Goal: Task Accomplishment & Management: Complete application form

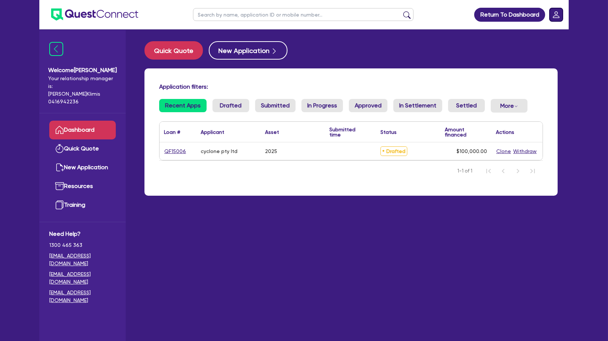
click at [559, 16] on rect "Dropdown toggle" at bounding box center [555, 14] width 13 height 13
click at [526, 50] on link "Logout" at bounding box center [535, 47] width 55 height 14
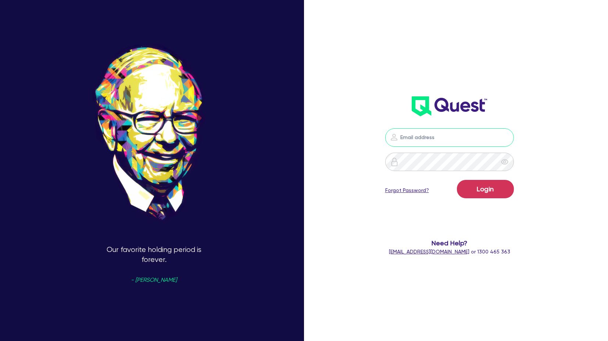
click at [447, 145] on input "email" at bounding box center [449, 137] width 129 height 18
type input "[PERSON_NAME][EMAIL_ADDRESS][PERSON_NAME][DOMAIN_NAME]"
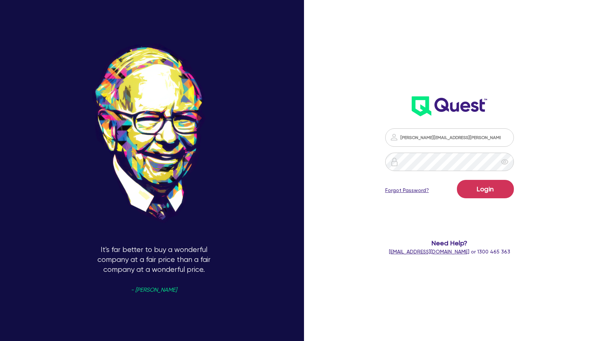
click at [503, 46] on div "[PERSON_NAME][EMAIL_ADDRESS][PERSON_NAME][DOMAIN_NAME] Login Forgot Password? N…" at bounding box center [449, 117] width 174 height 290
drag, startPoint x: 482, startPoint y: 190, endPoint x: 477, endPoint y: 189, distance: 5.5
click at [482, 190] on button "Login" at bounding box center [485, 189] width 57 height 18
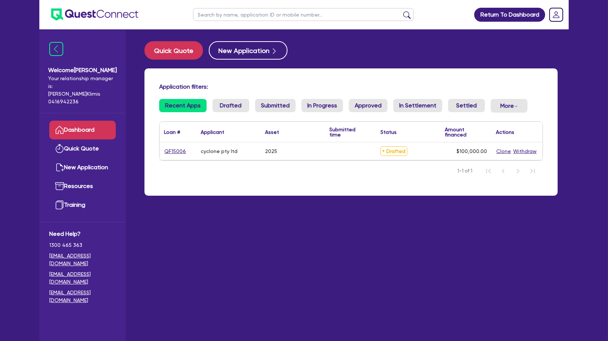
click at [278, 230] on main "Quick Quote New Application Application filters: Recent Apps Drafted Submitted …" at bounding box center [350, 190] width 435 height 322
click at [172, 153] on link "QF15006" at bounding box center [175, 151] width 22 height 8
select select "CARS_AND_LIGHT_TRUCKS"
select select "PASSENGER_VEHICLES"
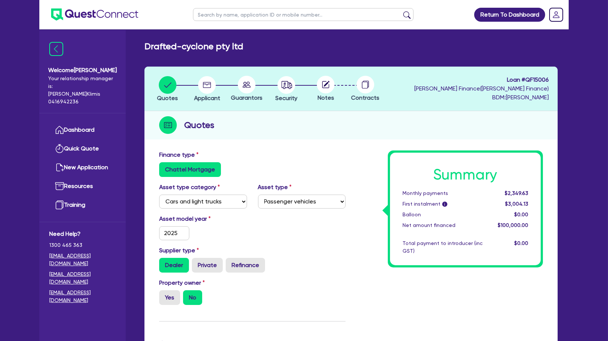
drag, startPoint x: 357, startPoint y: 85, endPoint x: 450, endPoint y: 93, distance: 93.3
click at [358, 85] on circle at bounding box center [366, 85] width 18 height 18
click at [77, 14] on img at bounding box center [94, 14] width 87 height 12
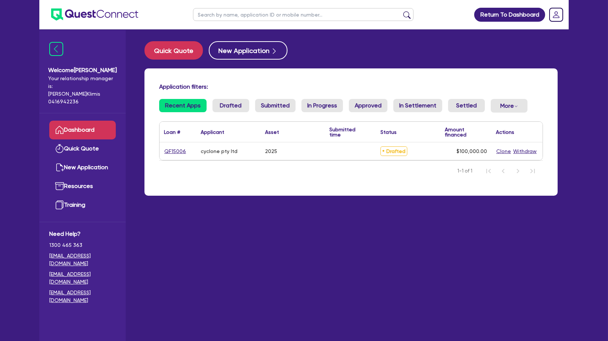
drag, startPoint x: 239, startPoint y: 201, endPoint x: 230, endPoint y: 159, distance: 42.8
click at [239, 196] on div "Application filters: Recent Apps Drafted Submitted In Progress Approved In Sett…" at bounding box center [350, 131] width 413 height 127
drag, startPoint x: 215, startPoint y: 151, endPoint x: 195, endPoint y: 151, distance: 19.9
click at [195, 151] on div "QF15006 cyclone pty ltd 2025 Drafted $100,000.00 Clone Withdraw" at bounding box center [351, 151] width 383 height 18
click at [196, 151] on div "QF15006 cyclone pty ltd 2025 Drafted $100,000.00 Clone Withdraw" at bounding box center [351, 151] width 383 height 18
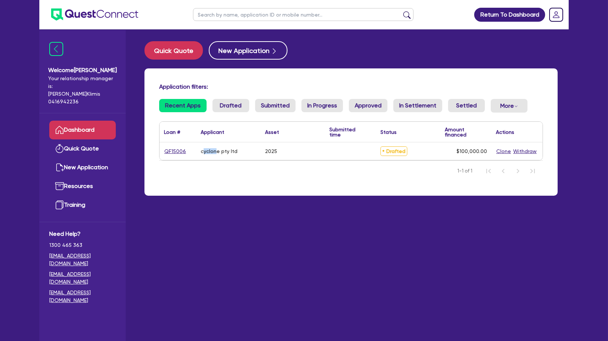
drag, startPoint x: 203, startPoint y: 151, endPoint x: 233, endPoint y: 153, distance: 30.2
click at [233, 153] on div "cyclone pty ltd" at bounding box center [219, 151] width 37 height 6
drag, startPoint x: 233, startPoint y: 153, endPoint x: 228, endPoint y: 135, distance: 19.3
click at [233, 153] on div "cyclone pty ltd" at bounding box center [219, 151] width 37 height 6
click at [176, 49] on button "Quick Quote" at bounding box center [173, 50] width 58 height 18
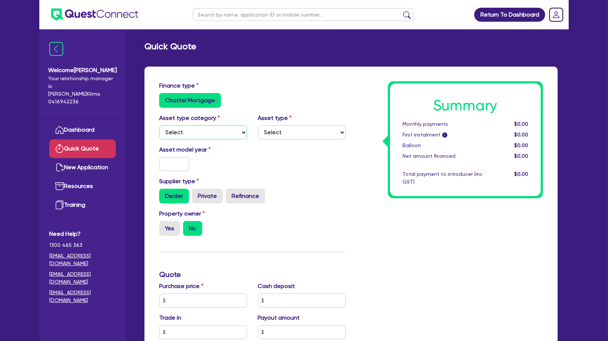
click at [216, 126] on select "Select Cars and light trucks Primary assets Secondary assets Tertiary assets" at bounding box center [203, 132] width 88 height 14
select select "CARS_AND_LIGHT_TRUCKS"
click at [159, 125] on select "Select Cars and light trucks Primary assets Secondary assets Tertiary assets" at bounding box center [203, 132] width 88 height 14
click at [177, 158] on input "text" at bounding box center [174, 164] width 30 height 14
click at [183, 165] on input "text" at bounding box center [174, 164] width 30 height 14
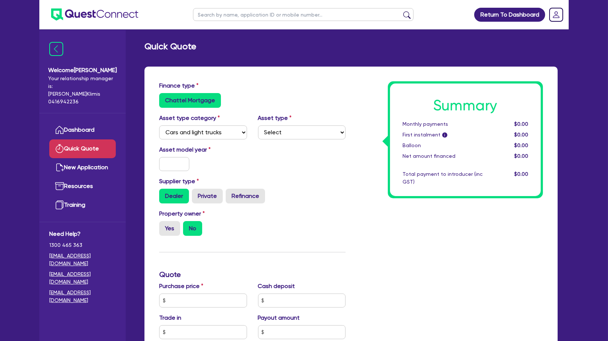
click at [75, 2] on ul at bounding box center [88, 14] width 99 height 29
click at [80, 11] on img at bounding box center [94, 14] width 87 height 12
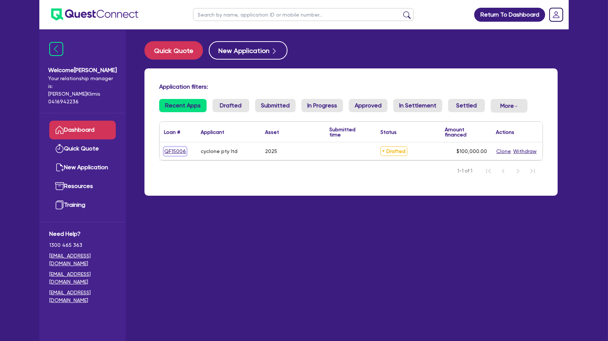
click at [171, 151] on link "QF15006" at bounding box center [175, 151] width 22 height 8
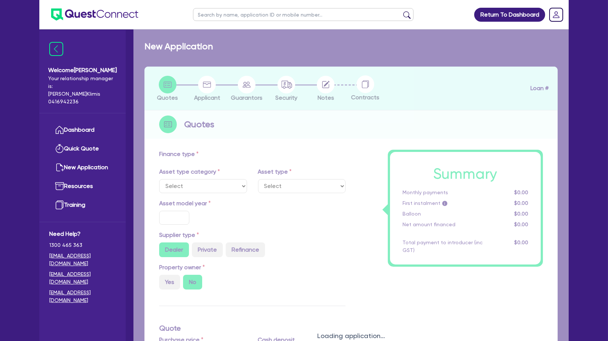
select select "CARS_AND_LIGHT_TRUCKS"
type input "2025"
type input "100,000"
type input "15"
select select "PASSENGER_VEHICLES"
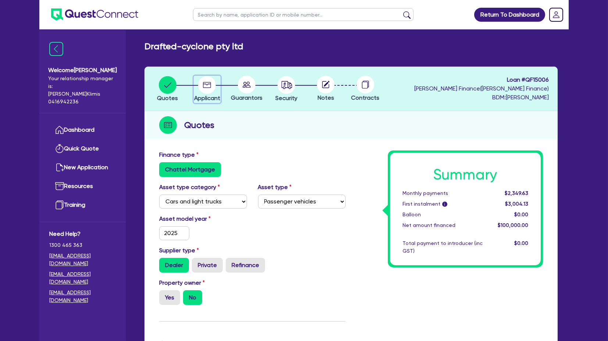
click at [210, 86] on icon "button" at bounding box center [207, 85] width 18 height 18
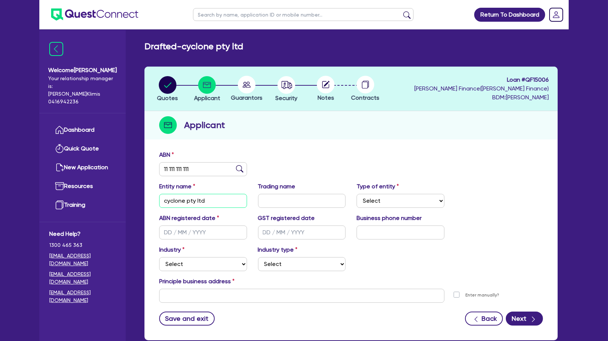
drag, startPoint x: 184, startPoint y: 201, endPoint x: 137, endPoint y: 195, distance: 47.4
click at [140, 200] on div "Quotes Applicant Guarantors Security Notes Contracts Loan # QF15006 Harry Finan…" at bounding box center [351, 208] width 424 height 282
type input "[PERSON_NAME] Test pty ltd"
click at [189, 327] on div "ABN 11 111 111 111 Entity name John Test pty ltd Trading name Type of entity Se…" at bounding box center [350, 243] width 413 height 193
click at [183, 318] on button "Save and exit" at bounding box center [186, 318] width 55 height 14
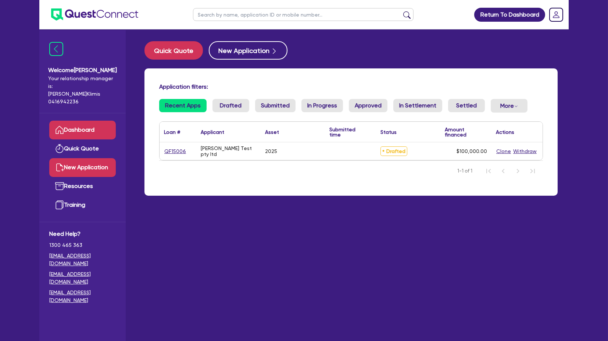
click at [86, 158] on link "New Application" at bounding box center [82, 167] width 67 height 19
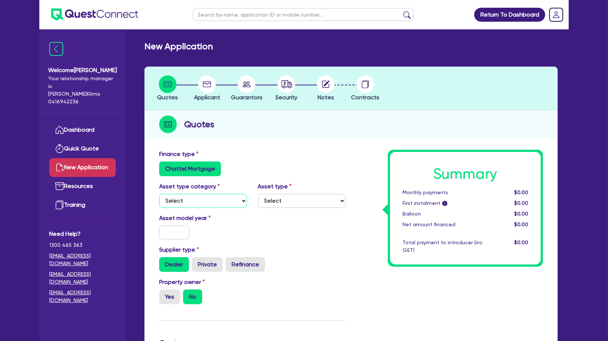
click at [184, 194] on select "Select Cars and light trucks Primary assets Secondary assets Tertiary assets" at bounding box center [203, 201] width 88 height 14
select select "PRIMARY_ASSETS"
click at [159, 194] on select "Select Cars and light trucks Primary assets Secondary assets Tertiary assets" at bounding box center [203, 201] width 88 height 14
click at [282, 199] on select "Select Heavy trucks over 4.5 tonne Trailers Bus and coaches Yellow goods and ex…" at bounding box center [302, 201] width 88 height 14
select select "BUS_AND_COACHES"
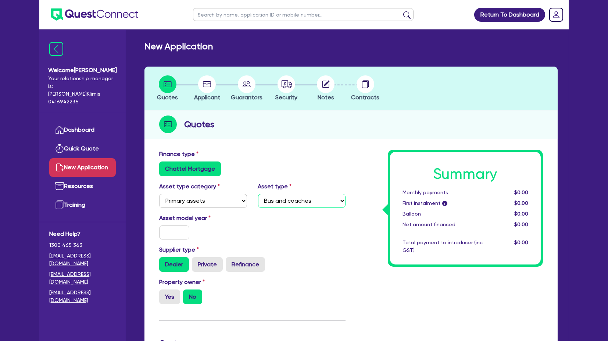
click at [258, 194] on select "Select Heavy trucks over 4.5 tonne Trailers Bus and coaches Yellow goods and ex…" at bounding box center [302, 201] width 88 height 14
click at [172, 225] on input "text" at bounding box center [174, 232] width 30 height 14
click at [164, 234] on input "text" at bounding box center [174, 232] width 30 height 14
click at [168, 232] on input "text" at bounding box center [174, 232] width 30 height 14
type input "2022"
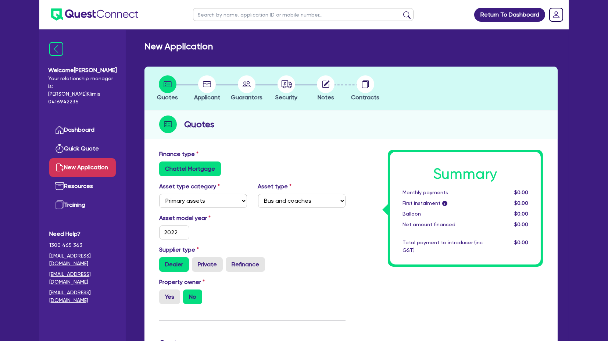
click at [305, 251] on div "Supplier type Dealer Private Refinance" at bounding box center [252, 258] width 197 height 26
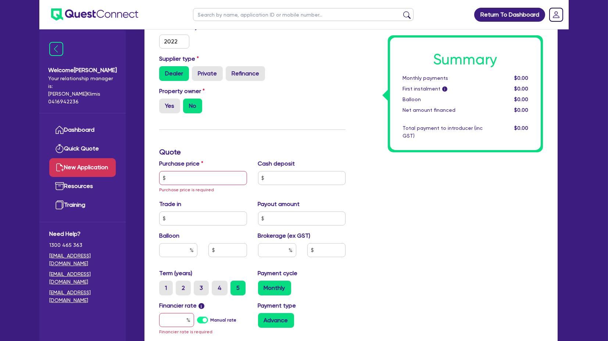
scroll to position [204, 0]
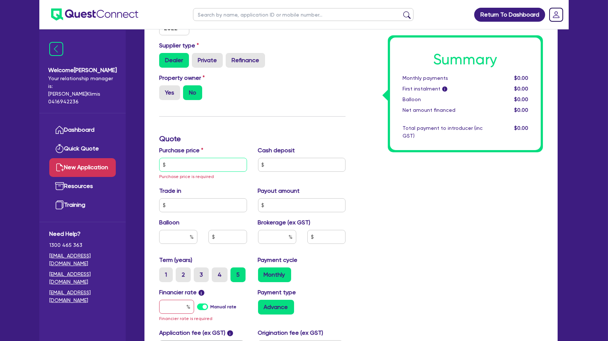
click at [189, 163] on input "text" at bounding box center [203, 165] width 88 height 14
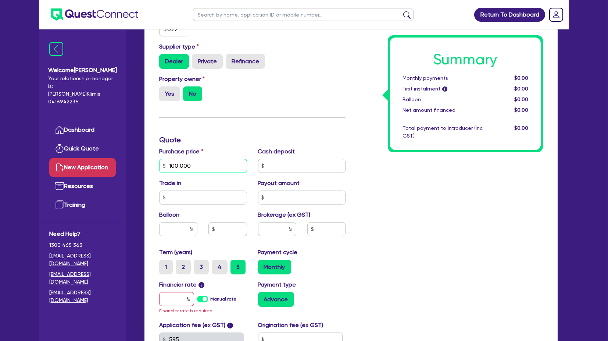
type input "100,000"
click at [521, 241] on div "Summary Monthly payments $0.00 First instalment i $0.00 Balloon $0.00 Net amoun…" at bounding box center [449, 166] width 197 height 438
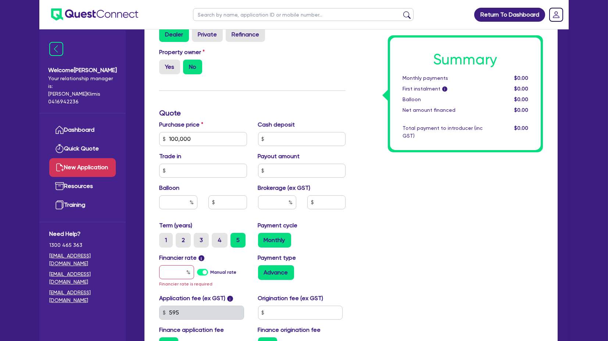
scroll to position [284, 0]
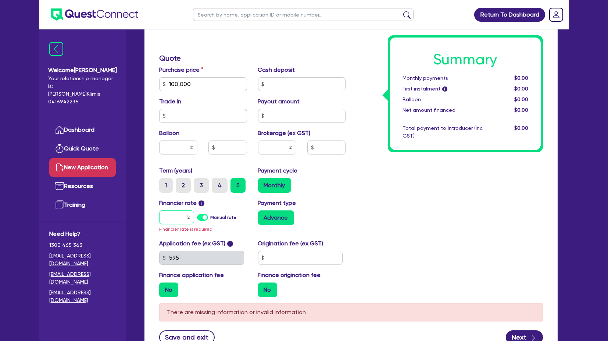
click at [169, 221] on input "text" at bounding box center [176, 217] width 35 height 14
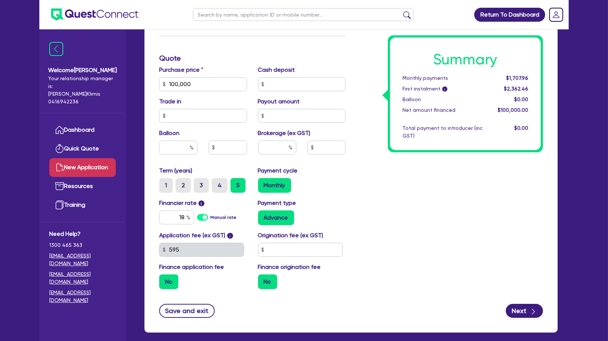
click at [535, 201] on div "Summary Monthly payments $1,707.96 First instalment i $2,362.46 Balloon $0.00 N…" at bounding box center [449, 80] width 197 height 430
click at [442, 199] on div "Summary Monthly payments $2,501.82 First instalment i $3,156.32 Balloon $0.00 N…" at bounding box center [449, 80] width 197 height 430
drag, startPoint x: 168, startPoint y: 217, endPoint x: 215, endPoint y: 215, distance: 47.1
click at [215, 215] on div "18 Manual rate" at bounding box center [203, 217] width 88 height 14
type input "17.95"
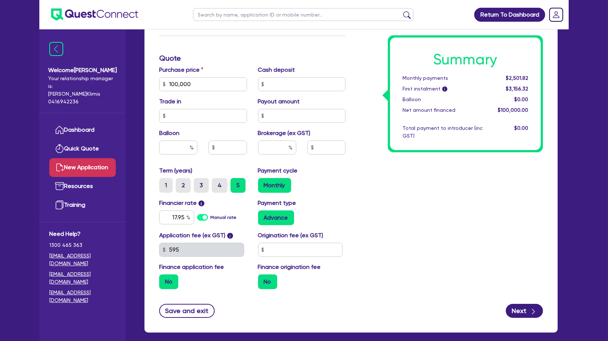
click at [339, 203] on div "Payment type Advance" at bounding box center [302, 211] width 99 height 26
click at [515, 314] on button "Next" at bounding box center [524, 311] width 37 height 14
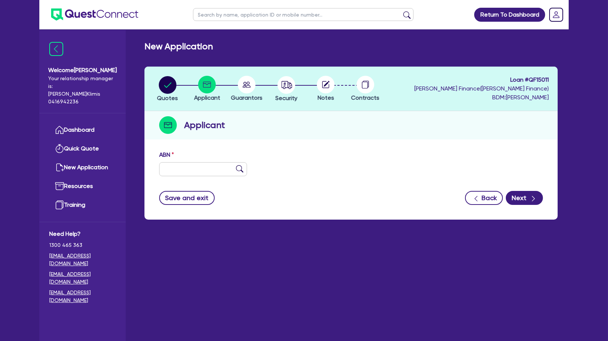
click at [204, 161] on div "ABN" at bounding box center [203, 163] width 99 height 26
click at [205, 169] on input "text" at bounding box center [203, 169] width 88 height 14
type input "11 111 111 111"
click at [525, 196] on button "Next" at bounding box center [524, 198] width 37 height 14
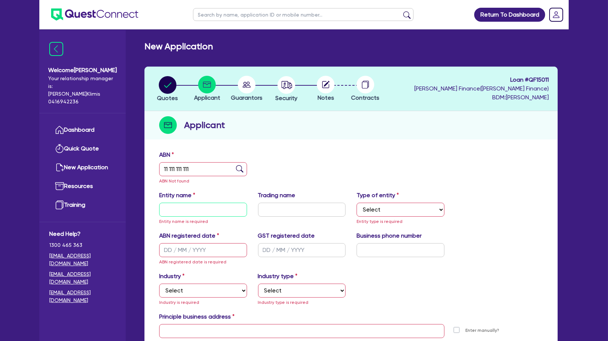
click at [193, 206] on input "text" at bounding box center [203, 210] width 88 height 14
type input "[PERSON_NAME]"
click at [315, 193] on div "Trading name" at bounding box center [302, 208] width 99 height 35
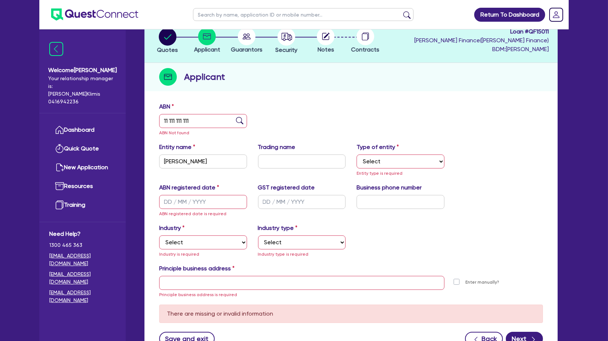
scroll to position [112, 0]
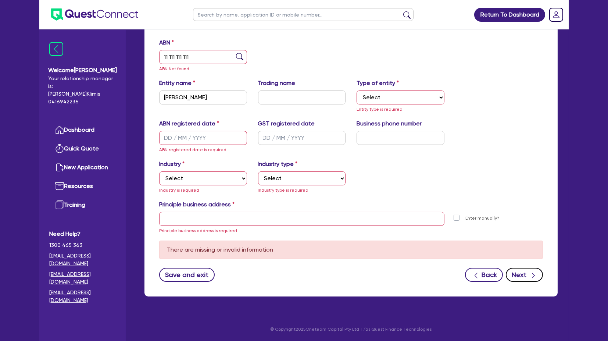
click at [524, 275] on button "Next" at bounding box center [524, 275] width 37 height 14
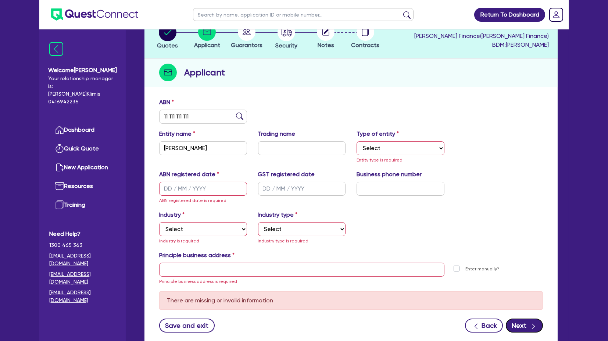
scroll to position [0, 0]
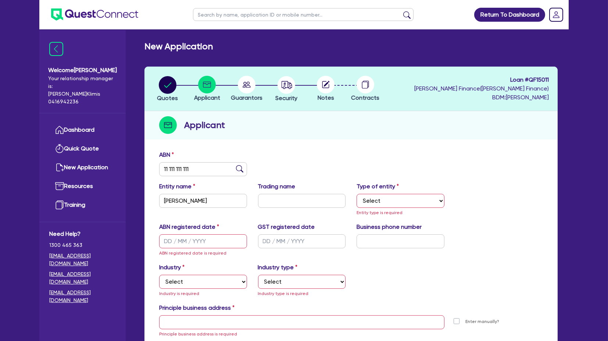
click at [244, 84] on icon at bounding box center [247, 85] width 8 height 6
drag, startPoint x: 279, startPoint y: 159, endPoint x: 355, endPoint y: 180, distance: 78.2
click at [279, 159] on div "ABN 11 111 111 111" at bounding box center [351, 166] width 395 height 32
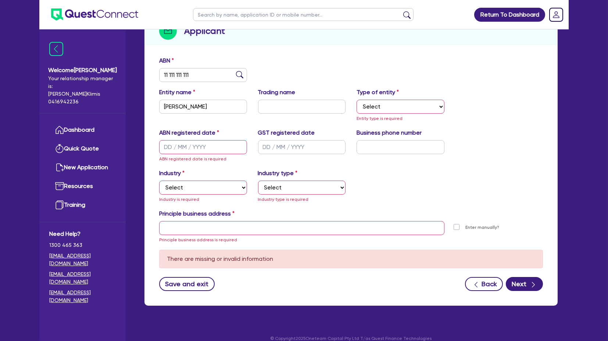
scroll to position [103, 0]
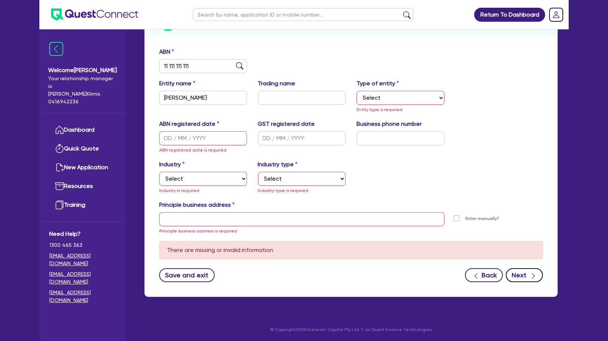
click at [535, 268] on button "Next" at bounding box center [524, 275] width 37 height 14
click at [203, 273] on button "Save and exit" at bounding box center [186, 275] width 55 height 14
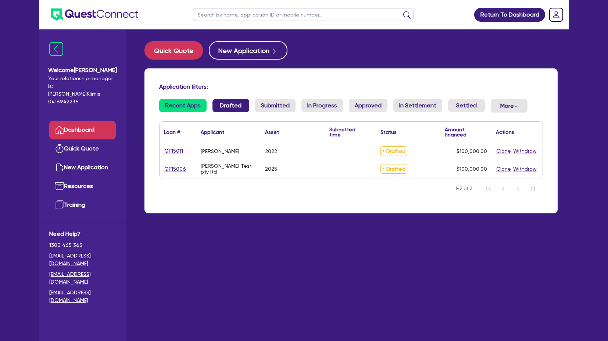
drag, startPoint x: 218, startPoint y: 93, endPoint x: 221, endPoint y: 101, distance: 8.9
click at [218, 96] on div "Application filters: Recent Apps Drafted Submitted In Progress Approved In Sett…" at bounding box center [350, 140] width 413 height 145
click at [221, 102] on link "Drafted" at bounding box center [230, 105] width 37 height 13
click at [264, 106] on link "Submitted" at bounding box center [275, 105] width 40 height 13
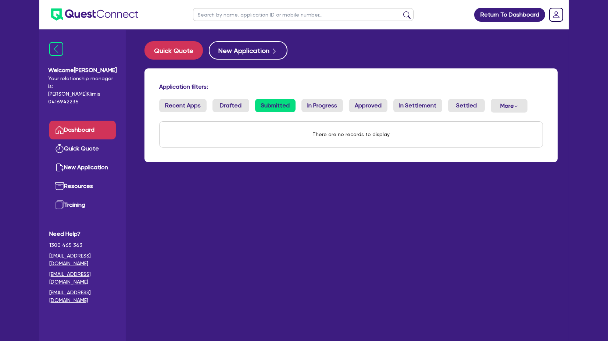
click at [253, 79] on div "Application filters: Recent Apps Drafted Submitted In Progress Approved In Sett…" at bounding box center [350, 115] width 413 height 94
click at [221, 105] on link "Drafted" at bounding box center [230, 105] width 37 height 13
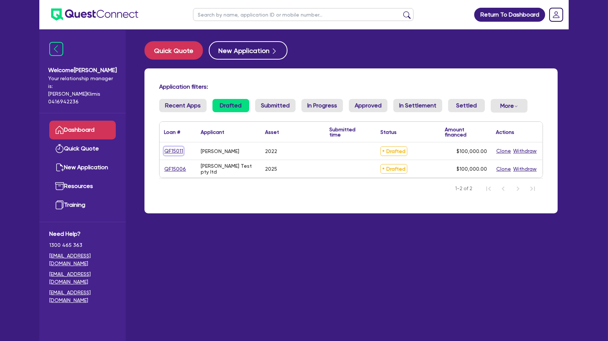
click at [173, 147] on link "QF15011" at bounding box center [173, 151] width 19 height 8
select select "PRIMARY_ASSETS"
select select "BUS_AND_COACHES"
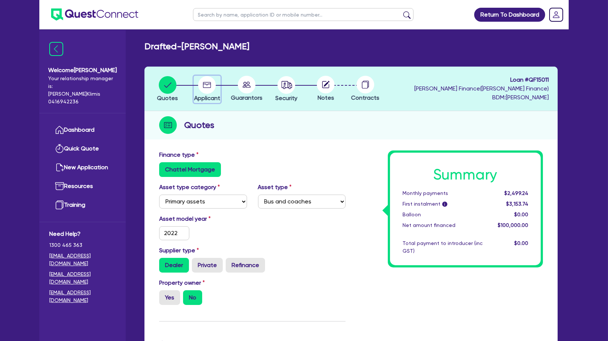
click at [204, 87] on icon "button" at bounding box center [207, 85] width 8 height 6
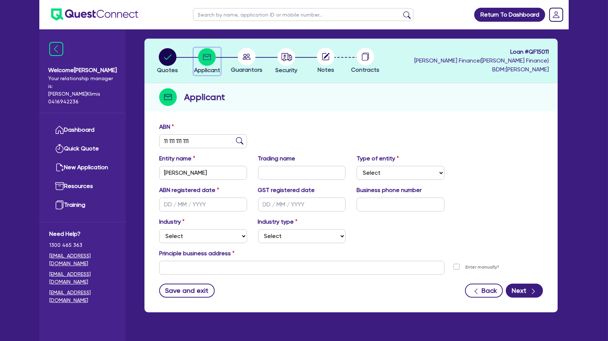
scroll to position [44, 0]
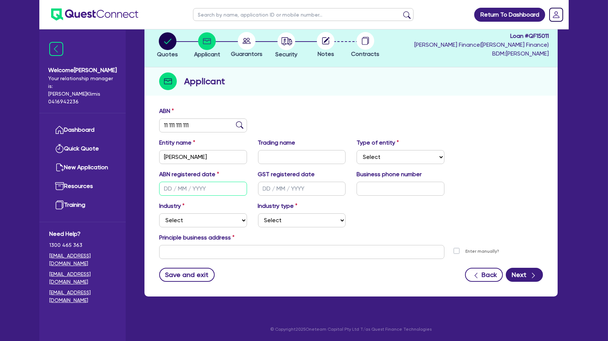
click at [192, 185] on input "text" at bounding box center [203, 189] width 88 height 14
type input "11/11/1111"
click at [273, 185] on input "text" at bounding box center [302, 189] width 88 height 14
type input "11/11/1111"
click at [397, 189] on input "text" at bounding box center [401, 189] width 88 height 14
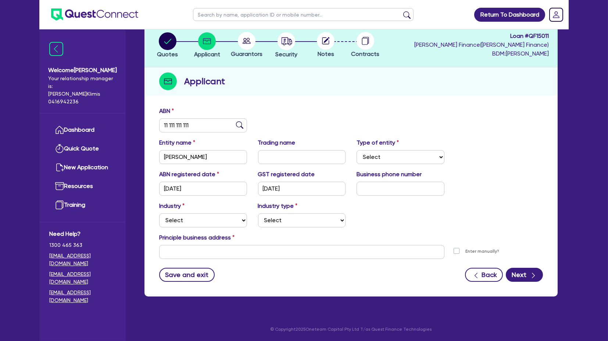
click at [545, 279] on div "Save and exit Back Next" at bounding box center [351, 275] width 395 height 14
click at [532, 270] on div "button" at bounding box center [533, 274] width 7 height 9
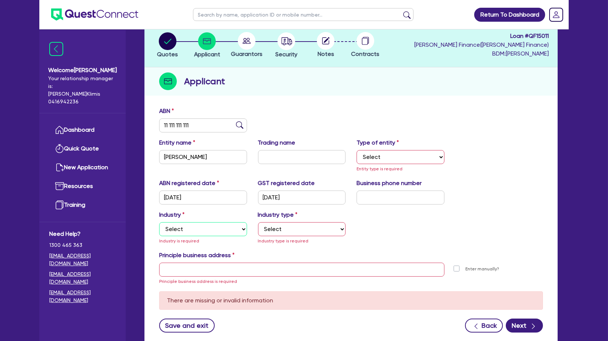
click at [217, 227] on select "Select Accomodation & Food Services Administrative & Support Services Agricultu…" at bounding box center [203, 229] width 88 height 14
select select "RETAIL_WHOLESALE_TRADE"
click at [159, 222] on select "Select Accomodation & Food Services Administrative & Support Services Agricultu…" at bounding box center [203, 229] width 88 height 14
drag, startPoint x: 265, startPoint y: 230, endPoint x: 272, endPoint y: 233, distance: 7.3
click at [266, 230] on select "Select Electrical, Electronic & Whitegoods Floor Coverings, Furniture & Housewa…" at bounding box center [302, 229] width 88 height 14
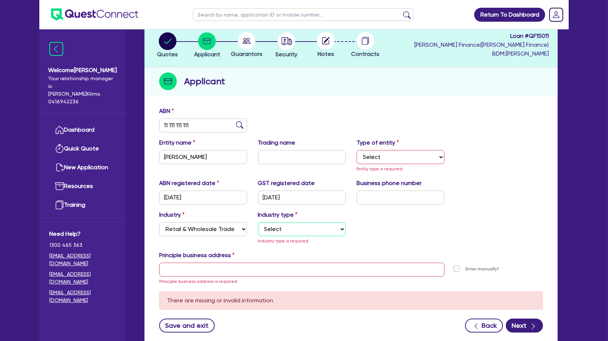
select select "PHARMACEUTICALS_COSMETICS"
click at [258, 222] on select "Select Electrical, Electronic & Whitegoods Floor Coverings, Furniture & Housewa…" at bounding box center [302, 229] width 88 height 14
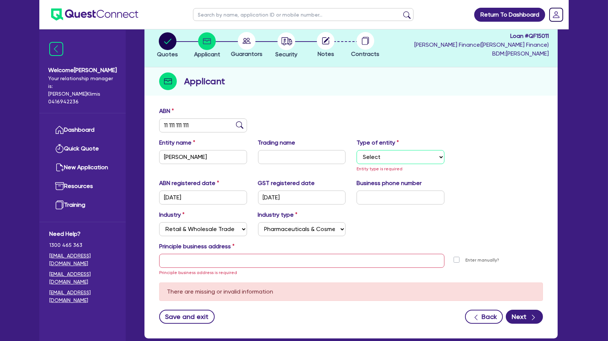
click at [372, 154] on select "Select Sole Trader Company Partnership Trust" at bounding box center [401, 157] width 88 height 14
select select "SOLE_TRADER"
click at [357, 150] on select "Select Sole Trader Company Partnership Trust" at bounding box center [401, 157] width 88 height 14
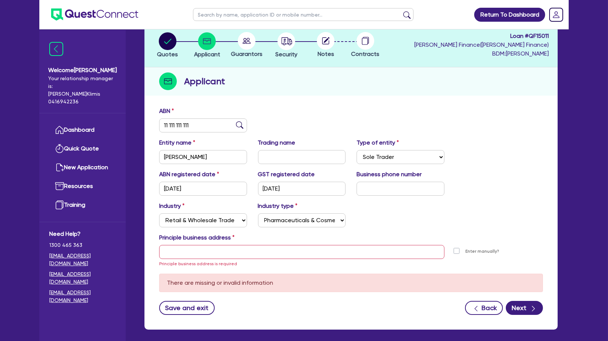
drag, startPoint x: 508, startPoint y: 172, endPoint x: 436, endPoint y: 200, distance: 77.5
click at [506, 172] on div "ABN registered date 11/11/1111 GST registered date 11/11/1111 Business phone nu…" at bounding box center [351, 186] width 395 height 32
click at [176, 247] on input "text" at bounding box center [301, 252] width 285 height 14
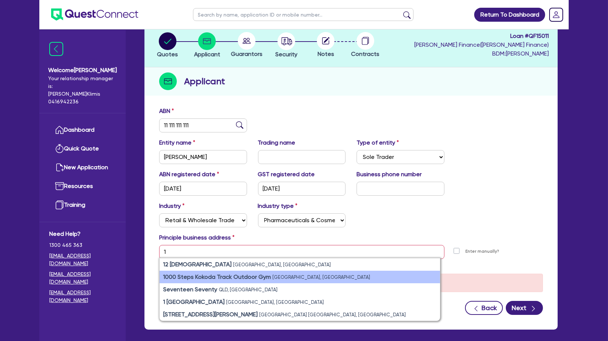
click at [234, 271] on li "1000 Steps Kokoda Track Outdoor Gym Mount Dandenong Tourist Road, Tremont VIC, …" at bounding box center [300, 277] width 280 height 12
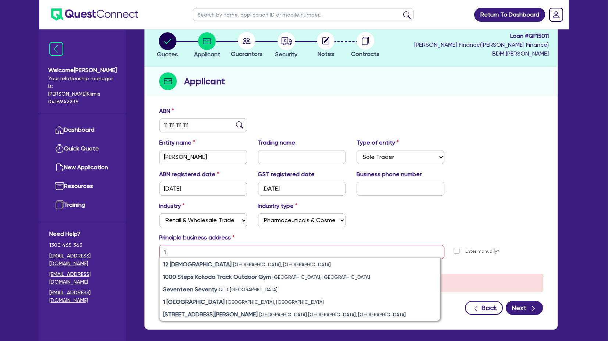
type input "1A Mount Dandenong Tourist Rd Tremont VIC 3785"
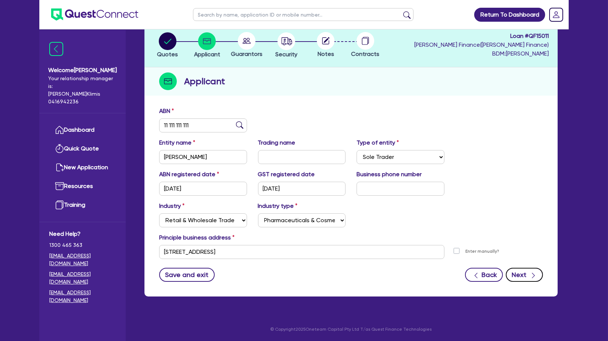
drag, startPoint x: 541, startPoint y: 275, endPoint x: 536, endPoint y: 273, distance: 5.4
click at [536, 273] on button "Next" at bounding box center [524, 275] width 37 height 14
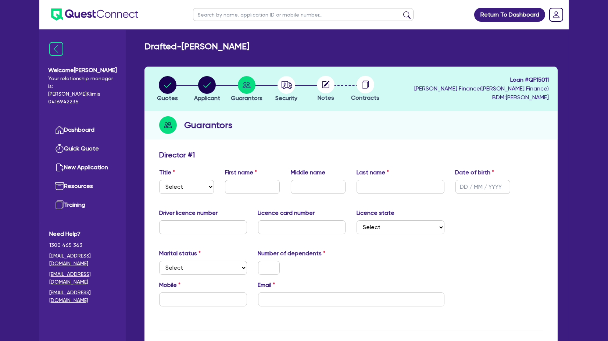
click at [343, 82] on div at bounding box center [326, 85] width 40 height 18
click at [376, 85] on div at bounding box center [365, 85] width 40 height 18
click at [359, 85] on circle at bounding box center [366, 85] width 18 height 18
click at [327, 84] on circle at bounding box center [326, 85] width 18 height 18
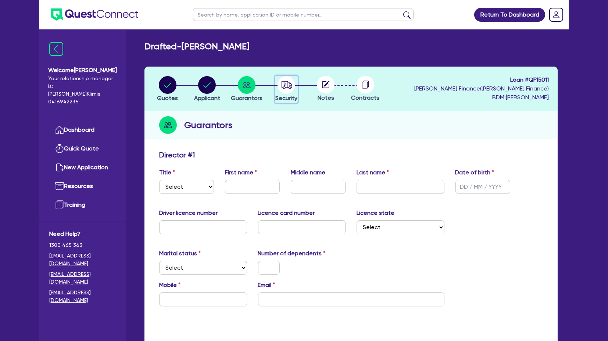
click at [283, 84] on circle "button" at bounding box center [286, 85] width 18 height 18
select select "PRIMARY_ASSETS"
select select "BUS_AND_COACHES"
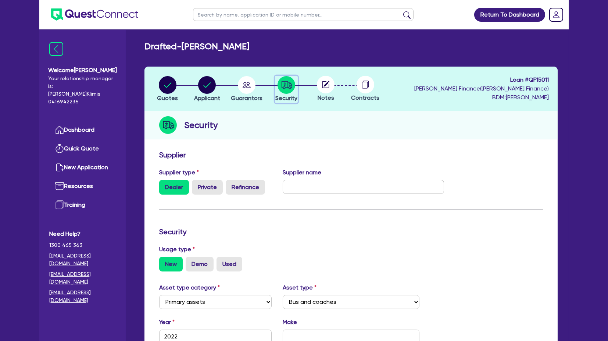
scroll to position [194, 0]
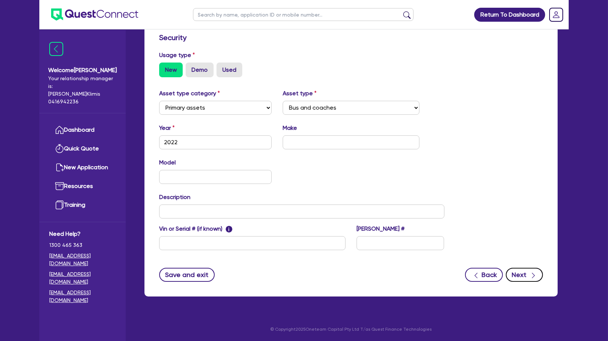
click at [531, 270] on div "button" at bounding box center [533, 274] width 7 height 9
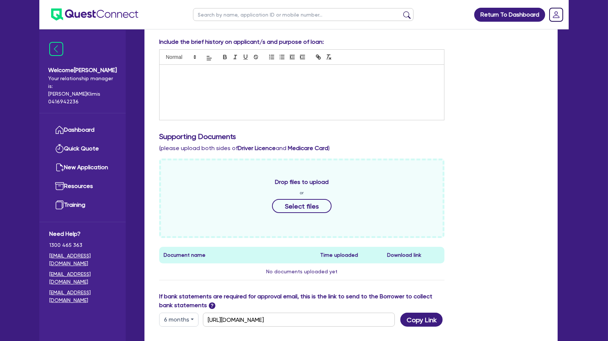
scroll to position [315, 0]
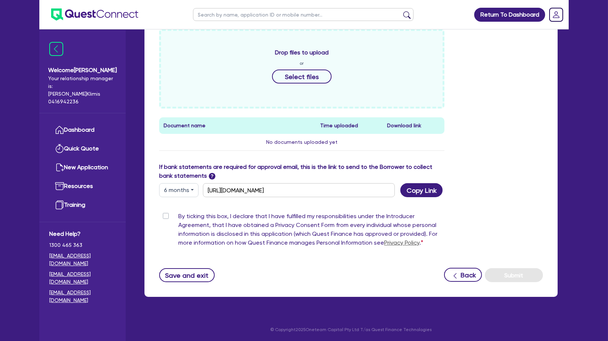
click at [171, 210] on div "Funding Options Who will be funding this deal? Select I want Quest to fund 100%…" at bounding box center [351, 58] width 384 height 447
click at [178, 216] on label "By ticking this box, I declare that I have fulfilled my responsibilities under …" at bounding box center [311, 231] width 266 height 38
click at [165, 216] on input "By ticking this box, I declare that I have fulfilled my responsibilities under …" at bounding box center [162, 215] width 6 height 7
checkbox input "true"
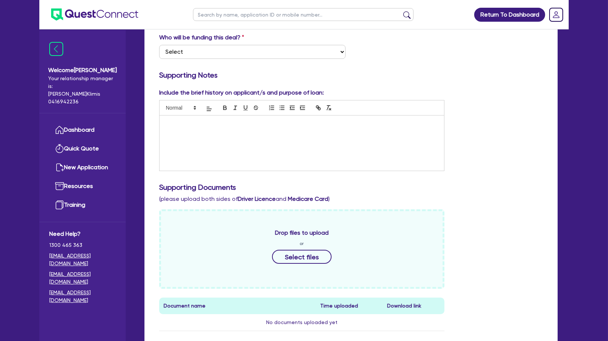
scroll to position [29, 0]
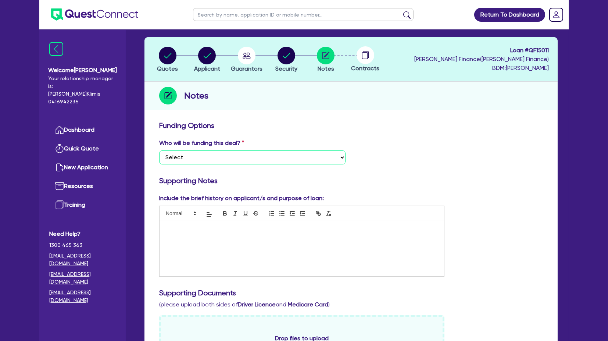
click at [211, 154] on select "Select I want Quest to fund 100% I will fund 100% I will co-fund with Quest Oth…" at bounding box center [252, 157] width 186 height 14
select select "Other"
click at [159, 150] on select "Select I want Quest to fund 100% I will fund 100% I will co-fund with Quest Oth…" at bounding box center [252, 157] width 186 height 14
drag, startPoint x: 413, startPoint y: 154, endPoint x: 400, endPoint y: 160, distance: 14.0
click at [412, 154] on div "Who will be funding this deal? Select I want Quest to fund 100% I will fund 100…" at bounding box center [351, 155] width 395 height 32
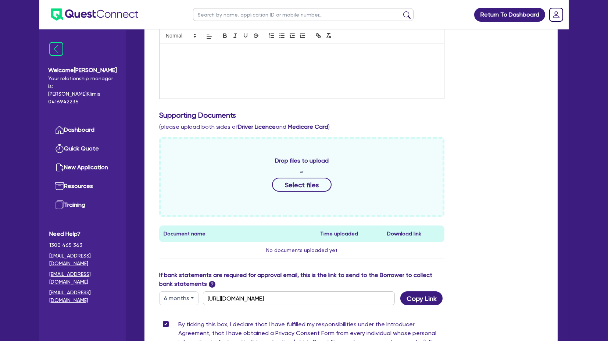
scroll to position [315, 0]
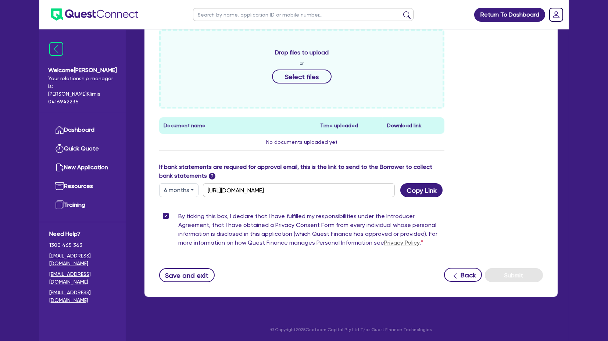
click at [481, 212] on div "By ticking this box, I declare that I have fulfilled my responsibilities under …" at bounding box center [351, 231] width 395 height 38
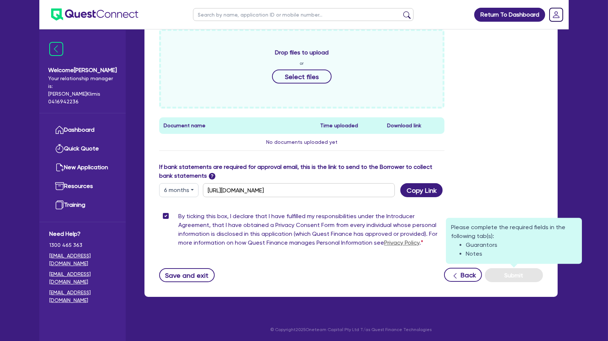
click at [513, 266] on div "Funding Options Who will be funding this deal? Select I want Quest to fund 100%…" at bounding box center [351, 58] width 384 height 447
click at [513, 270] on button "Submit" at bounding box center [514, 275] width 58 height 14
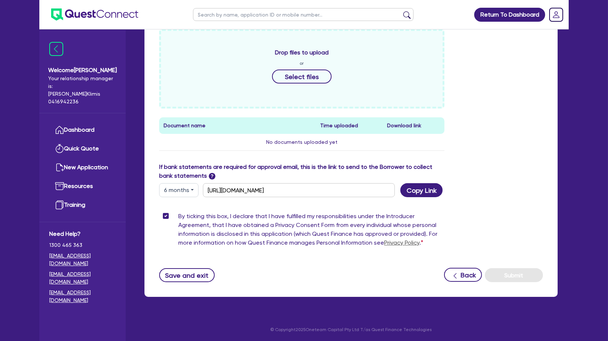
click at [481, 137] on div "Drop files to upload or Select files Document name Time uploaded Download link …" at bounding box center [351, 95] width 395 height 133
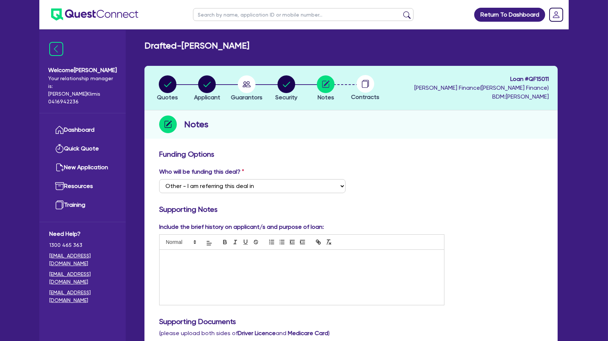
scroll to position [0, 0]
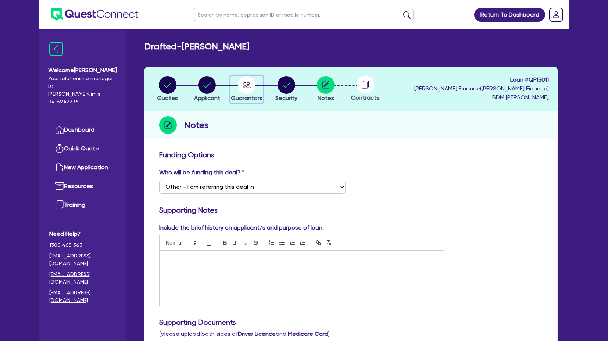
click at [244, 77] on circle "button" at bounding box center [247, 85] width 18 height 18
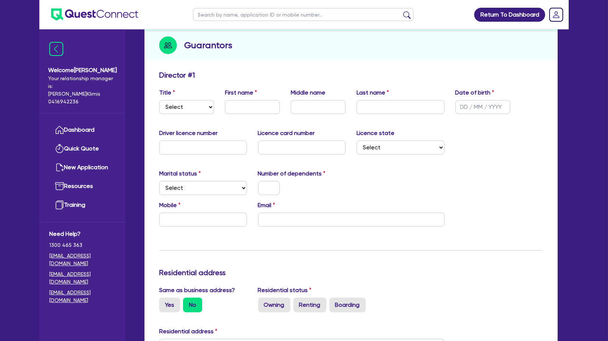
scroll to position [82, 0]
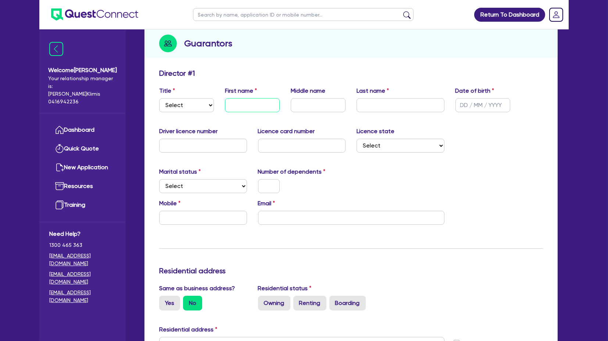
click at [255, 98] on input "text" at bounding box center [252, 105] width 55 height 14
type input "mary"
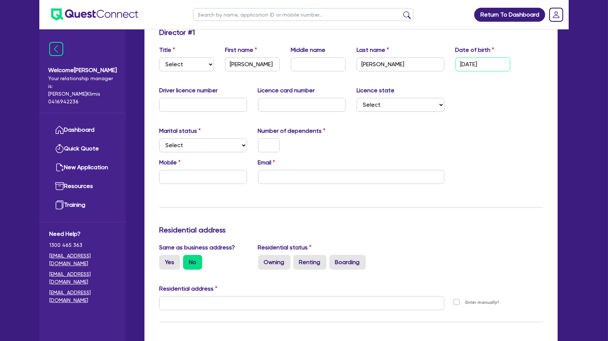
type input "11/11/1111"
click at [187, 146] on select "Select Single Married De Facto / Partner" at bounding box center [203, 145] width 88 height 14
drag, startPoint x: 188, startPoint y: 147, endPoint x: 188, endPoint y: 151, distance: 3.7
click at [188, 147] on select "Select Single Married De Facto / Partner" at bounding box center [203, 145] width 88 height 14
select select "SINGLE"
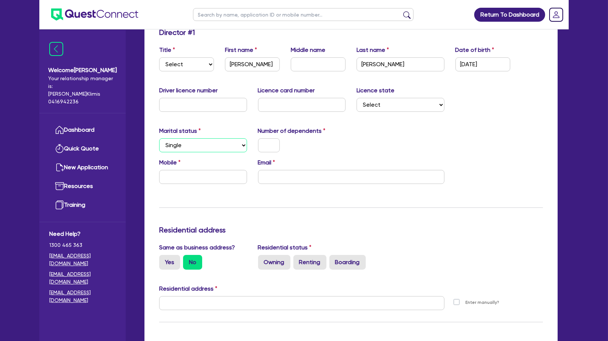
click at [159, 138] on select "Select Single Married De Facto / Partner" at bounding box center [203, 145] width 88 height 14
click at [262, 142] on input "text" at bounding box center [269, 145] width 22 height 14
click at [278, 172] on input "email" at bounding box center [351, 177] width 186 height 14
type input "1"
type input "j"
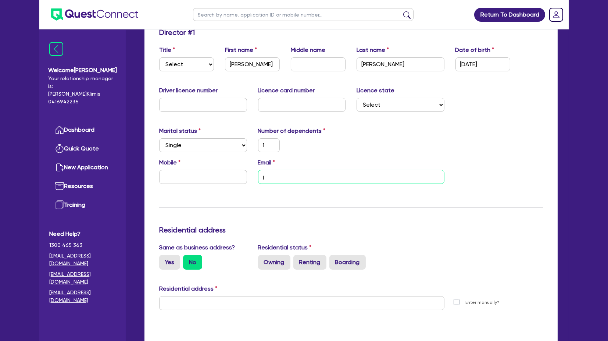
type input "1"
type input "jo"
type input "1"
type input "joh"
type input "1"
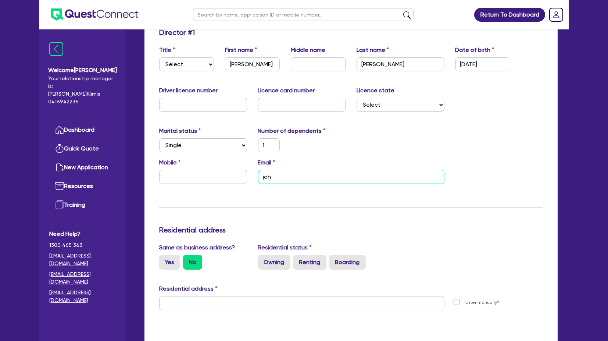
type input "john"
type input "1"
type input "joh"
type input "1"
type input "jo"
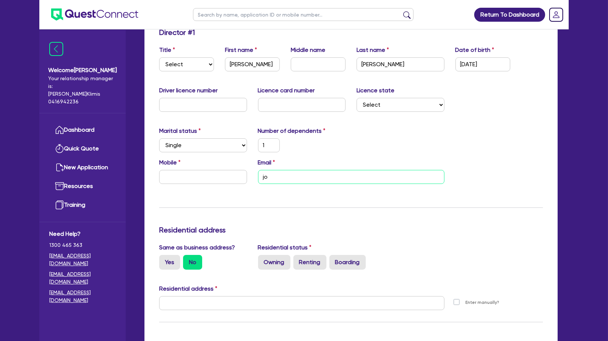
type input "1"
type input "j"
type input "1"
type input "ma"
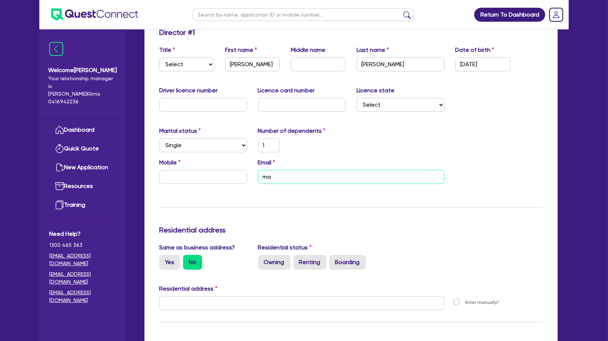
type input "1"
type input "mar"
type input "1"
type input "mary"
type input "1"
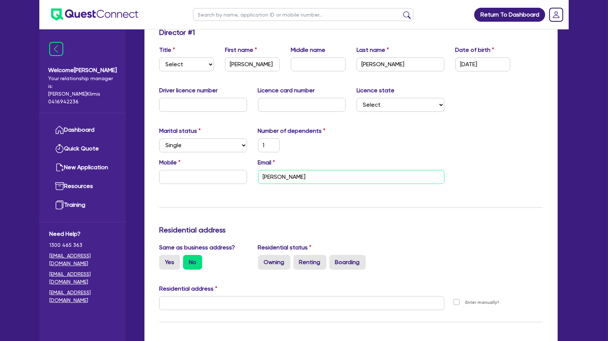
type input "mary@"
type input "1"
type input "mary@t"
type input "1"
type input "mary@te"
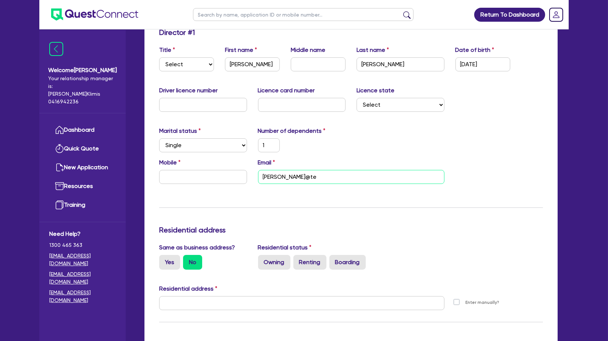
type input "1"
type input "mary@tet"
type input "1"
type input "mary@te"
type input "1"
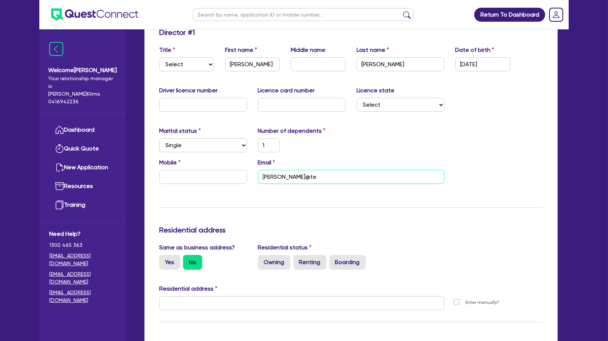
type input "mary@tes"
type input "1"
type input "mary@test"
type input "1"
type input "mary@test."
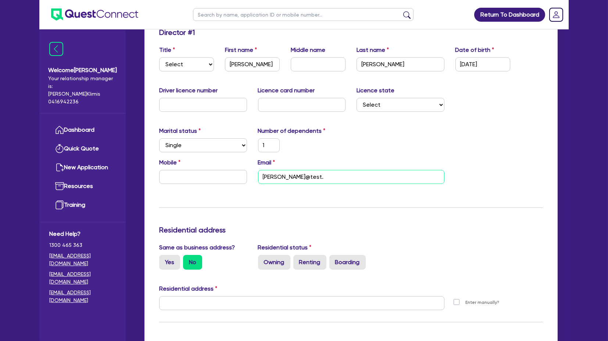
type input "1"
type input "mary@test.c"
type input "1"
type input "mary@test.co"
type input "1"
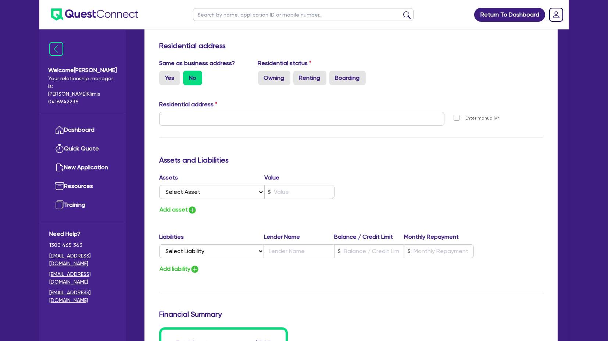
scroll to position [307, 0]
type input "mary@test.com"
click at [302, 69] on div "Residential status Owning Renting Boarding" at bounding box center [351, 72] width 197 height 26
click at [273, 72] on label "Owning" at bounding box center [274, 78] width 32 height 15
click at [263, 72] on input "Owning" at bounding box center [260, 73] width 5 height 5
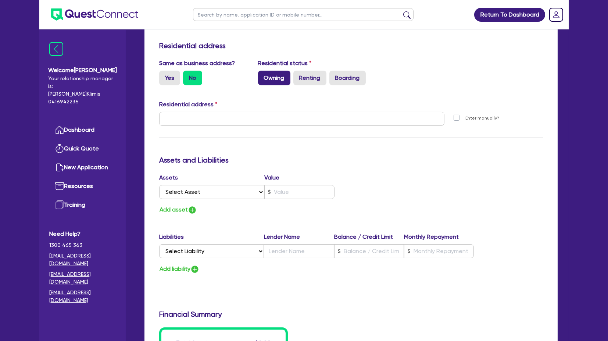
radio input "true"
click at [461, 62] on div "Same as business address? Yes No Residential status Owning Renting Boarding" at bounding box center [351, 75] width 395 height 32
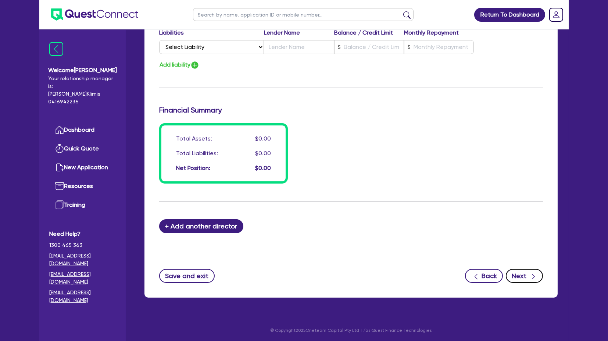
click at [531, 273] on icon "button" at bounding box center [533, 276] width 7 height 7
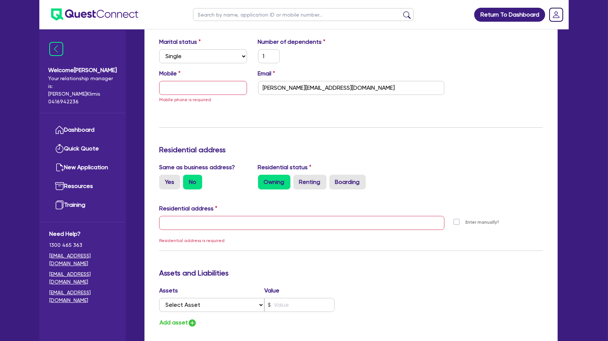
scroll to position [219, 0]
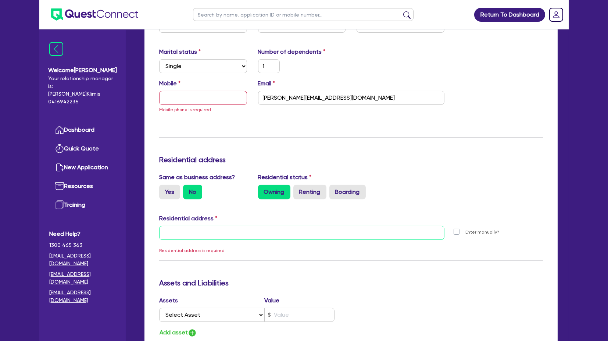
click at [207, 231] on input "text" at bounding box center [301, 233] width 285 height 14
click at [196, 94] on input "text" at bounding box center [203, 98] width 88 height 14
type input "1"
type input "0"
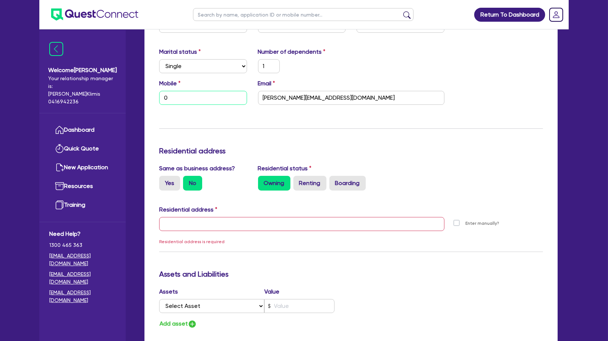
type input "1"
type input "04"
type input "1"
type input "040"
type input "1"
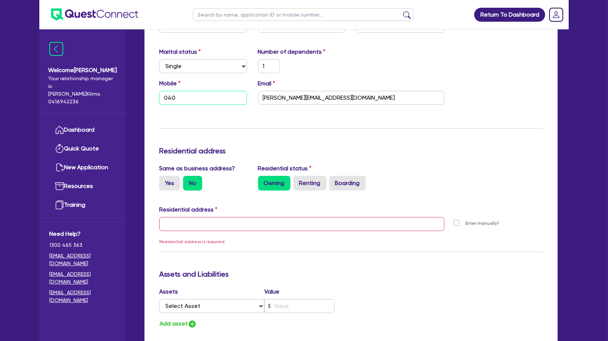
type input "0400"
type input "1"
type input "0400 0"
type input "1"
type input "0400 00"
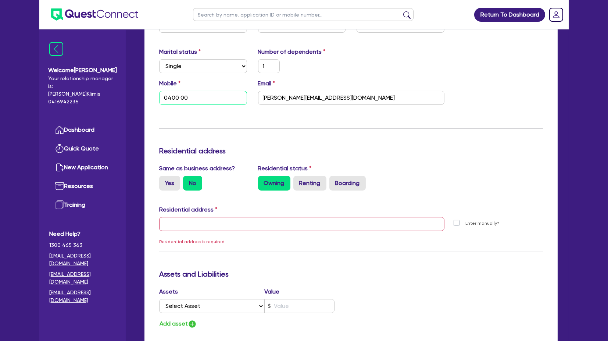
type input "1"
type input "0400 000"
type input "1"
type input "0400 000 0"
type input "1"
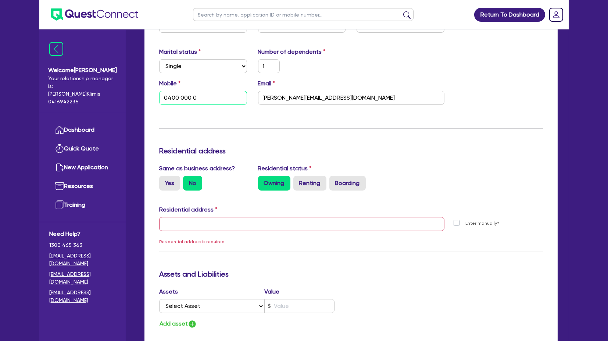
type input "0400 000 00"
type input "1"
type input "0400 000 000"
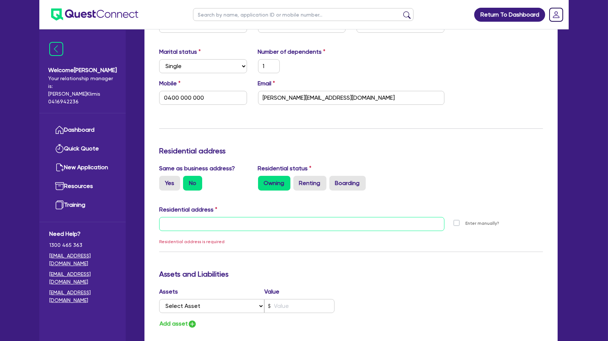
click at [196, 225] on input "text" at bounding box center [301, 224] width 285 height 14
click at [204, 221] on input "text" at bounding box center [301, 224] width 285 height 14
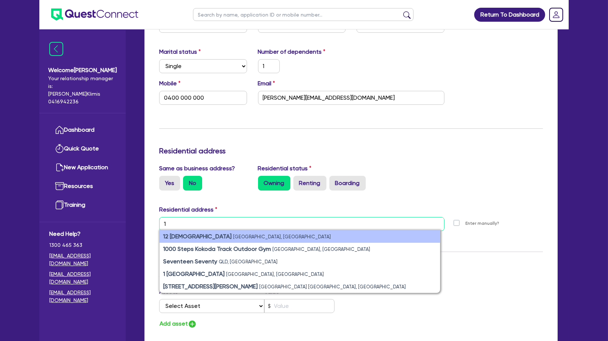
type input "1"
click at [233, 236] on small "Victoria, Australia" at bounding box center [282, 237] width 98 height 6
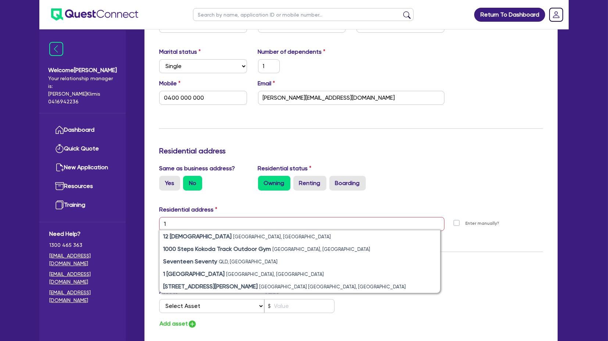
type input "1"
type input "0400 000 000"
type input "VIC"
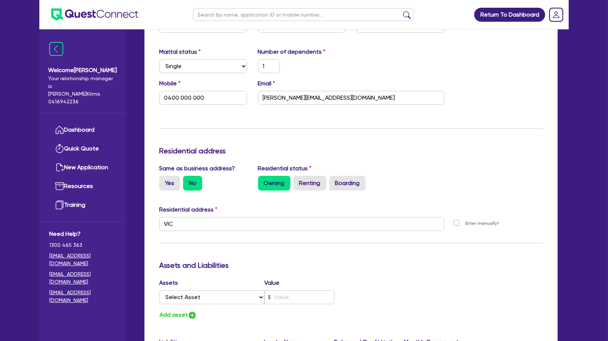
click at [408, 169] on div "Residential status Owning Renting Boarding" at bounding box center [351, 177] width 197 height 26
click at [195, 235] on div "VIC" at bounding box center [302, 227] width 296 height 20
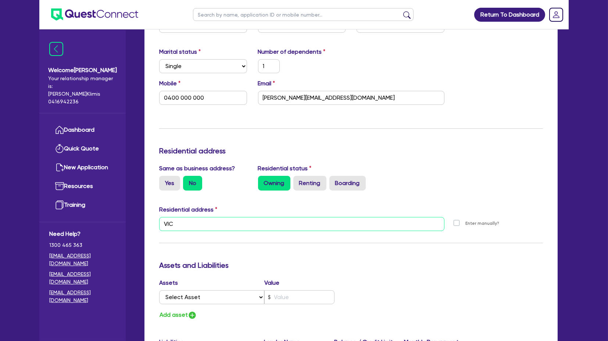
click at [193, 222] on input "VIC" at bounding box center [301, 224] width 285 height 14
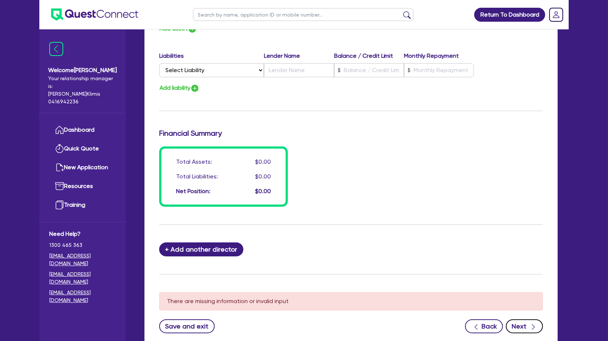
click at [526, 326] on button "Next" at bounding box center [524, 326] width 37 height 14
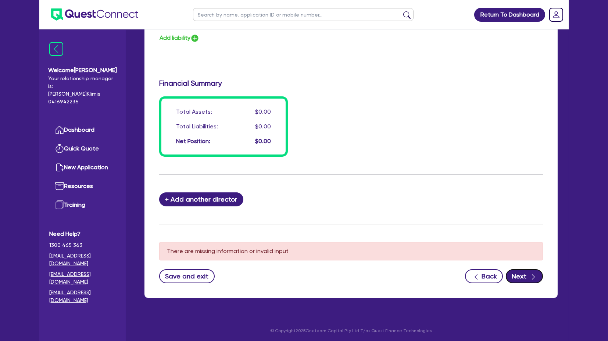
scroll to position [564, 0]
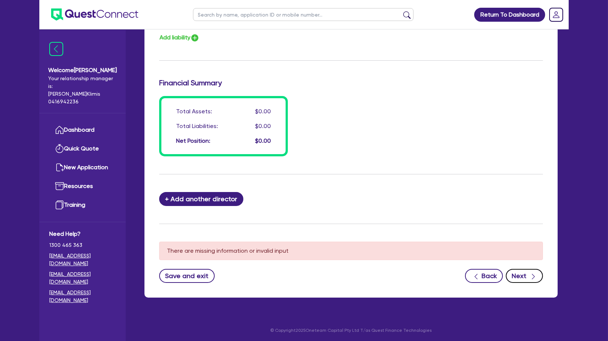
click at [524, 273] on button "Next" at bounding box center [524, 276] width 37 height 14
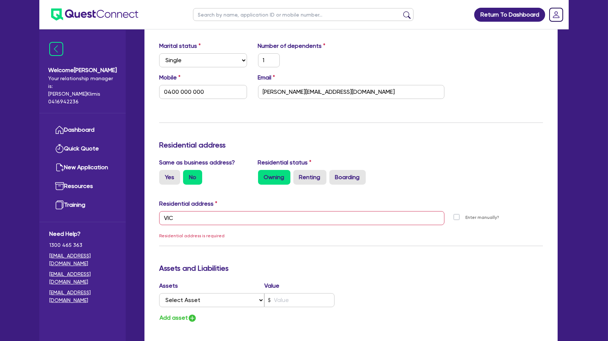
scroll to position [237, 0]
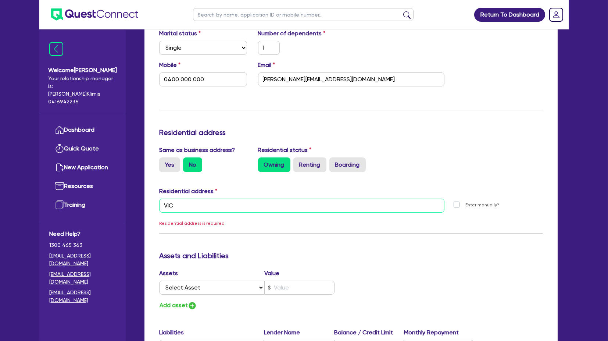
click at [179, 203] on input "VIC" at bounding box center [301, 205] width 285 height 14
drag, startPoint x: 196, startPoint y: 207, endPoint x: 114, endPoint y: 208, distance: 81.6
click at [114, 208] on div "Welcome Harry Your relationship manager is: Harry Klimis 0416942236 Dashboard Q…" at bounding box center [303, 216] width 529 height 906
type input "1"
type input "0400 000 000"
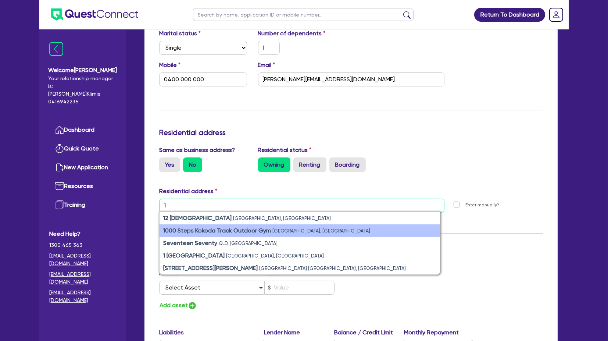
type input "1"
click at [195, 227] on strong "1000 Steps Kokoda Track Outdoor Gym" at bounding box center [217, 230] width 108 height 7
click at [318, 229] on small "Mount Dandenong Tourist Road, Tremont VIC, Australia" at bounding box center [321, 231] width 98 height 6
type input "1"
type input "0400 000 000"
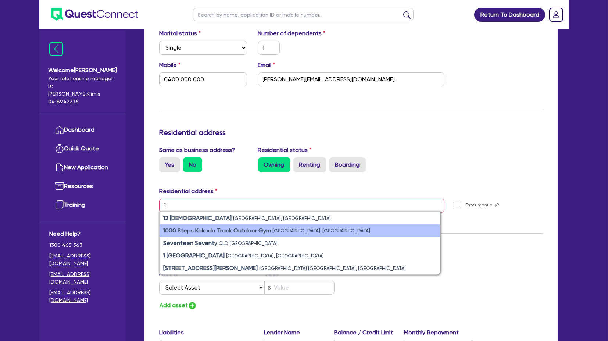
type input "1A Mount Dandenong Tourist Rd Tremont VIC 3785"
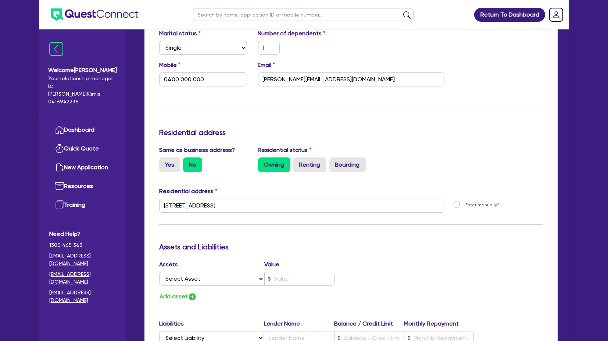
drag, startPoint x: 440, startPoint y: 226, endPoint x: 438, endPoint y: 221, distance: 4.8
click at [438, 225] on div "Update residential status for Director #1 Boarding is only acceptable when the …" at bounding box center [351, 193] width 384 height 561
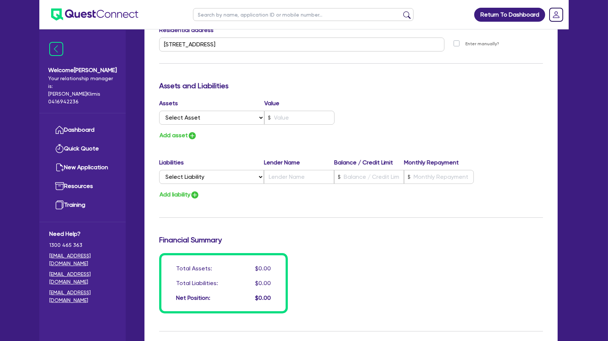
scroll to position [555, 0]
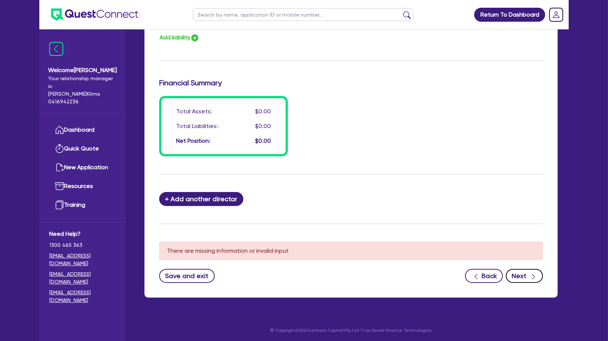
click at [516, 279] on button "Next" at bounding box center [524, 276] width 37 height 14
click at [519, 272] on button "Next" at bounding box center [524, 276] width 37 height 14
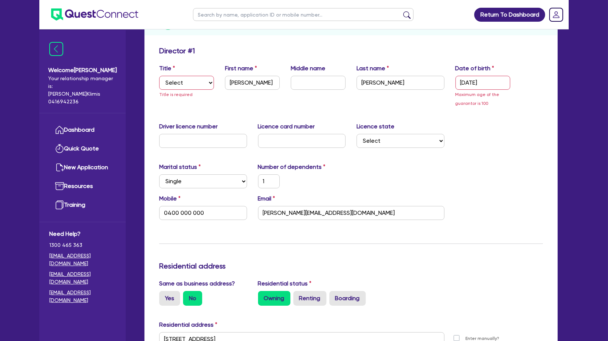
scroll to position [0, 0]
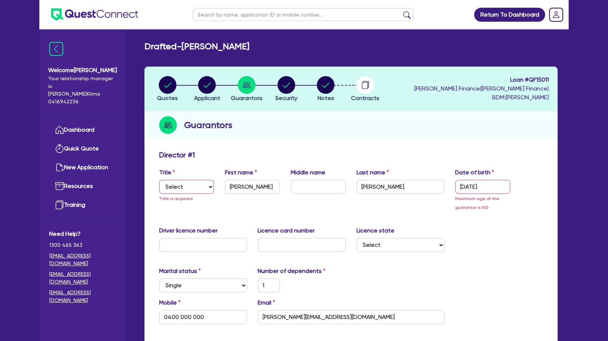
drag, startPoint x: 174, startPoint y: 200, endPoint x: 180, endPoint y: 193, distance: 9.9
click at [174, 200] on span "Title is required" at bounding box center [175, 198] width 33 height 5
drag, startPoint x: 183, startPoint y: 185, endPoint x: 188, endPoint y: 192, distance: 8.7
click at [183, 185] on select "Select Mr Mrs Ms Miss Dr" at bounding box center [186, 187] width 55 height 14
select select "MR"
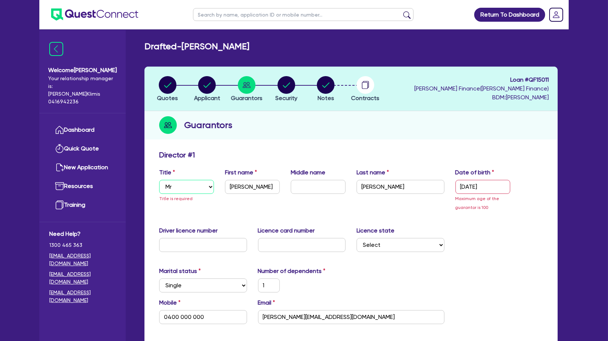
click at [159, 180] on select "Select Mr Mrs Ms Miss Dr" at bounding box center [186, 187] width 55 height 14
type input "1"
type input "0400 000 000"
click at [499, 184] on input "11/11/1111" at bounding box center [482, 187] width 55 height 14
click at [494, 187] on input "11/11/1111" at bounding box center [482, 187] width 55 height 14
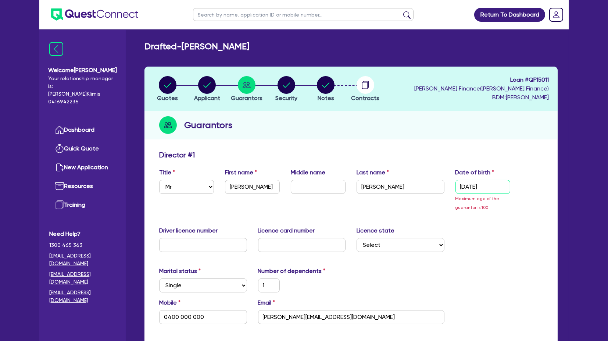
drag, startPoint x: 499, startPoint y: 189, endPoint x: 411, endPoint y: 186, distance: 88.7
click at [411, 186] on div "Title Select Mr Mrs Ms Miss Dr First name mary Middle name Last name mary Date …" at bounding box center [351, 192] width 395 height 49
type input "0 / /"
type input "1"
type input "0400 000 000"
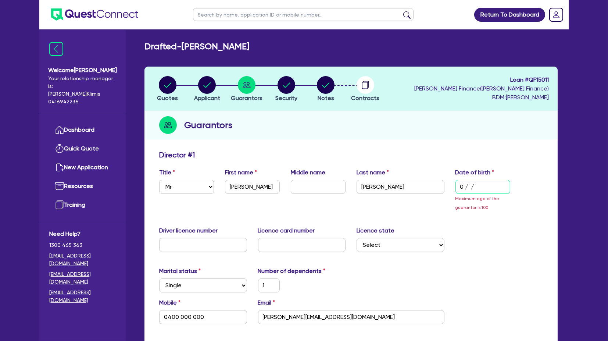
type input "09/ /"
type input "1"
type input "0400 000 000"
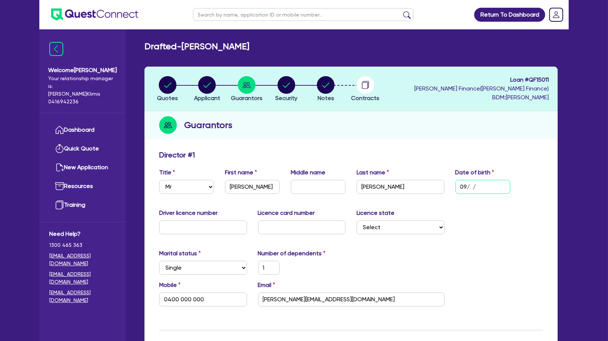
type input "09/0 /"
type input "1"
type input "0400 000 000"
type input "09/01/"
type input "1"
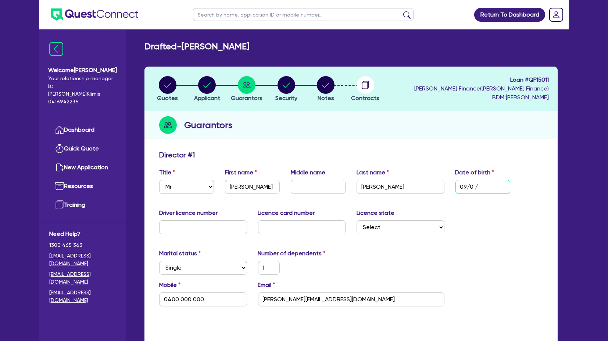
type input "0400 000 000"
type input "09/01/1"
type input "1"
type input "0400 000 000"
type input "09/01/19"
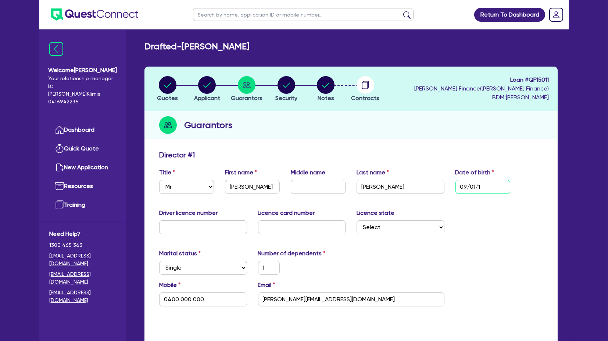
type input "1"
type input "0400 000 000"
type input "09/01/198"
type input "1"
type input "0400 000 000"
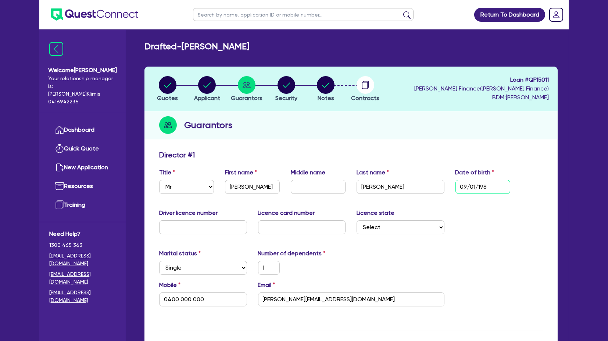
type input "09/01/1988"
type input "1"
type input "0400 000 000"
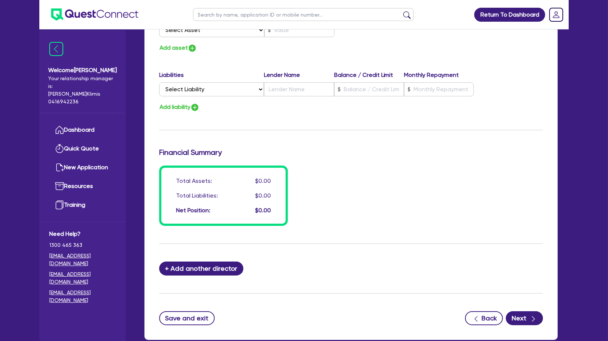
scroll to position [511, 0]
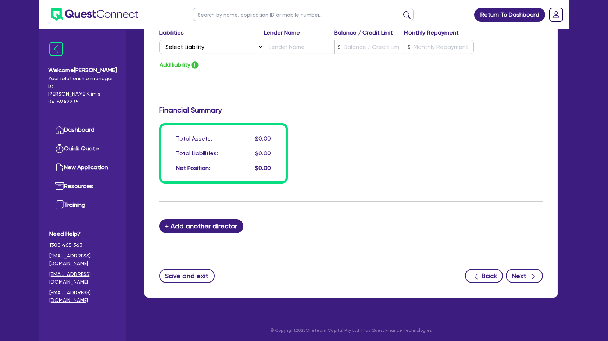
type input "09/01/1988"
click at [524, 272] on button "Next" at bounding box center [524, 276] width 37 height 14
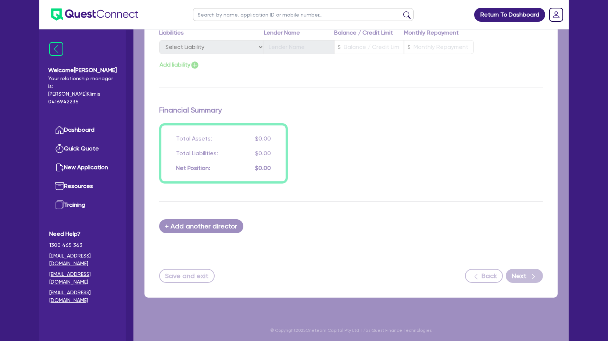
select select "PRIMARY_ASSETS"
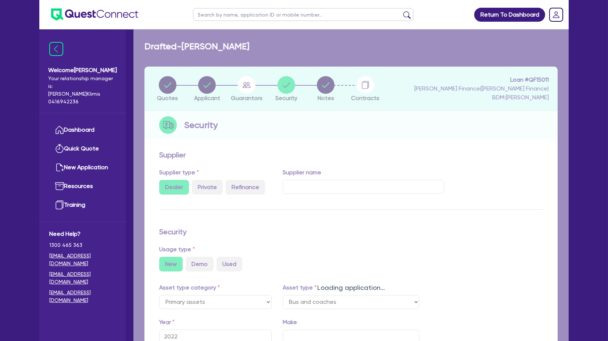
select select "BUS_AND_COACHES"
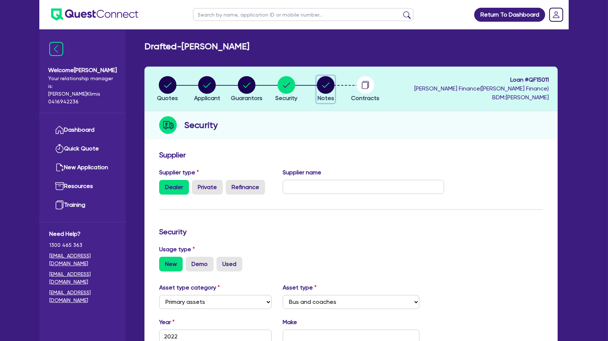
click at [332, 83] on circle "button" at bounding box center [326, 85] width 18 height 18
select select "Other"
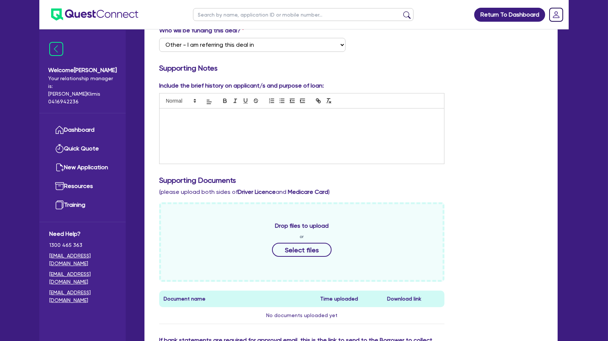
scroll to position [315, 0]
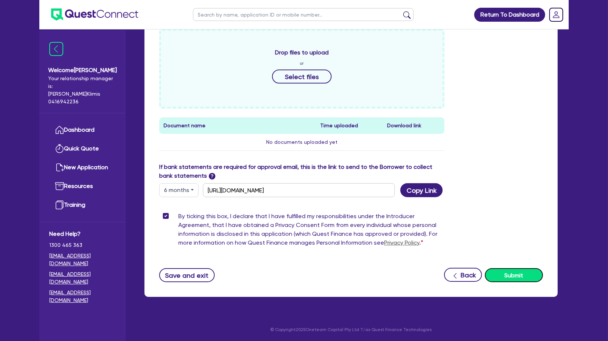
click at [514, 274] on button "Submit" at bounding box center [514, 275] width 58 height 14
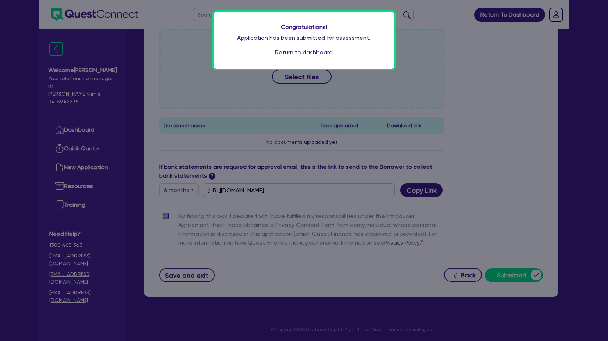
click at [283, 50] on link "Return to dashboard" at bounding box center [304, 52] width 58 height 9
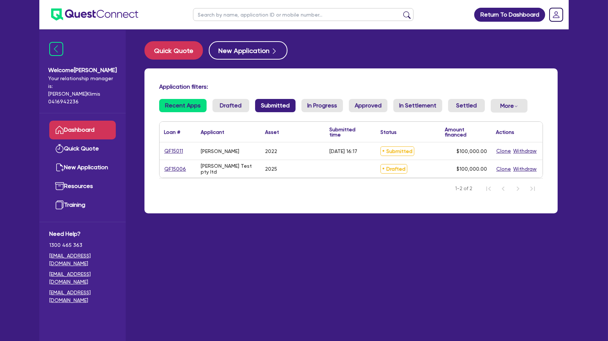
click at [275, 110] on link "Submitted" at bounding box center [275, 105] width 40 height 13
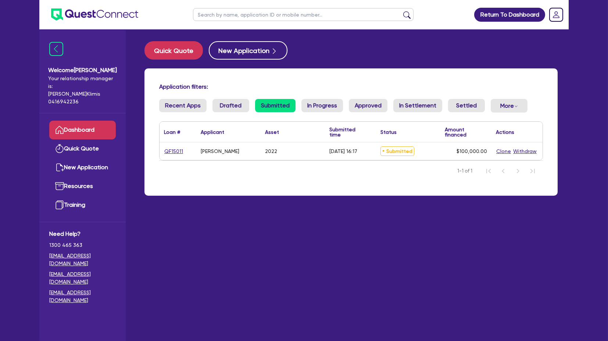
click at [284, 81] on div "Application filters: Recent Apps Drafted Submitted In Progress Approved In Sett…" at bounding box center [350, 131] width 413 height 127
click at [305, 74] on div "Application filters: Recent Apps Drafted Submitted In Progress Approved In Sett…" at bounding box center [350, 131] width 413 height 127
click at [321, 103] on link "In Progress" at bounding box center [322, 105] width 42 height 13
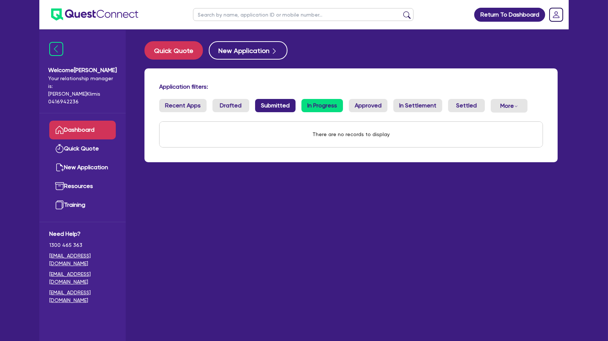
click at [279, 107] on link "Submitted" at bounding box center [275, 105] width 40 height 13
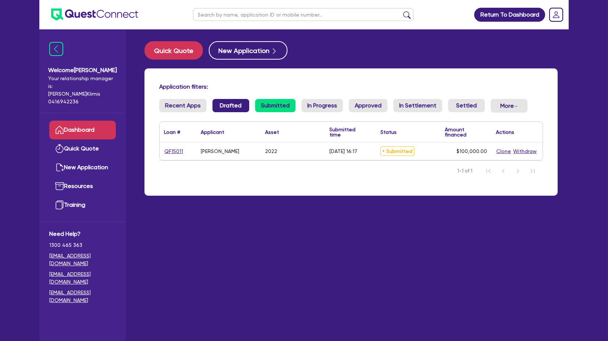
click at [219, 102] on link "Drafted" at bounding box center [230, 105] width 37 height 13
click at [277, 104] on link "Submitted" at bounding box center [275, 105] width 40 height 13
click at [547, 72] on div "Application filters: Recent Apps Drafted Submitted In Progress Approved In Sett…" at bounding box center [350, 131] width 413 height 127
click at [557, 14] on rect "Dropdown toggle" at bounding box center [555, 14] width 13 height 13
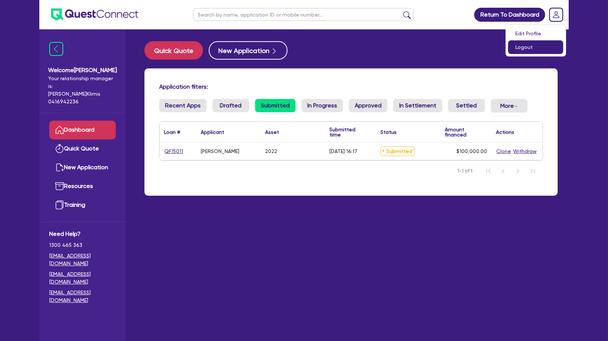
click at [542, 49] on link "Logout" at bounding box center [535, 47] width 55 height 14
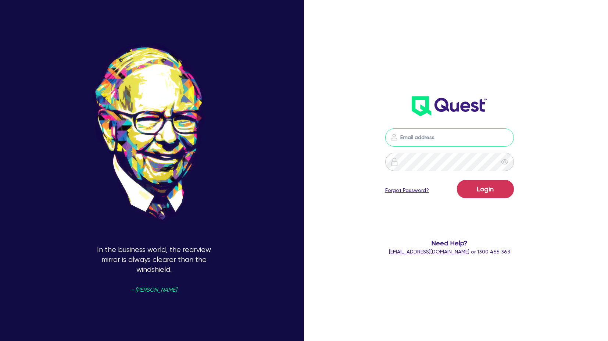
drag, startPoint x: 431, startPoint y: 135, endPoint x: 437, endPoint y: 146, distance: 12.5
click at [431, 135] on input "email" at bounding box center [449, 137] width 129 height 18
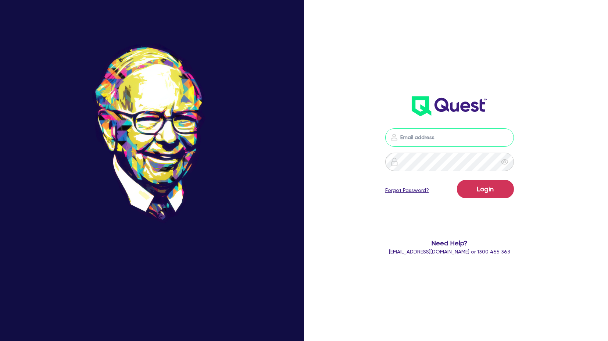
type input "[PERSON_NAME][EMAIL_ADDRESS][PERSON_NAME][DOMAIN_NAME]"
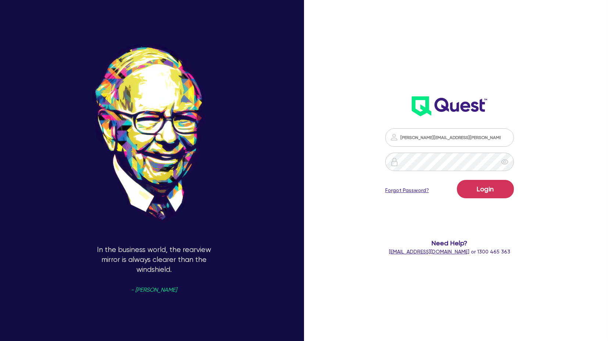
click at [477, 63] on div "[PERSON_NAME][EMAIL_ADDRESS][PERSON_NAME][DOMAIN_NAME] Login Forgot Password? N…" at bounding box center [449, 117] width 174 height 290
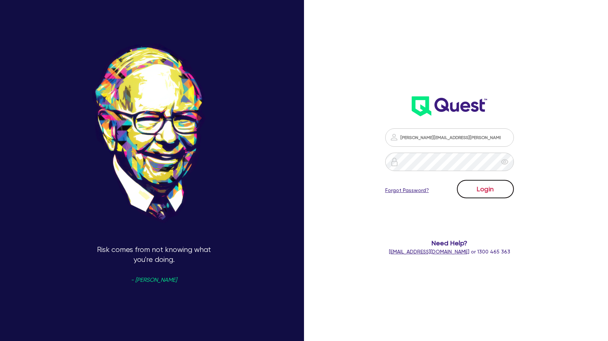
click at [509, 188] on button "Login" at bounding box center [485, 189] width 57 height 18
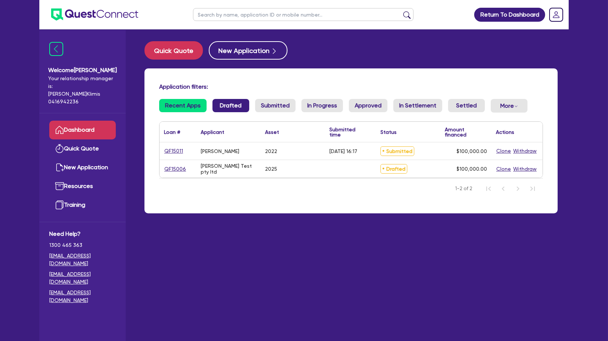
click at [223, 103] on link "Drafted" at bounding box center [230, 105] width 37 height 13
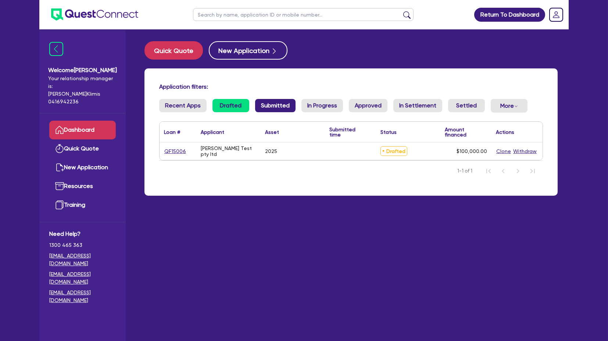
click at [271, 106] on link "Submitted" at bounding box center [275, 105] width 40 height 13
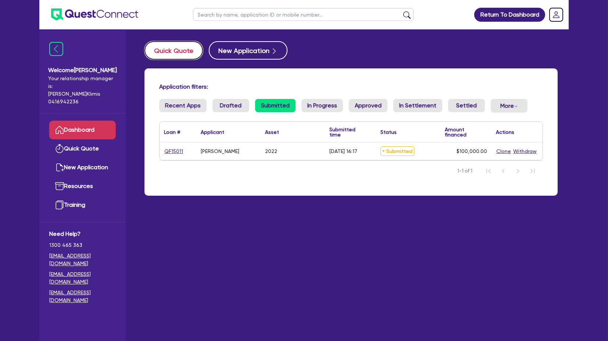
click at [176, 54] on button "Quick Quote" at bounding box center [173, 50] width 58 height 18
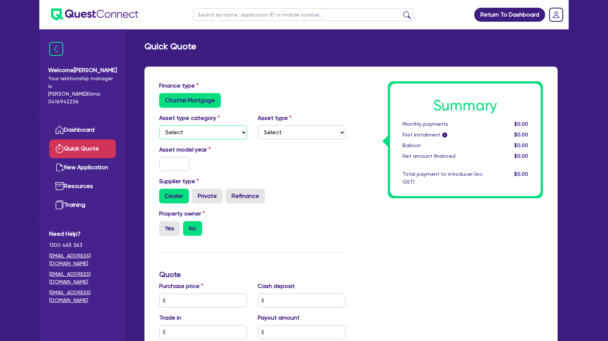
click at [195, 131] on select "Select Cars and light trucks Primary assets Secondary assets Tertiary assets" at bounding box center [203, 132] width 88 height 14
select select "CARS_AND_LIGHT_TRUCKS"
click at [159, 125] on select "Select Cars and light trucks Primary assets Secondary assets Tertiary assets" at bounding box center [203, 132] width 88 height 14
click at [277, 132] on select "Select Passenger vehicles Vans and utes Light trucks up to 4.5 tonne" at bounding box center [302, 132] width 88 height 14
select select "PASSENGER_VEHICLES"
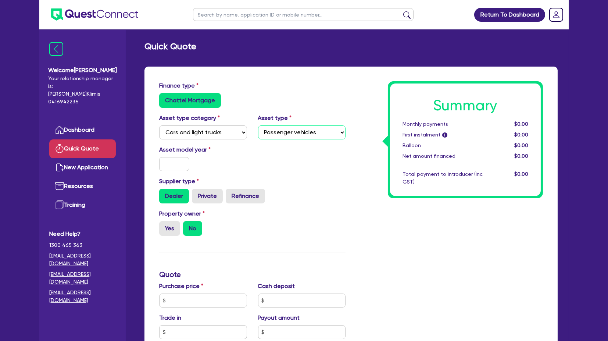
click at [258, 125] on select "Select Passenger vehicles Vans and utes Light trucks up to 4.5 tonne" at bounding box center [302, 132] width 88 height 14
click at [175, 161] on input "text" at bounding box center [174, 164] width 30 height 14
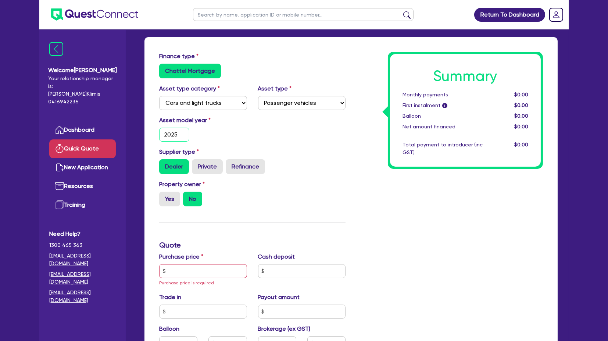
scroll to position [41, 0]
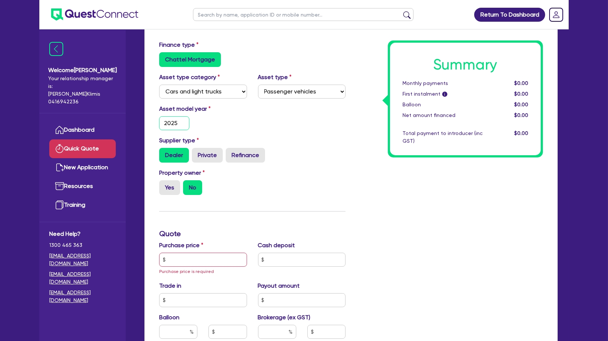
type input "2025"
drag, startPoint x: 171, startPoint y: 157, endPoint x: 182, endPoint y: 161, distance: 11.2
click at [171, 157] on label "Dealer" at bounding box center [174, 155] width 30 height 15
click at [164, 153] on input "Dealer" at bounding box center [161, 150] width 5 height 5
click at [173, 184] on label "Yes" at bounding box center [169, 187] width 21 height 15
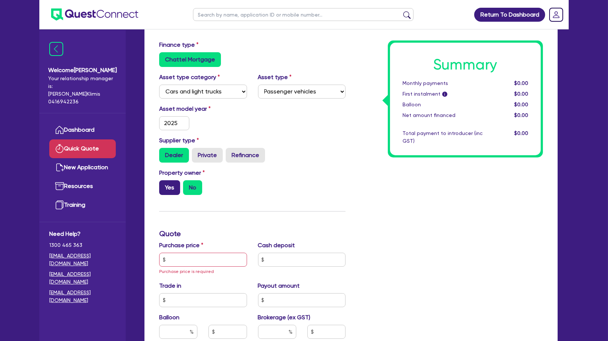
click at [164, 184] on input "Yes" at bounding box center [161, 182] width 5 height 5
radio input "true"
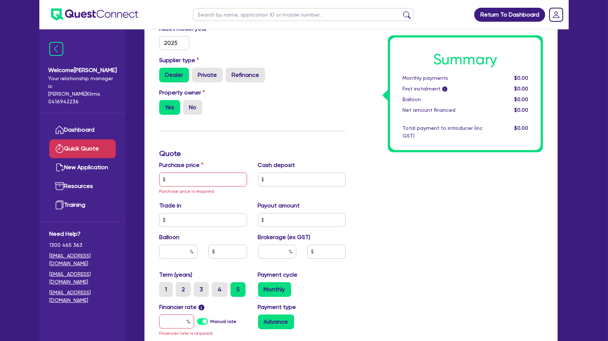
scroll to position [122, 0]
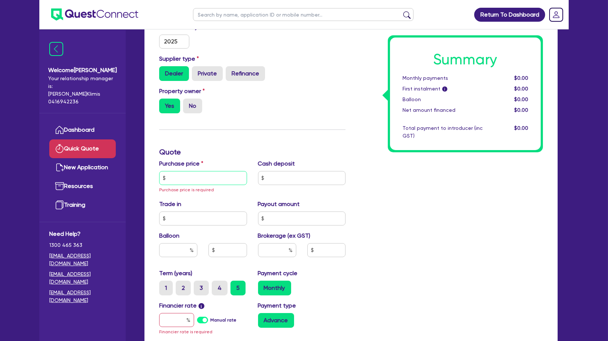
click at [178, 171] on input "text" at bounding box center [203, 178] width 88 height 14
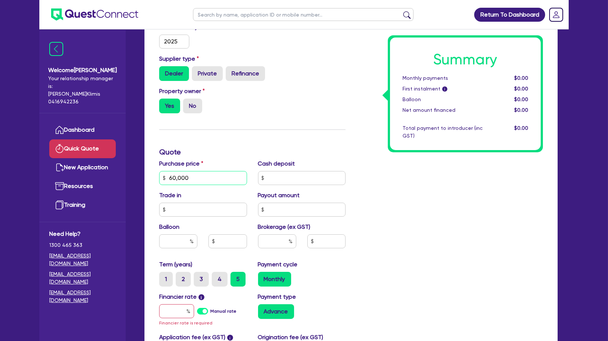
type input "60,000"
click at [301, 173] on input "text" at bounding box center [302, 178] width 88 height 14
type input "5,000"
click at [180, 238] on input "text" at bounding box center [178, 241] width 38 height 14
type input "30"
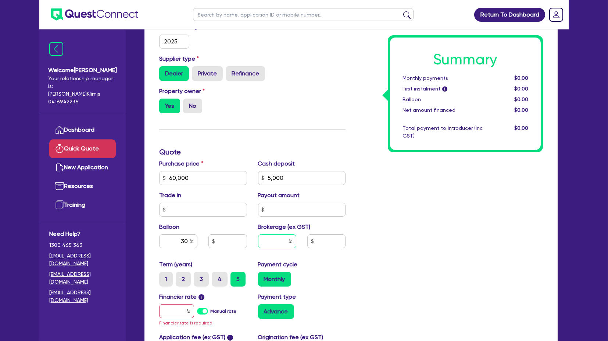
click at [275, 238] on input "text" at bounding box center [277, 241] width 38 height 14
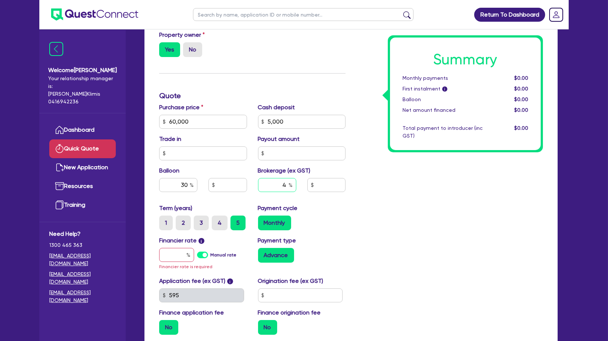
scroll to position [204, 0]
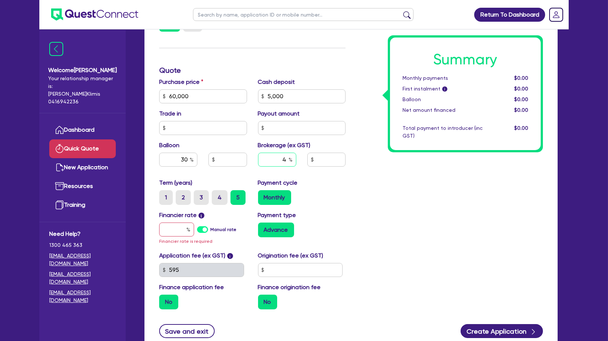
type input "4"
click at [403, 221] on div "Summary Monthly payments $0.00 First instalment i $0.00 Balloon $0.00 Net amoun…" at bounding box center [449, 96] width 197 height 438
click at [178, 226] on input "text" at bounding box center [176, 229] width 35 height 14
type input "1"
type input "18,000"
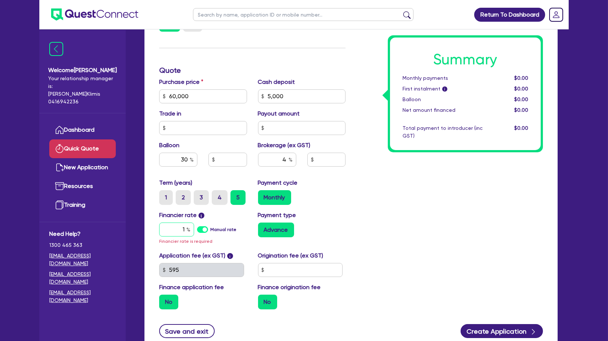
type input "2,200"
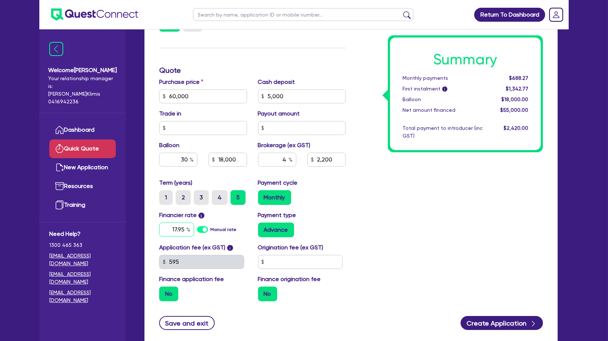
type input "17.95"
type input "18,000"
type input "2,200"
type input "18,000"
type input "2,200"
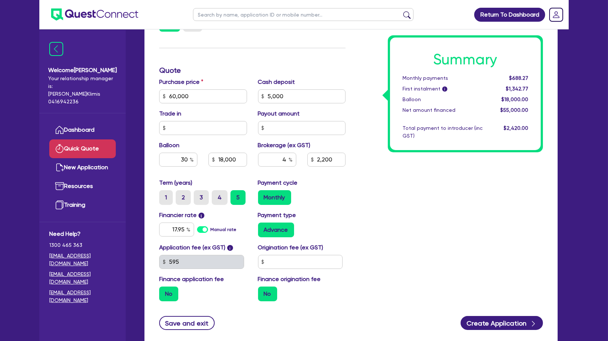
click at [408, 212] on div "Summary Monthly payments $688.27 First instalment i $1,342.77 Balloon $18,000.0…" at bounding box center [449, 92] width 197 height 430
click at [286, 257] on input "text" at bounding box center [300, 262] width 85 height 14
type input "990"
type input "18,000"
type input "2,200"
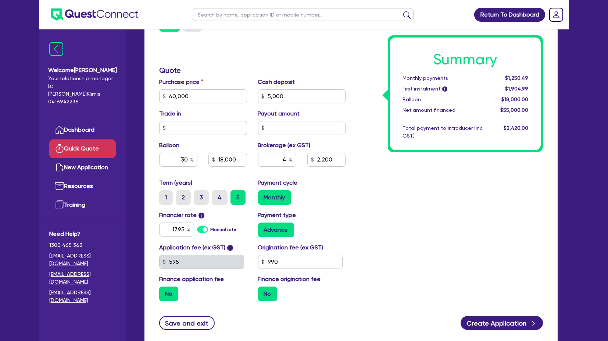
click at [405, 233] on div "Summary Monthly payments $1,250.49 First instalment i $1,904.99 Balloon $18,000…" at bounding box center [449, 92] width 197 height 430
type input "18,000"
type input "2,200"
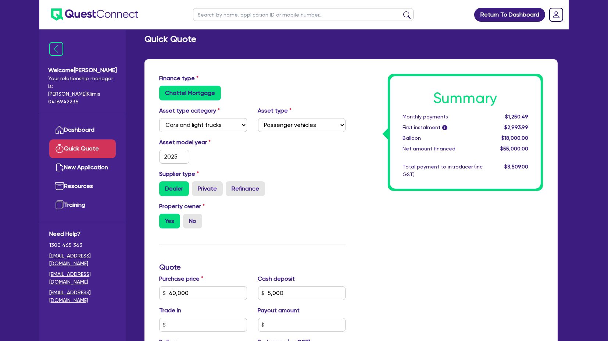
scroll to position [0, 0]
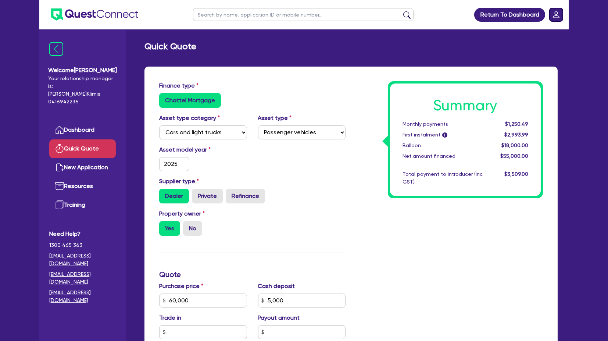
click at [559, 15] on rect "Dropdown toggle" at bounding box center [555, 14] width 13 height 13
click at [529, 53] on link "Logout" at bounding box center [535, 47] width 55 height 14
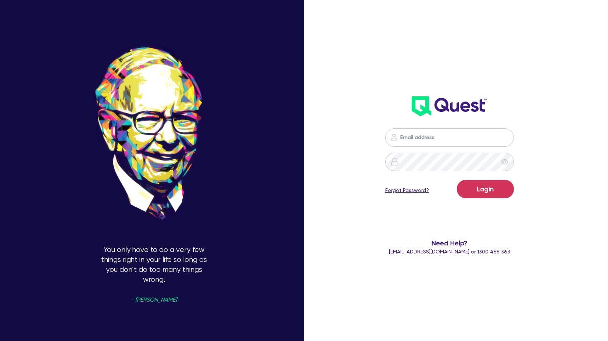
click at [439, 126] on div "Login Forgot Password? Need Help? [EMAIL_ADDRESS][DOMAIN_NAME] or 1300 465 363" at bounding box center [449, 192] width 174 height 142
click at [436, 133] on input "email" at bounding box center [449, 137] width 129 height 18
type input "[PERSON_NAME][EMAIL_ADDRESS][PERSON_NAME][DOMAIN_NAME]"
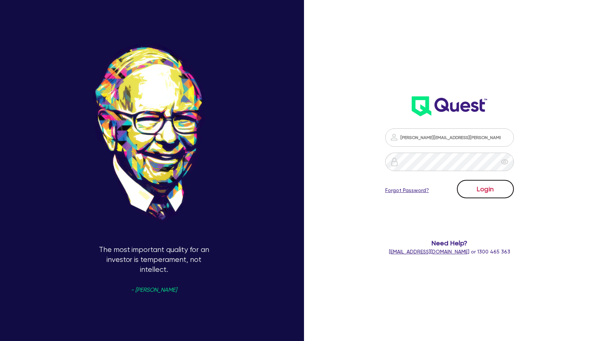
click at [488, 190] on button "Login" at bounding box center [485, 189] width 57 height 18
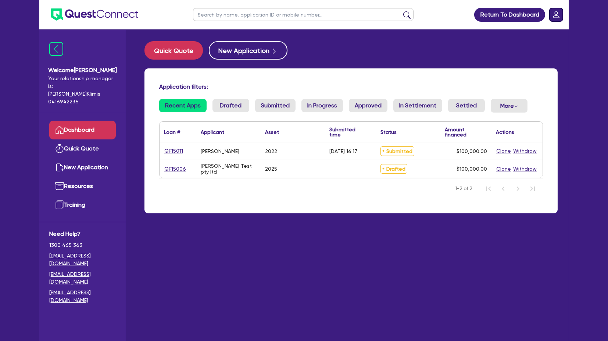
click at [558, 17] on rect "Dropdown toggle" at bounding box center [555, 14] width 13 height 13
click at [540, 48] on link "Logout" at bounding box center [535, 47] width 55 height 14
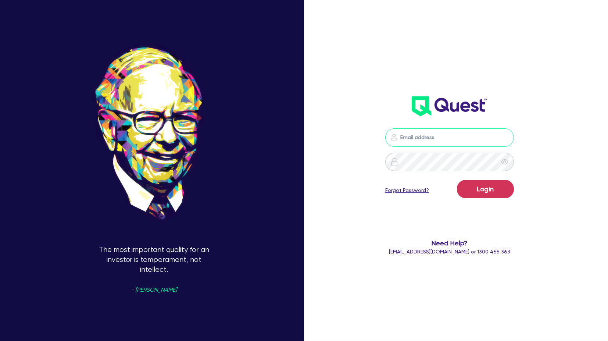
click at [439, 142] on input "email" at bounding box center [449, 137] width 129 height 18
type input "[PERSON_NAME][EMAIL_ADDRESS][PERSON_NAME][DOMAIN_NAME]"
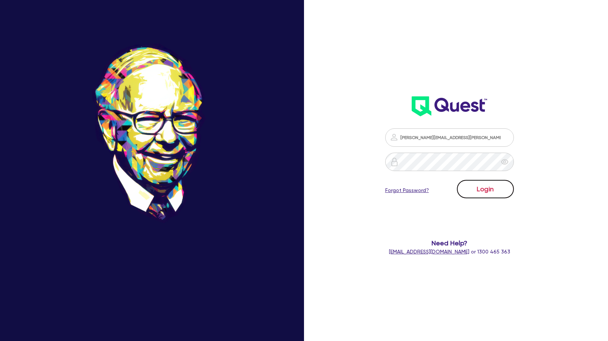
click at [495, 189] on button "Login" at bounding box center [485, 189] width 57 height 18
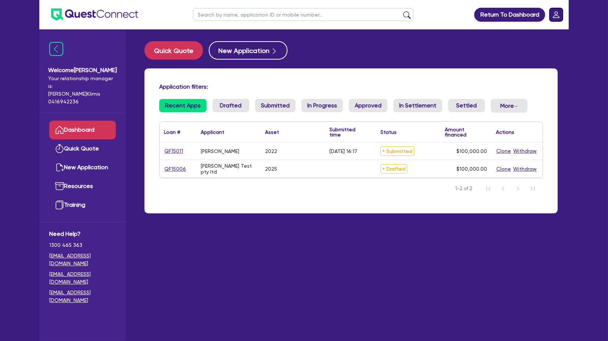
click at [561, 13] on rect "Dropdown toggle" at bounding box center [555, 14] width 13 height 13
click at [545, 47] on link "Logout" at bounding box center [535, 47] width 55 height 14
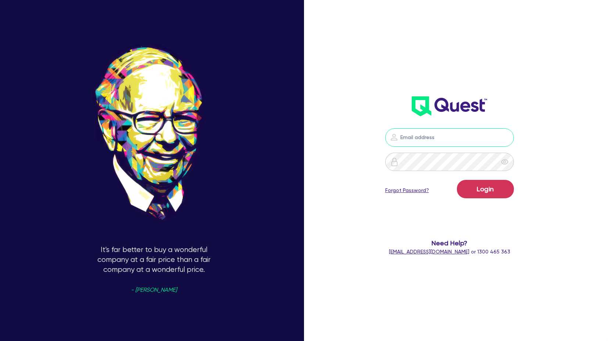
click at [444, 130] on input "email" at bounding box center [449, 137] width 129 height 18
type input "[PERSON_NAME][EMAIL_ADDRESS][PERSON_NAME][DOMAIN_NAME]"
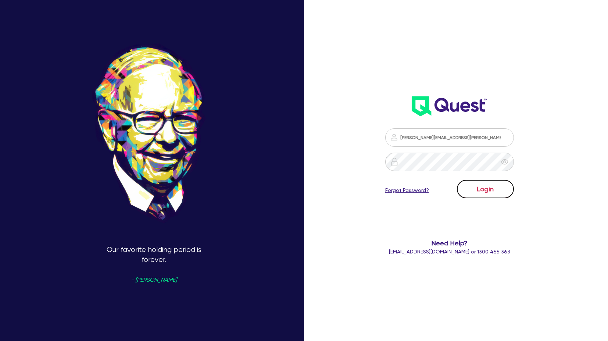
click at [482, 191] on button "Login" at bounding box center [485, 189] width 57 height 18
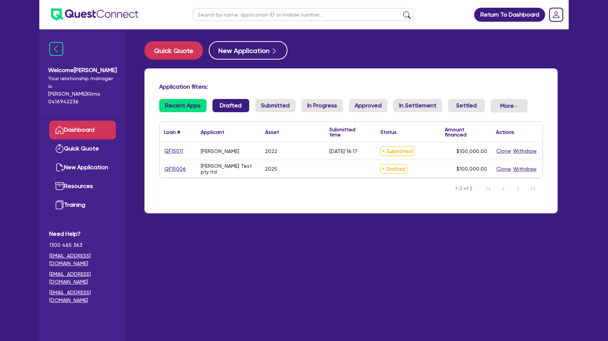
click at [223, 105] on link "Drafted" at bounding box center [230, 105] width 37 height 13
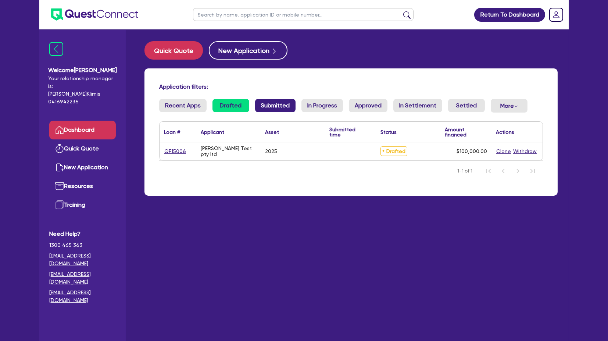
click at [266, 103] on link "Submitted" at bounding box center [275, 105] width 40 height 13
drag, startPoint x: 598, startPoint y: 36, endPoint x: 487, endPoint y: 37, distance: 111.0
click at [597, 36] on div "Return To Dashboard Edit Profile Logout Welcome [PERSON_NAME] Your relationship…" at bounding box center [304, 185] width 608 height 370
drag, startPoint x: 559, startPoint y: 10, endPoint x: 557, endPoint y: 21, distance: 11.5
click at [559, 10] on rect "Dropdown toggle" at bounding box center [555, 14] width 13 height 13
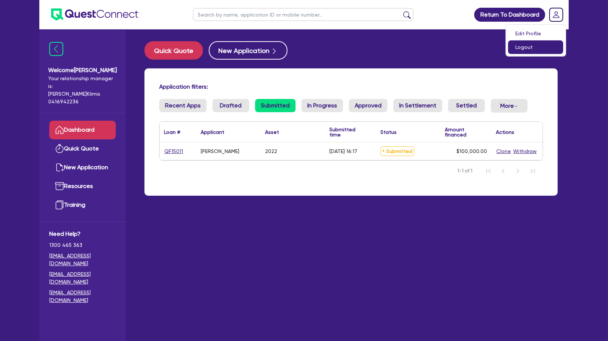
click at [529, 41] on link "Logout" at bounding box center [535, 47] width 55 height 14
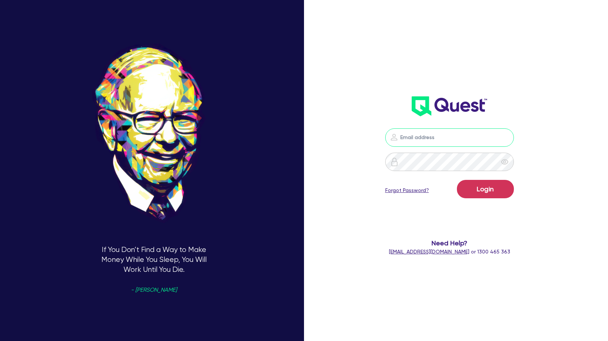
click at [451, 136] on input "email" at bounding box center [449, 137] width 129 height 18
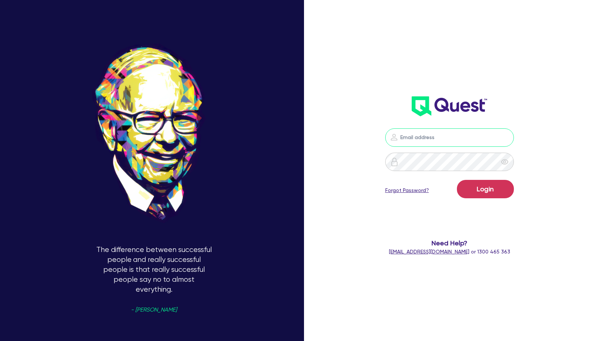
type input "[PERSON_NAME][EMAIL_ADDRESS][PERSON_NAME][DOMAIN_NAME]"
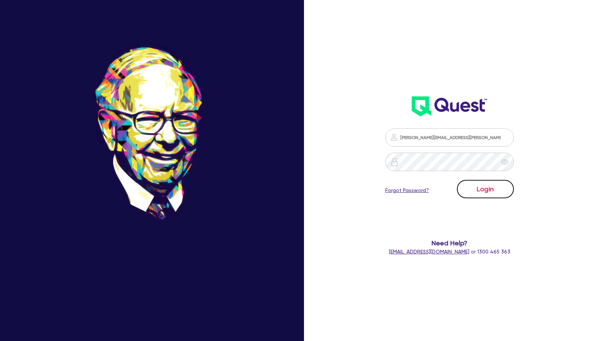
click at [501, 196] on button "Login" at bounding box center [485, 189] width 57 height 18
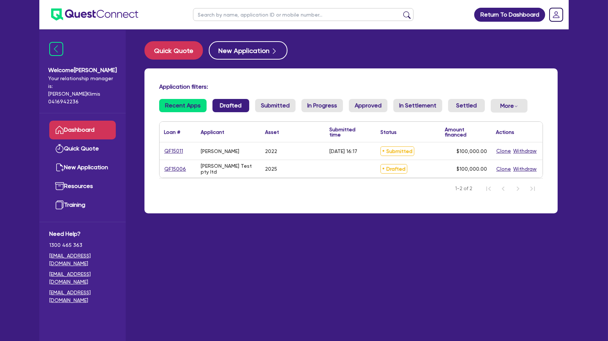
click at [230, 100] on link "Drafted" at bounding box center [230, 105] width 37 height 13
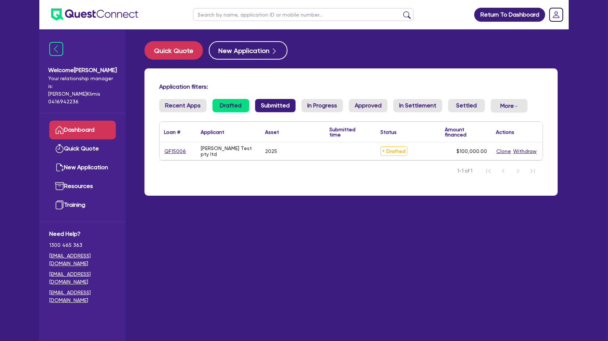
click at [276, 103] on link "Submitted" at bounding box center [275, 105] width 40 height 13
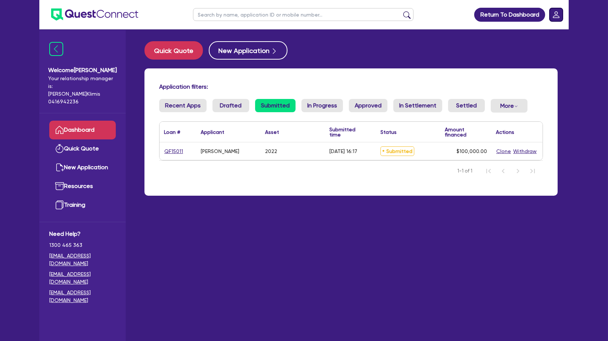
click at [556, 12] on rect "Dropdown toggle" at bounding box center [555, 14] width 13 height 13
click at [549, 54] on div "Edit Profile Logout" at bounding box center [535, 40] width 61 height 33
click at [545, 50] on link "Logout" at bounding box center [535, 47] width 55 height 14
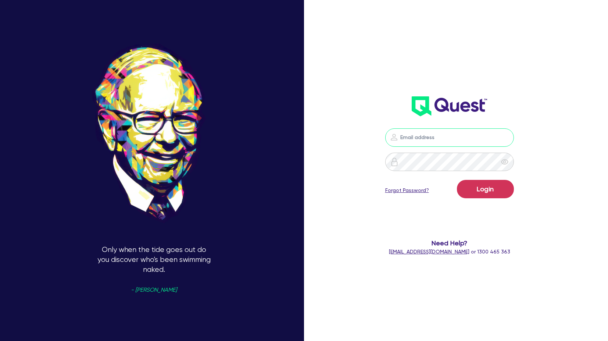
click at [467, 130] on input "email" at bounding box center [449, 137] width 129 height 18
type input "[PERSON_NAME][EMAIL_ADDRESS][PERSON_NAME][DOMAIN_NAME]"
click at [481, 187] on button "Login" at bounding box center [485, 189] width 57 height 18
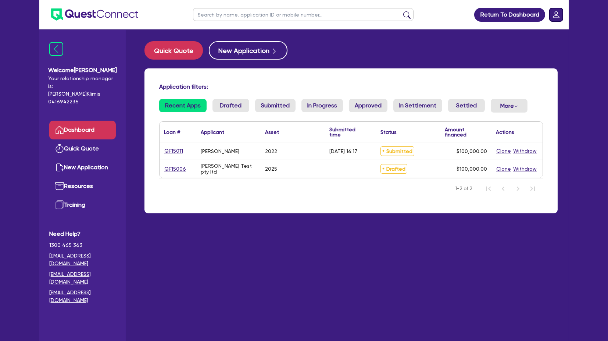
click at [551, 11] on rect "Dropdown toggle" at bounding box center [555, 14] width 13 height 13
click at [544, 47] on link "Logout" at bounding box center [535, 47] width 55 height 14
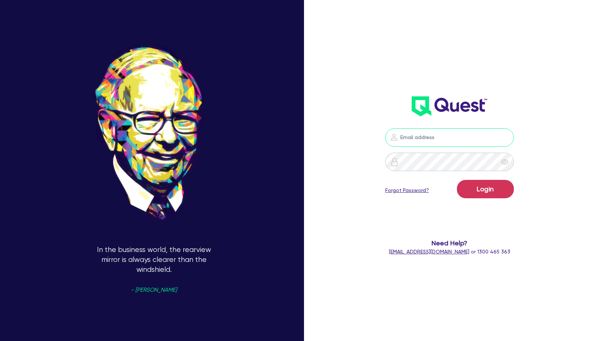
click at [444, 140] on input "email" at bounding box center [449, 137] width 129 height 18
type input "[PERSON_NAME][EMAIL_ADDRESS][PERSON_NAME][DOMAIN_NAME]"
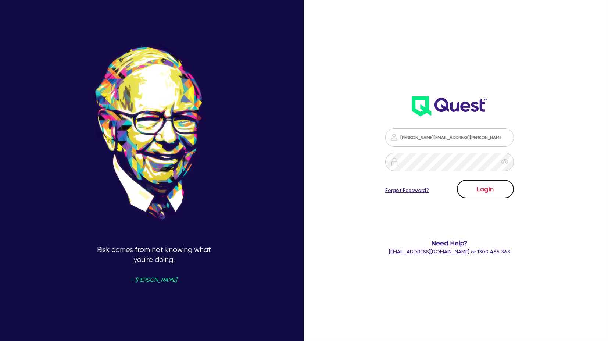
click at [494, 186] on button "Login" at bounding box center [485, 189] width 57 height 18
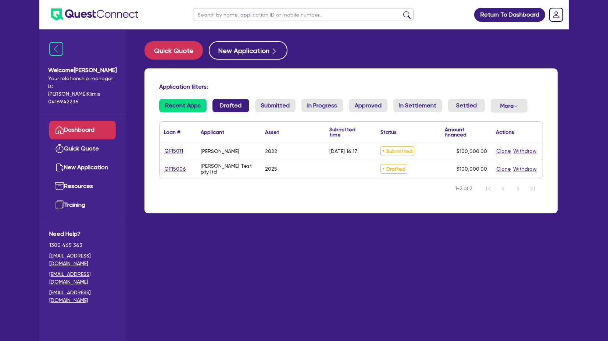
click at [243, 105] on link "Drafted" at bounding box center [230, 105] width 37 height 13
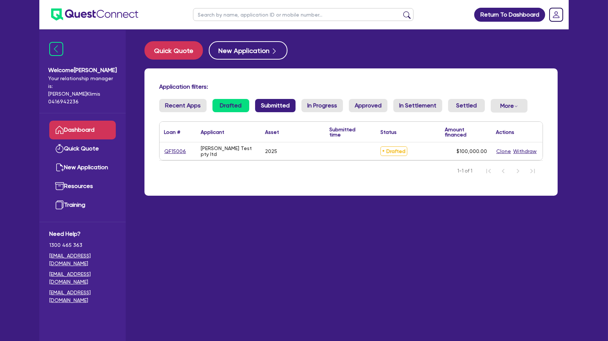
click at [266, 106] on link "Submitted" at bounding box center [275, 105] width 40 height 13
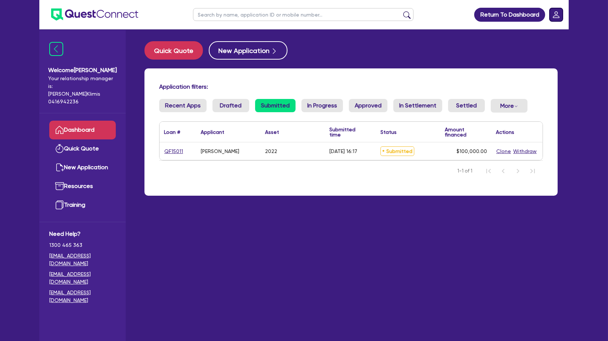
click at [551, 12] on rect "Dropdown toggle" at bounding box center [555, 14] width 13 height 13
click at [538, 42] on link "Logout" at bounding box center [535, 47] width 55 height 14
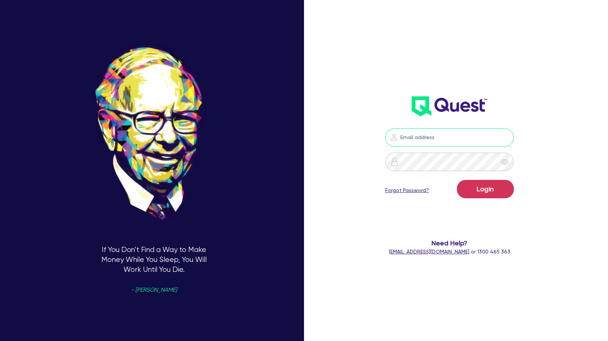
click at [457, 131] on input "email" at bounding box center [449, 137] width 129 height 18
type input "[PERSON_NAME][EMAIL_ADDRESS][PERSON_NAME][DOMAIN_NAME]"
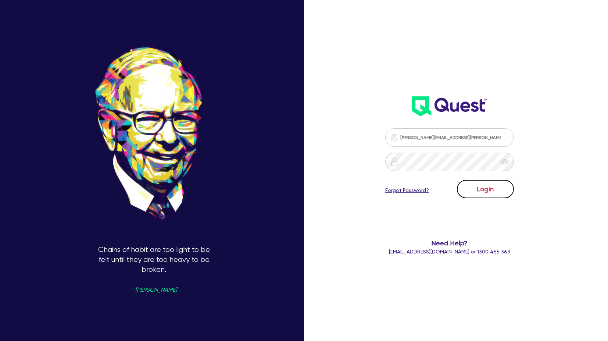
click at [488, 192] on button "Login" at bounding box center [485, 189] width 57 height 18
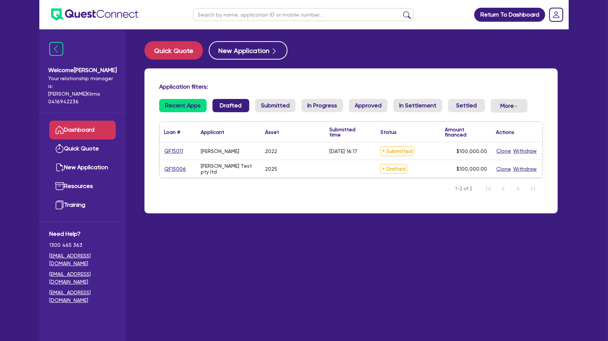
click at [219, 107] on link "Drafted" at bounding box center [230, 105] width 37 height 13
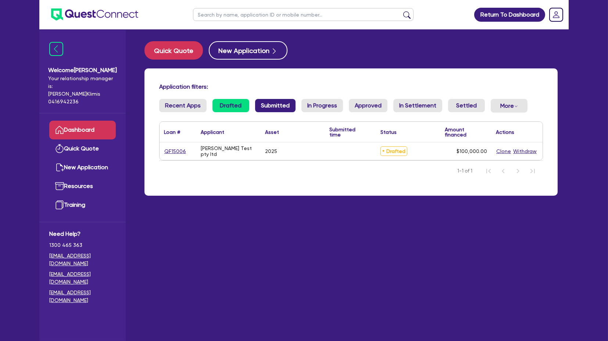
click at [269, 103] on link "Submitted" at bounding box center [275, 105] width 40 height 13
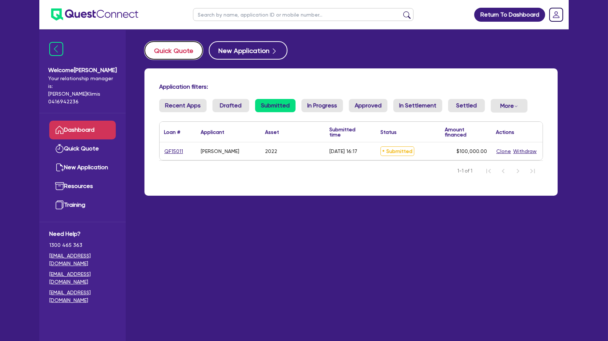
click at [174, 47] on button "Quick Quote" at bounding box center [173, 50] width 58 height 18
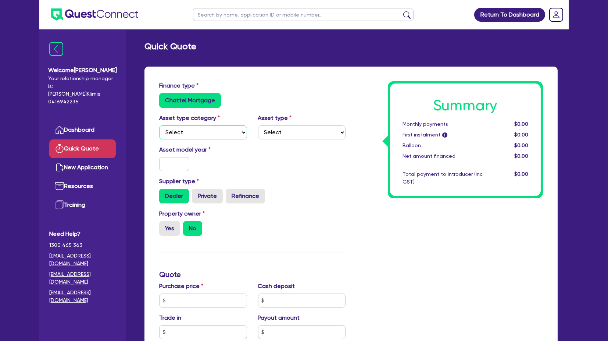
click at [203, 134] on select "Select Cars and light trucks Primary assets Secondary assets Tertiary assets" at bounding box center [203, 132] width 88 height 14
select select "CARS_AND_LIGHT_TRUCKS"
click at [159, 125] on select "Select Cars and light trucks Primary assets Secondary assets Tertiary assets" at bounding box center [203, 132] width 88 height 14
click at [320, 130] on select "Select Passenger vehicles Vans and utes Light trucks up to 4.5 tonne" at bounding box center [302, 132] width 88 height 14
select select "PASSENGER_VEHICLES"
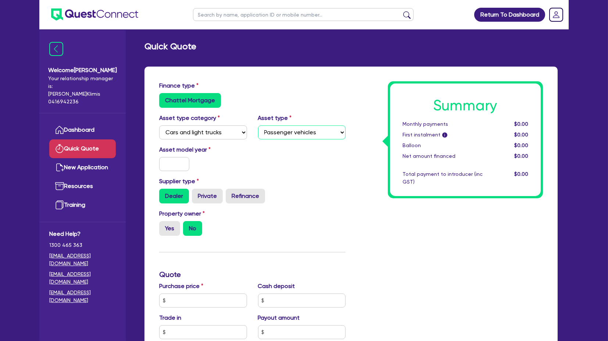
click at [258, 125] on select "Select Passenger vehicles Vans and utes Light trucks up to 4.5 tonne" at bounding box center [302, 132] width 88 height 14
drag, startPoint x: 316, startPoint y: 165, endPoint x: 256, endPoint y: 172, distance: 61.1
click at [314, 164] on div "Asset model year" at bounding box center [252, 161] width 197 height 32
click at [165, 165] on input "text" at bounding box center [174, 164] width 30 height 14
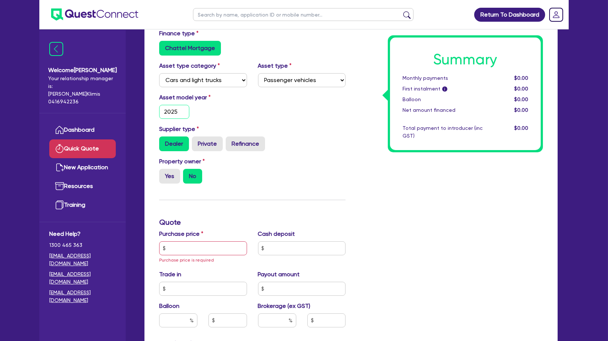
scroll to position [82, 0]
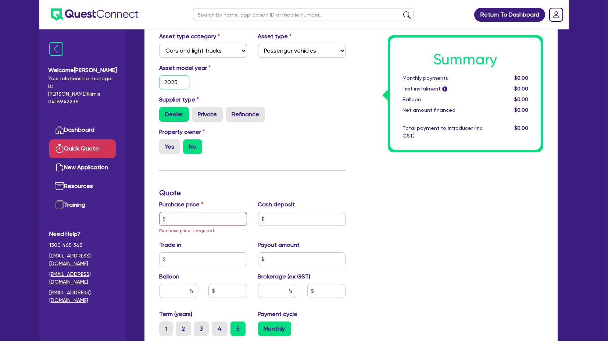
type input "2025"
click at [273, 95] on div "Supplier type Dealer Private Refinance" at bounding box center [252, 108] width 197 height 26
click at [169, 145] on label "Yes" at bounding box center [169, 146] width 21 height 15
click at [164, 144] on input "Yes" at bounding box center [161, 141] width 5 height 5
radio input "true"
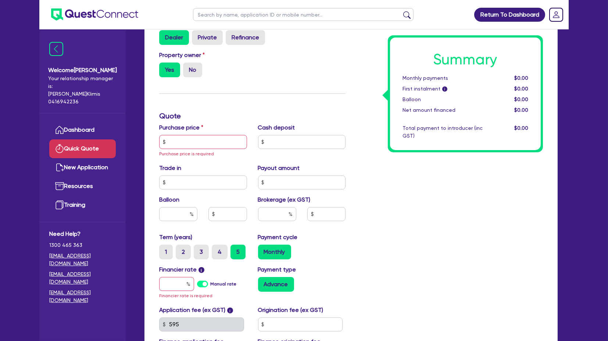
scroll to position [163, 0]
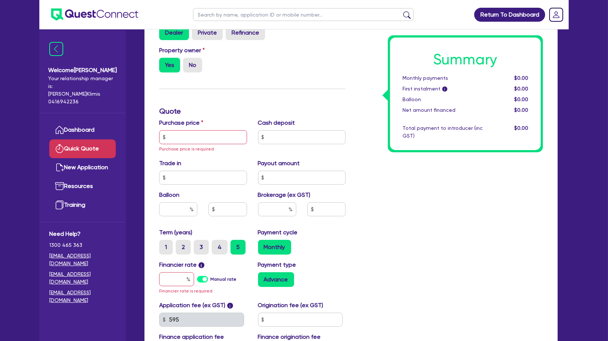
click at [180, 126] on label "Purchase price" at bounding box center [181, 122] width 44 height 9
click at [180, 130] on input "text" at bounding box center [203, 137] width 88 height 14
type input "5"
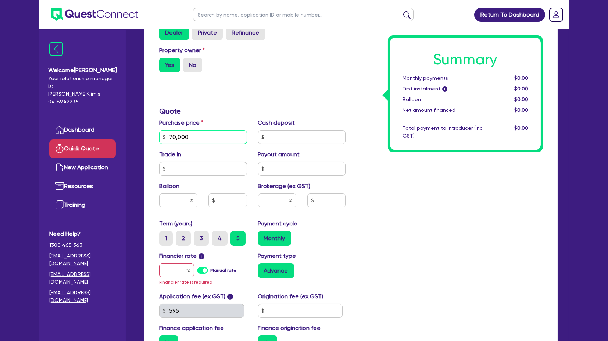
type input "70,000"
type input "30"
type input "4"
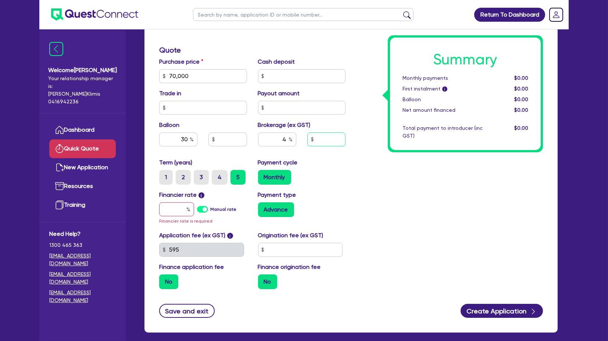
scroll to position [245, 0]
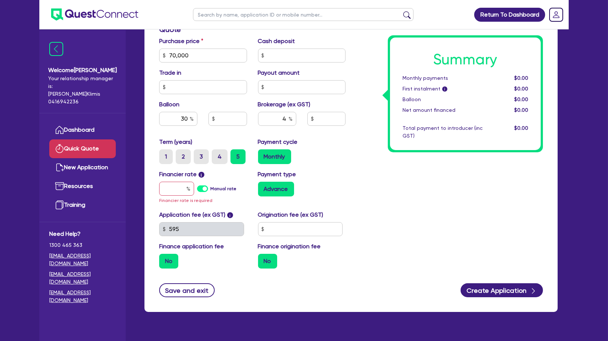
drag, startPoint x: 149, startPoint y: 206, endPoint x: 177, endPoint y: 191, distance: 32.1
click at [150, 206] on div "Finance type Chattel Mortgage Asset type category Select Cars and light trucks …" at bounding box center [350, 67] width 413 height 490
click at [184, 186] on input "text" at bounding box center [176, 189] width 35 height 14
type input "1"
type input "21,000"
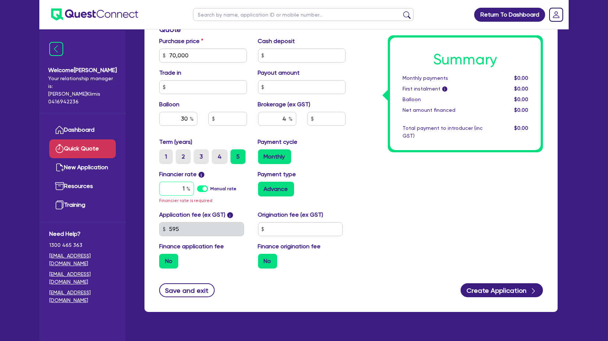
type input "2,800"
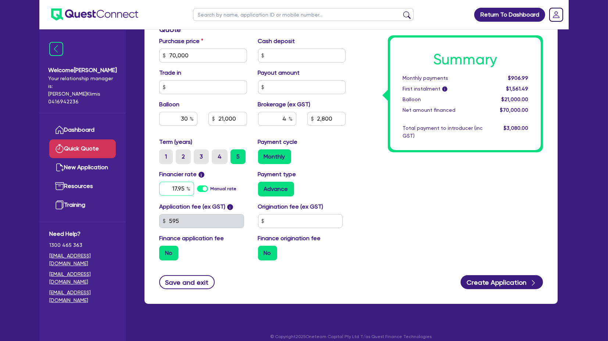
type input "17.95"
type input "21,000"
type input "2,800"
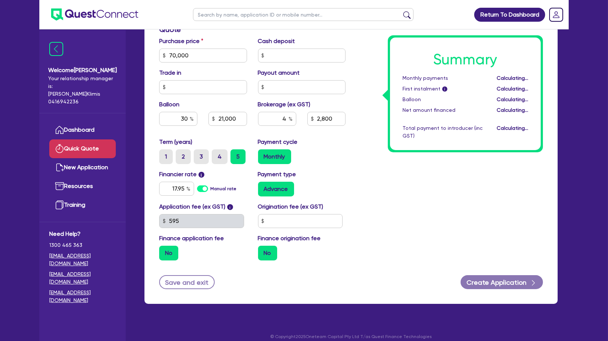
type input "21,000"
type input "2,800"
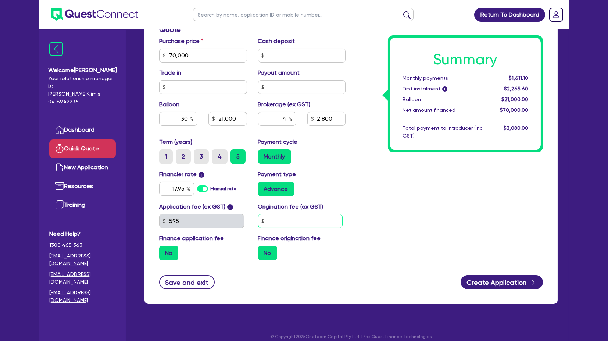
click at [285, 220] on input "text" at bounding box center [300, 221] width 85 height 14
type input "900"
type input "21,000"
type input "2,800"
type input "21,000"
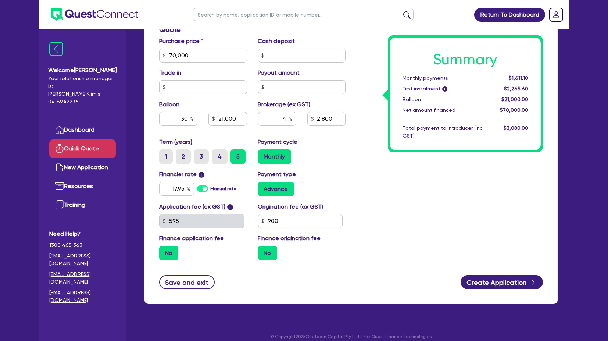
type input "2,800"
click at [409, 218] on div "Summary Monthly payments $1,611.10 First instalment i $2,265.60 Balloon $21,000…" at bounding box center [449, 51] width 197 height 430
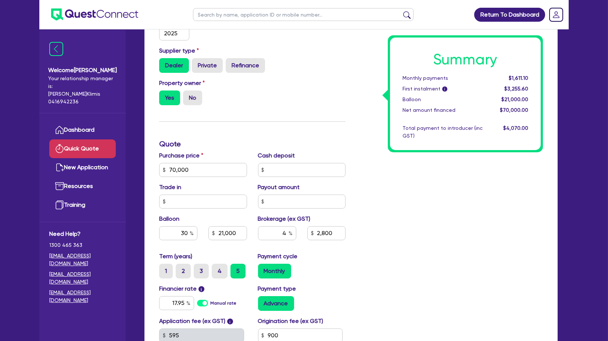
scroll to position [0, 0]
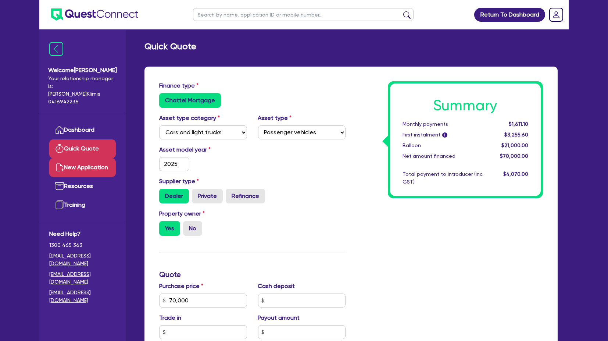
click at [87, 158] on link "New Application" at bounding box center [82, 167] width 67 height 19
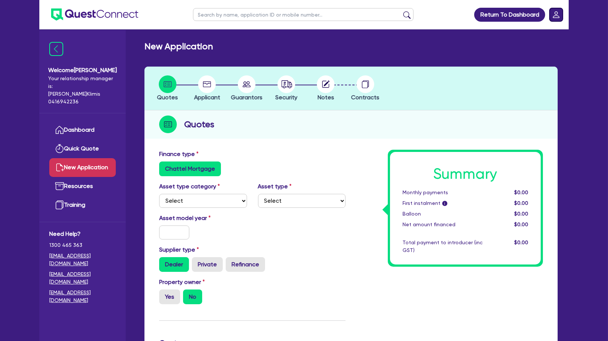
click at [549, 13] on rect "Dropdown toggle" at bounding box center [555, 14] width 13 height 13
click at [549, 44] on link "Logout" at bounding box center [535, 47] width 55 height 14
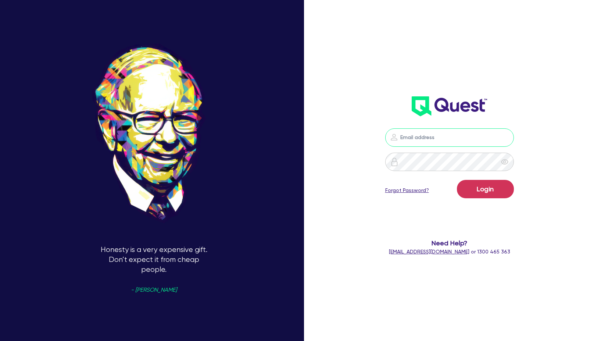
drag, startPoint x: 442, startPoint y: 134, endPoint x: 448, endPoint y: 135, distance: 6.3
click at [442, 134] on input "email" at bounding box center [449, 137] width 129 height 18
type input "[PERSON_NAME][EMAIL_ADDRESS][PERSON_NAME][DOMAIN_NAME]"
click at [513, 185] on button "Login" at bounding box center [485, 189] width 57 height 18
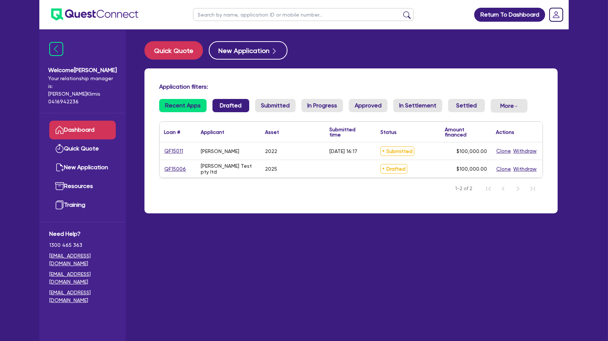
click at [231, 104] on link "Drafted" at bounding box center [230, 105] width 37 height 13
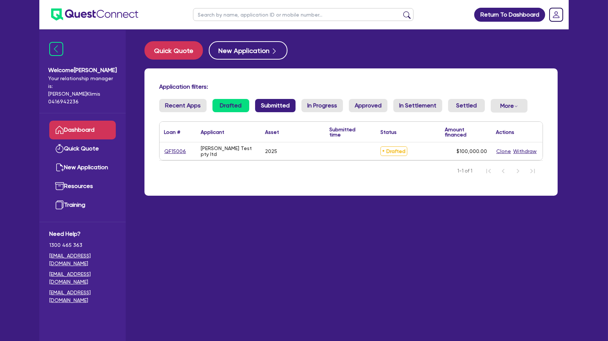
click at [279, 105] on link "Submitted" at bounding box center [275, 105] width 40 height 13
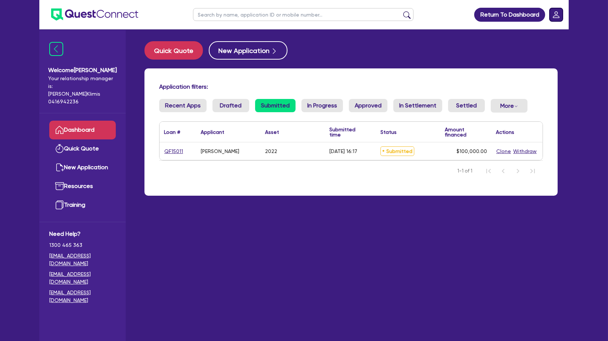
click at [556, 15] on icon "Dropdown toggle" at bounding box center [556, 15] width 14 height 14
click at [529, 61] on div "Quick Quote New Application Application filters: Recent Apps Drafted Submitted …" at bounding box center [350, 122] width 435 height 163
drag, startPoint x: 526, startPoint y: 52, endPoint x: 537, endPoint y: 38, distance: 17.7
click at [526, 52] on div "Quick Quote New Application" at bounding box center [350, 50] width 413 height 18
click at [551, 15] on rect "Dropdown toggle" at bounding box center [555, 14] width 13 height 13
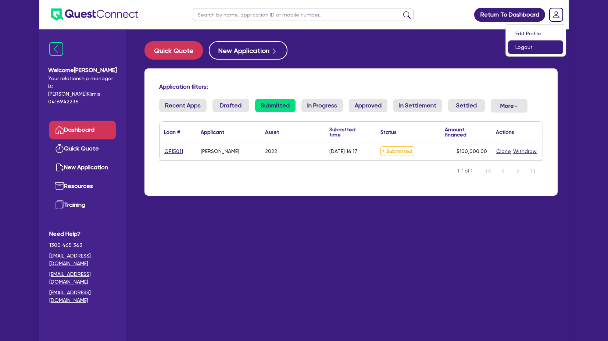
click at [544, 44] on link "Logout" at bounding box center [535, 47] width 55 height 14
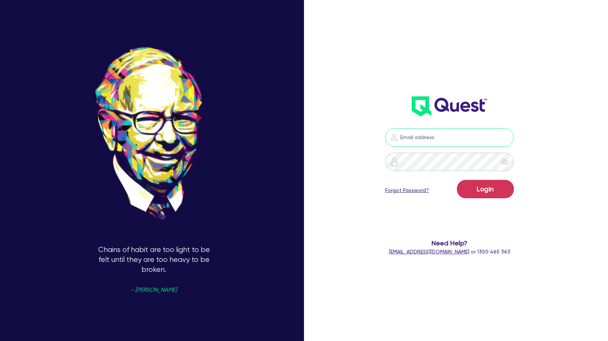
click at [416, 138] on input "email" at bounding box center [449, 137] width 129 height 18
type input "[PERSON_NAME][EMAIL_ADDRESS][PERSON_NAME][DOMAIN_NAME]"
drag, startPoint x: 501, startPoint y: 187, endPoint x: 498, endPoint y: 186, distance: 4.0
click at [500, 187] on button "Login" at bounding box center [485, 189] width 57 height 18
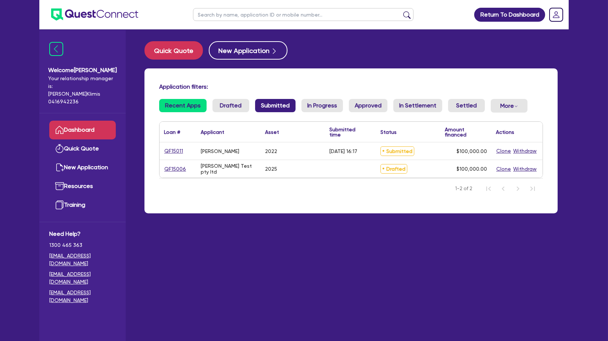
click at [279, 106] on link "Submitted" at bounding box center [275, 105] width 40 height 13
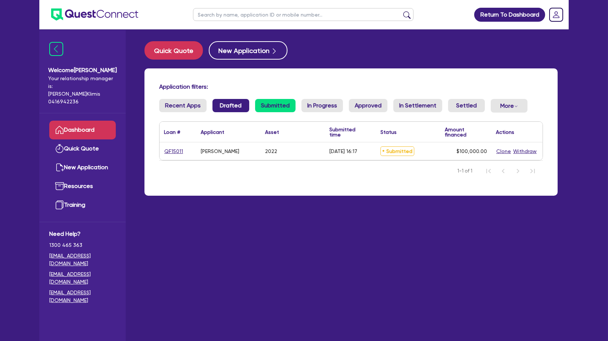
click at [237, 104] on link "Drafted" at bounding box center [230, 105] width 37 height 13
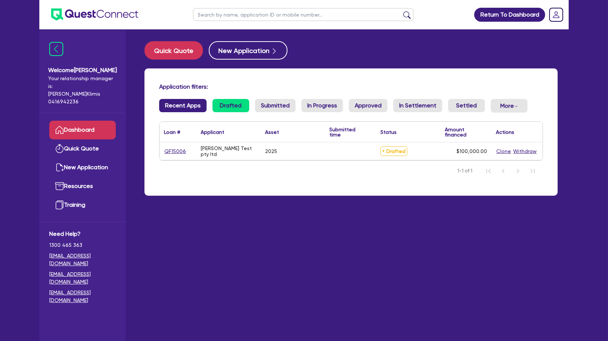
click at [182, 107] on link "Recent Apps" at bounding box center [182, 105] width 47 height 13
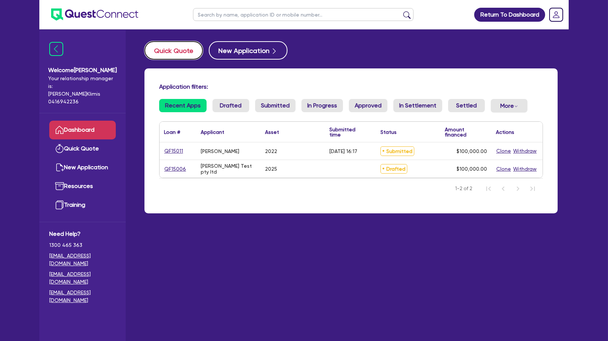
click at [174, 54] on button "Quick Quote" at bounding box center [173, 50] width 58 height 18
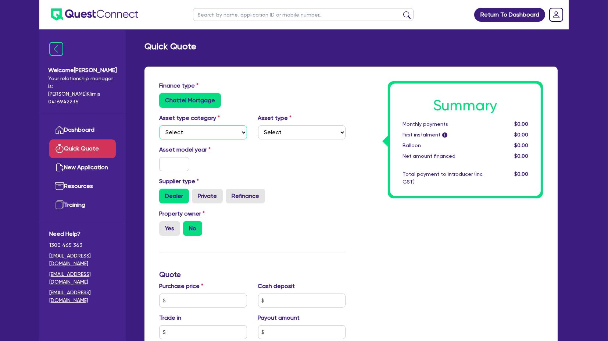
click at [193, 133] on select "Select Cars and light trucks Primary assets Secondary assets Tertiary assets" at bounding box center [203, 132] width 88 height 14
select select "CARS_AND_LIGHT_TRUCKS"
click at [159, 125] on select "Select Cars and light trucks Primary assets Secondary assets Tertiary assets" at bounding box center [203, 132] width 88 height 14
drag, startPoint x: 265, startPoint y: 137, endPoint x: 272, endPoint y: 134, distance: 8.1
click at [265, 137] on select "Select Passenger vehicles Vans and utes Light trucks up to 4.5 tonne" at bounding box center [302, 132] width 88 height 14
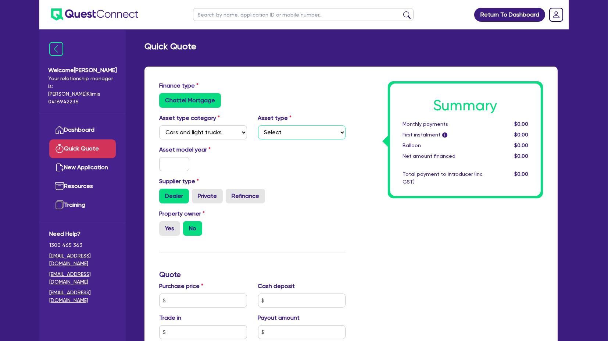
select select "PASSENGER_VEHICLES"
click at [258, 125] on select "Select Passenger vehicles Vans and utes Light trucks up to 4.5 tonne" at bounding box center [302, 132] width 88 height 14
click at [168, 166] on input "text" at bounding box center [174, 164] width 30 height 14
click at [171, 162] on input "text" at bounding box center [174, 164] width 30 height 14
type input "2025"
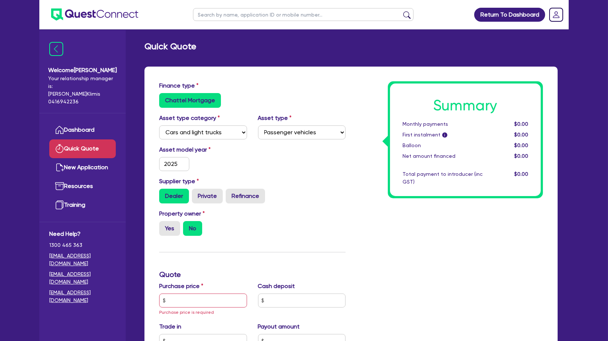
click at [322, 160] on div "Asset model year [DATE]" at bounding box center [252, 161] width 197 height 32
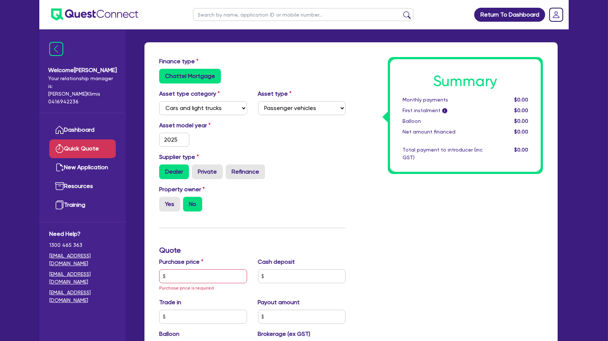
scroll to position [41, 0]
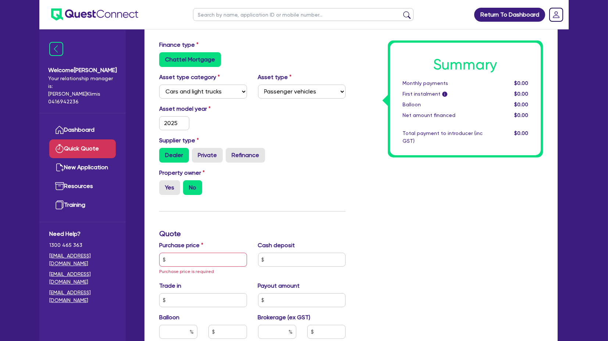
drag, startPoint x: 262, startPoint y: 126, endPoint x: 261, endPoint y: 121, distance: 5.2
click at [261, 122] on div "Asset model year [DATE]" at bounding box center [252, 120] width 197 height 32
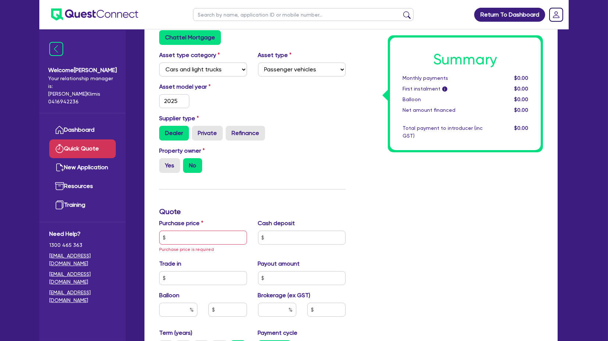
scroll to position [82, 0]
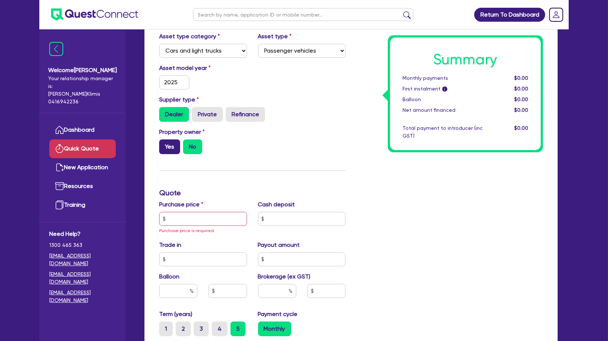
click at [165, 150] on label "Yes" at bounding box center [169, 146] width 21 height 15
click at [164, 144] on input "Yes" at bounding box center [161, 141] width 5 height 5
radio input "true"
click at [191, 221] on input "text" at bounding box center [203, 219] width 88 height 14
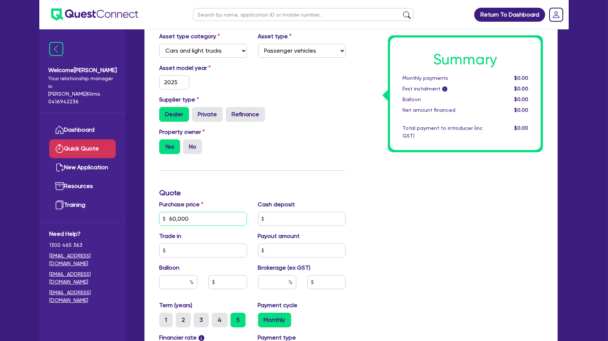
type input "60,000"
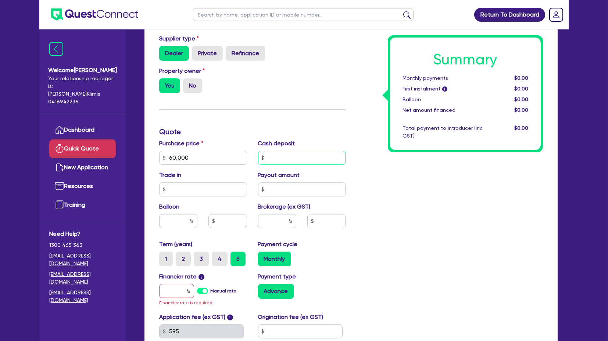
scroll to position [163, 0]
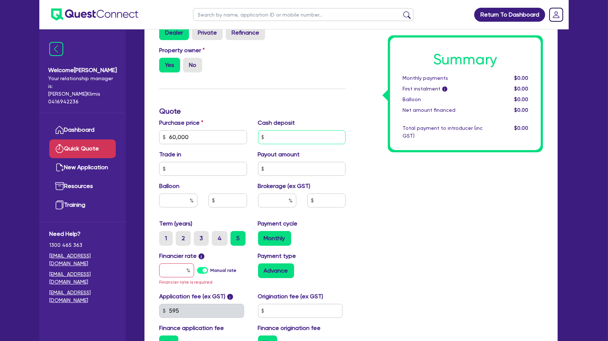
click at [274, 138] on input "text" at bounding box center [302, 137] width 88 height 14
type input "5,000"
type input "30"
type input "4"
click at [394, 210] on div "Summary Monthly payments $0.00 First instalment i $0.00 Balloon $0.00 Net amoun…" at bounding box center [449, 137] width 197 height 438
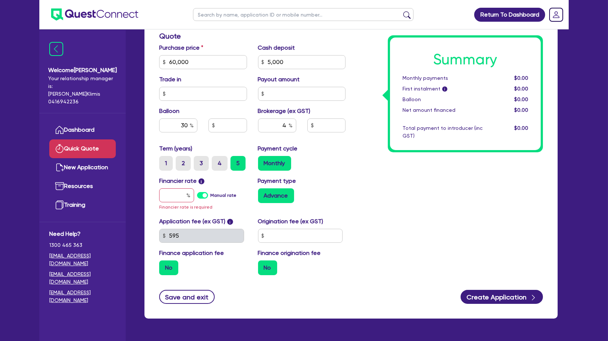
scroll to position [245, 0]
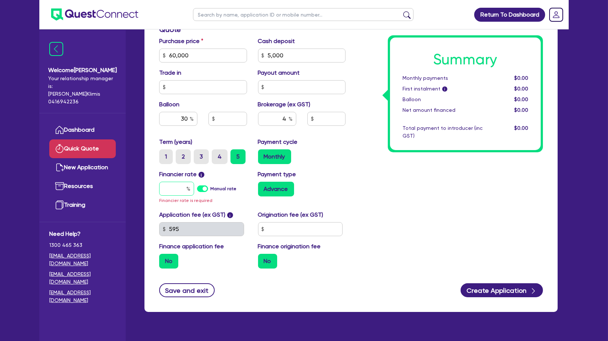
click at [180, 183] on input "text" at bounding box center [176, 189] width 35 height 14
type input "1"
type input "18,000"
type input "2,200"
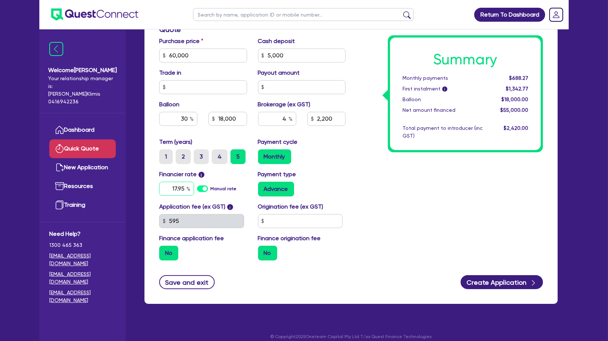
type input "17.95"
type input "18,000"
type input "2,200"
type input "18,000"
type input "2,200"
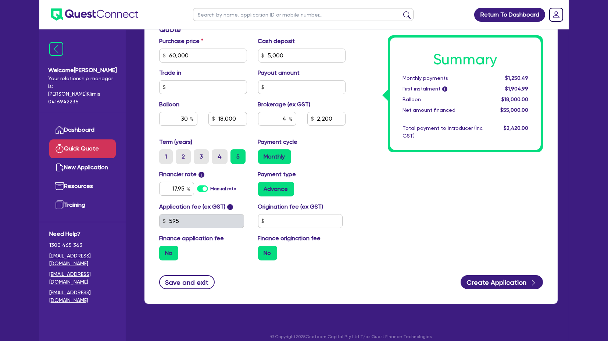
click at [409, 176] on div "Summary Monthly payments $1,250.49 First instalment i $1,904.99 Balloon $18,000…" at bounding box center [449, 51] width 197 height 430
click at [300, 222] on input "text" at bounding box center [300, 221] width 85 height 14
type input "900"
type input "18,000"
type input "2,200"
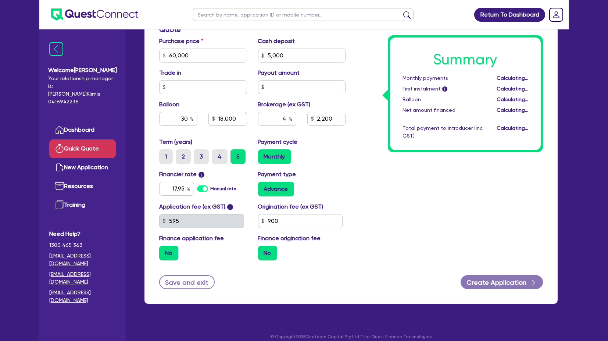
type input "18,000"
type input "2,200"
click at [542, 215] on div "Summary Monthly payments Calculating... First instalment i Calculating... Ballo…" at bounding box center [449, 51] width 197 height 430
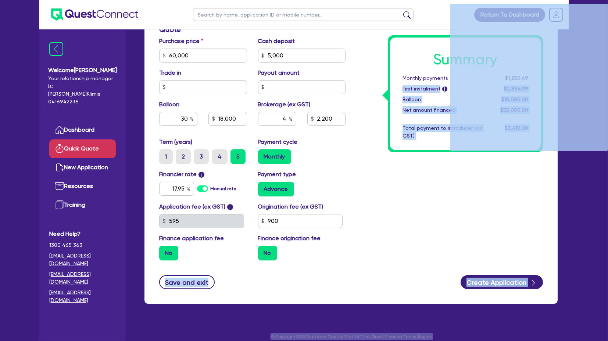
drag, startPoint x: 403, startPoint y: 92, endPoint x: 450, endPoint y: 85, distance: 47.2
click at [84, 82] on div "Welcome [PERSON_NAME] Your relationship manager is: [PERSON_NAME] 0416942236 Da…" at bounding box center [303, 51] width 529 height 593
drag, startPoint x: 381, startPoint y: 216, endPoint x: 354, endPoint y: 219, distance: 27.3
click at [381, 216] on div "Summary Monthly payments $1,250.49 First instalment i $2,894.99 Balloon $18,000…" at bounding box center [449, 51] width 197 height 430
click at [518, 197] on div "Summary Monthly payments $1,250.49 First instalment i $2,894.99 Balloon $18,000…" at bounding box center [449, 51] width 197 height 430
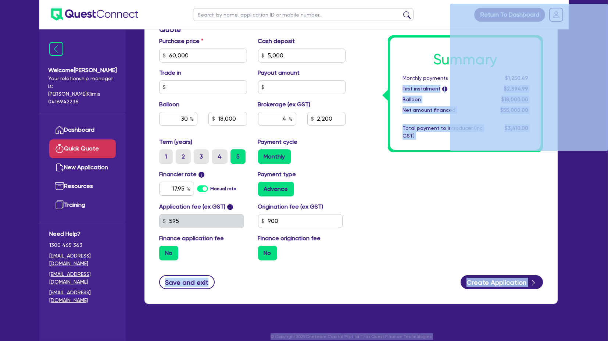
click at [513, 171] on div "Summary Monthly payments $1,250.49 First instalment i $2,894.99 Balloon $18,000…" at bounding box center [449, 51] width 197 height 430
click at [443, 157] on div "Summary Monthly payments $1,250.49 First instalment i $2,894.99 Balloon $18,000…" at bounding box center [449, 51] width 197 height 430
click at [409, 99] on div "Balloon" at bounding box center [442, 100] width 91 height 8
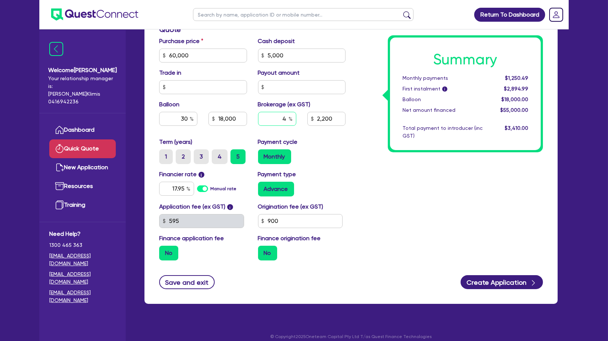
drag, startPoint x: 270, startPoint y: 119, endPoint x: 291, endPoint y: 115, distance: 21.8
click at [291, 115] on div "4" at bounding box center [277, 119] width 38 height 14
click at [416, 181] on div "Summary Monthly payments $1,250.49 First instalment i $2,894.99 Balloon $18,000…" at bounding box center [449, 51] width 197 height 430
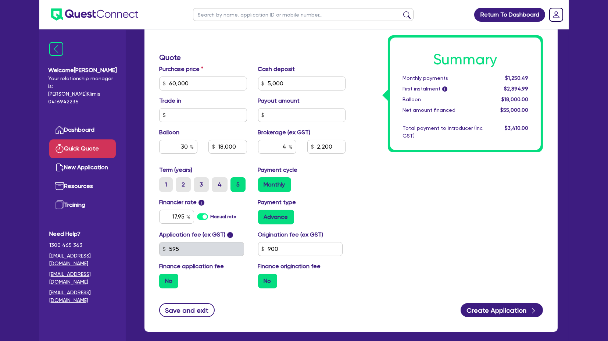
scroll to position [204, 0]
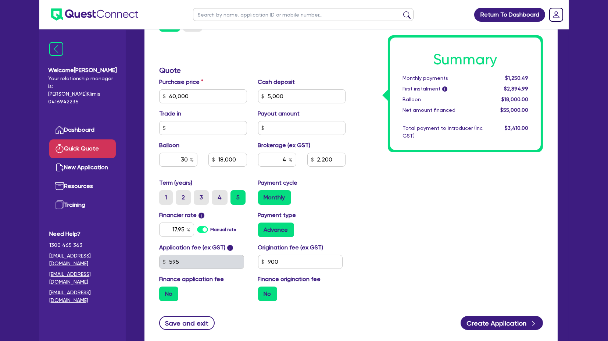
drag, startPoint x: 445, startPoint y: 191, endPoint x: 441, endPoint y: 187, distance: 5.2
click at [444, 191] on div "Summary Monthly payments $1,250.49 First instalment i $2,894.99 Balloon $18,000…" at bounding box center [449, 92] width 197 height 430
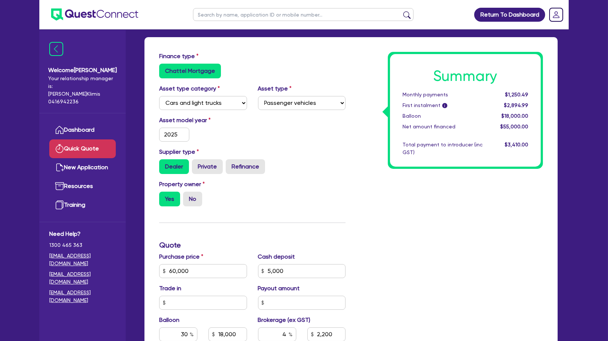
scroll to position [0, 0]
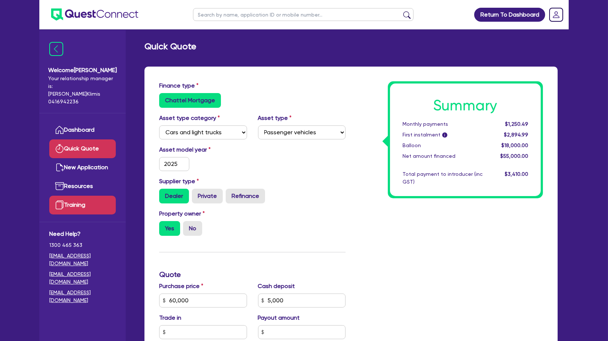
click at [85, 197] on link "Training" at bounding box center [82, 205] width 67 height 19
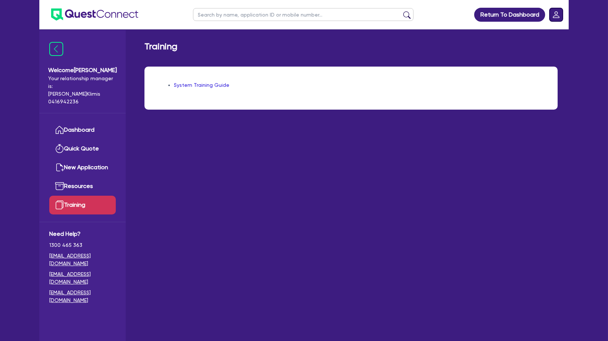
click at [559, 12] on rect "Dropdown toggle" at bounding box center [555, 14] width 13 height 13
click at [544, 54] on link "Logout" at bounding box center [535, 47] width 55 height 14
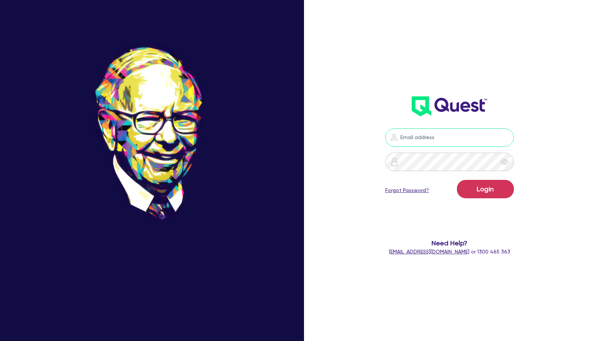
drag, startPoint x: 444, startPoint y: 136, endPoint x: 411, endPoint y: 127, distance: 34.7
click at [444, 136] on input "email" at bounding box center [449, 137] width 129 height 18
type input "[PERSON_NAME][EMAIL_ADDRESS][PERSON_NAME][DOMAIN_NAME]"
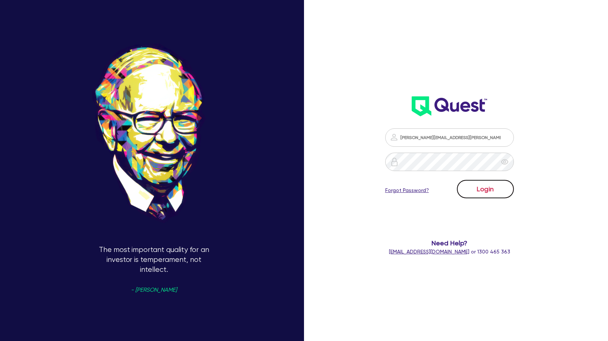
click at [488, 185] on button "Login" at bounding box center [485, 189] width 57 height 18
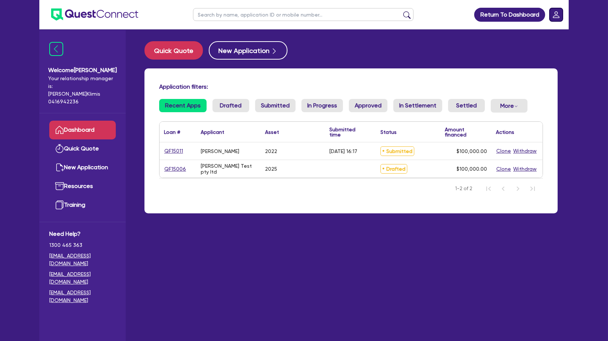
click at [556, 17] on rect "Dropdown toggle" at bounding box center [555, 14] width 13 height 13
click at [547, 51] on link "Logout" at bounding box center [535, 47] width 55 height 14
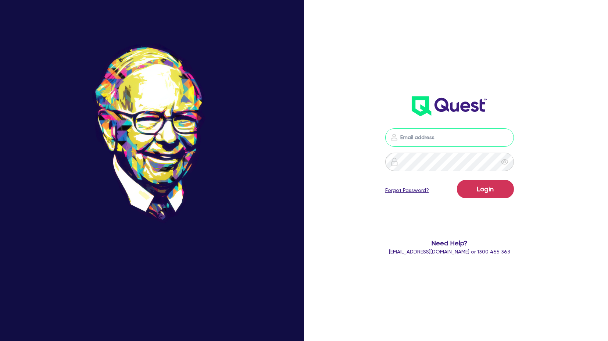
drag, startPoint x: 430, startPoint y: 132, endPoint x: 431, endPoint y: 136, distance: 4.4
click at [430, 133] on input "email" at bounding box center [449, 137] width 129 height 18
type input "[PERSON_NAME][EMAIL_ADDRESS][PERSON_NAME][DOMAIN_NAME]"
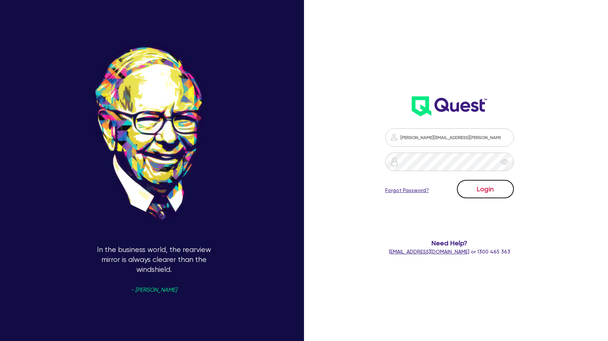
click at [493, 180] on button "Login" at bounding box center [485, 189] width 57 height 18
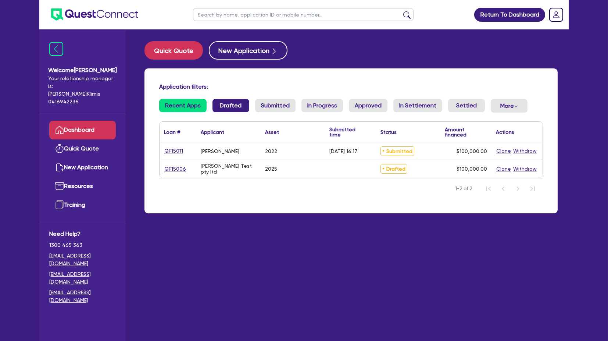
click at [228, 106] on link "Drafted" at bounding box center [230, 105] width 37 height 13
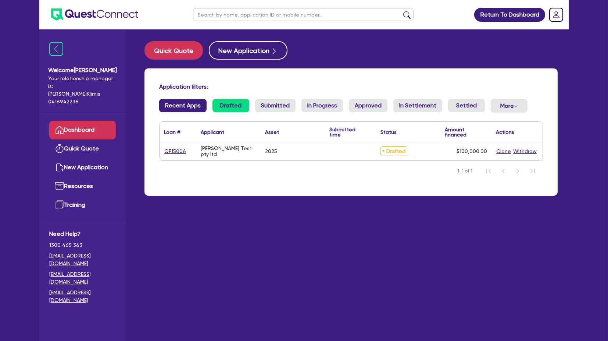
click at [177, 107] on link "Recent Apps" at bounding box center [182, 105] width 47 height 13
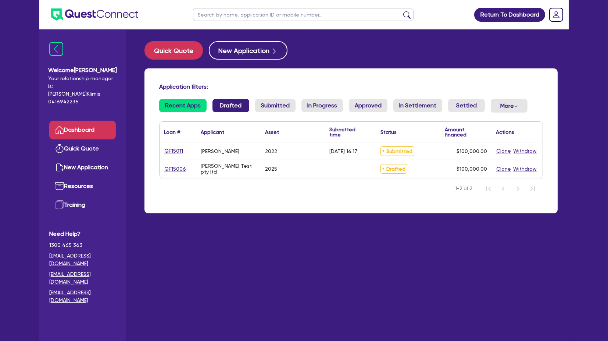
click at [222, 108] on link "Drafted" at bounding box center [230, 105] width 37 height 13
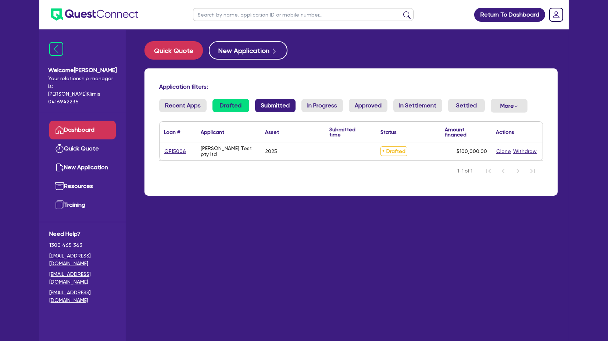
click at [262, 106] on link "Submitted" at bounding box center [275, 105] width 40 height 13
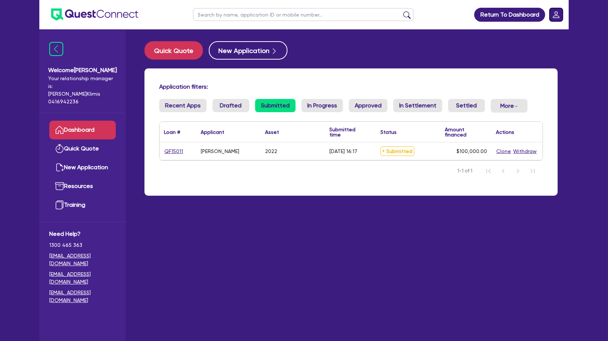
click at [550, 12] on rect "Dropdown toggle" at bounding box center [555, 14] width 13 height 13
click at [548, 46] on link "Logout" at bounding box center [535, 47] width 55 height 14
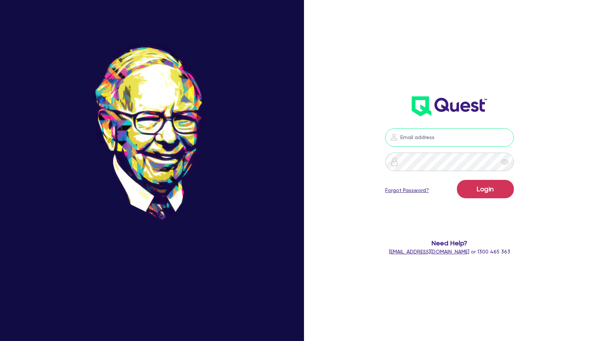
drag, startPoint x: 454, startPoint y: 128, endPoint x: 454, endPoint y: 133, distance: 5.1
click at [453, 128] on input "email" at bounding box center [449, 137] width 129 height 18
click at [454, 136] on input "email" at bounding box center [449, 137] width 129 height 18
type input "[PERSON_NAME][EMAIL_ADDRESS][PERSON_NAME][DOMAIN_NAME]"
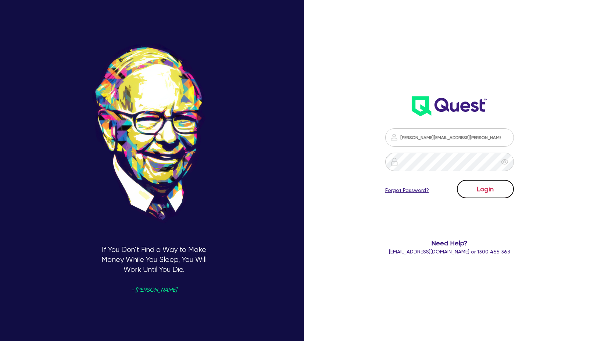
click at [486, 186] on button "Login" at bounding box center [485, 189] width 57 height 18
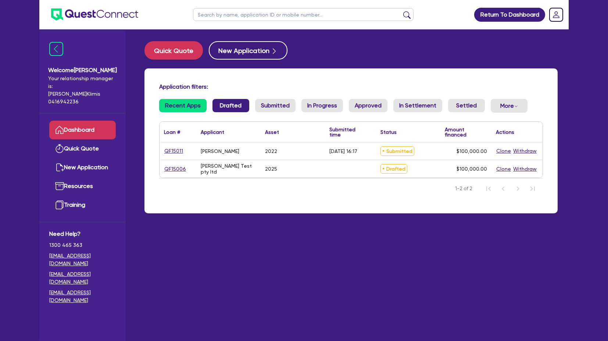
click at [231, 102] on link "Drafted" at bounding box center [230, 105] width 37 height 13
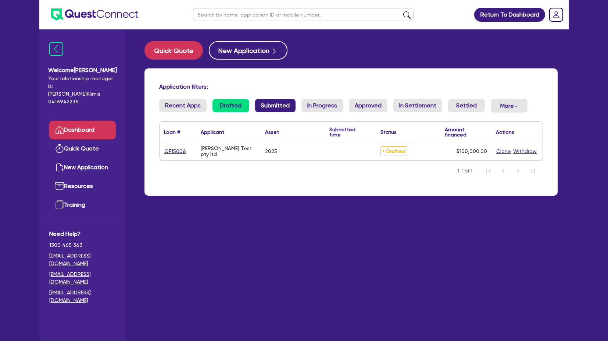
click at [267, 103] on link "Submitted" at bounding box center [275, 105] width 40 height 13
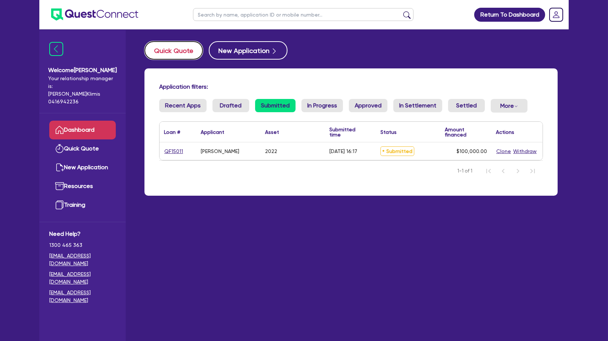
click at [182, 47] on button "Quick Quote" at bounding box center [173, 50] width 58 height 18
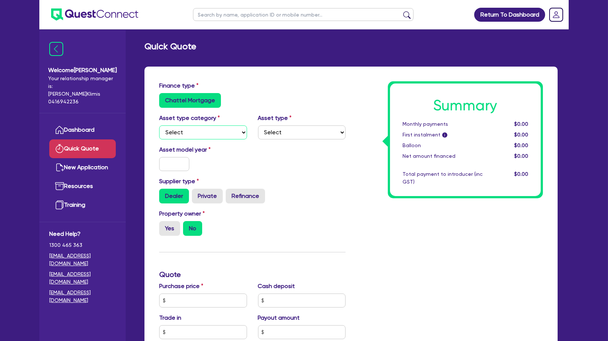
click at [193, 130] on select "Select Cars and light trucks Primary assets Secondary assets Tertiary assets" at bounding box center [203, 132] width 88 height 14
select select "CARS_AND_LIGHT_TRUCKS"
click at [159, 125] on select "Select Cars and light trucks Primary assets Secondary assets Tertiary assets" at bounding box center [203, 132] width 88 height 14
click at [292, 129] on select "Select Passenger vehicles Vans and utes Light trucks up to 4.5 tonne" at bounding box center [302, 132] width 88 height 14
select select "PASSENGER_VEHICLES"
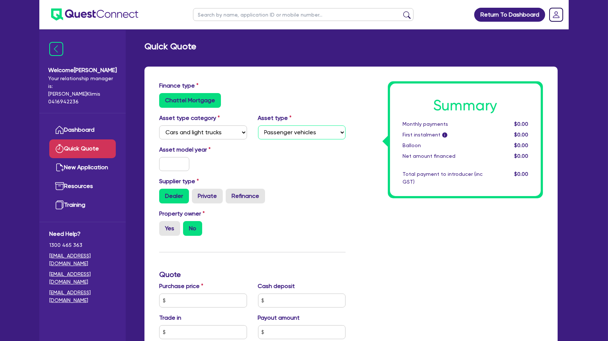
click at [258, 125] on select "Select Passenger vehicles Vans and utes Light trucks up to 4.5 tonne" at bounding box center [302, 132] width 88 height 14
click at [283, 165] on div "Asset model year" at bounding box center [252, 161] width 197 height 32
click at [180, 164] on input "text" at bounding box center [174, 164] width 30 height 14
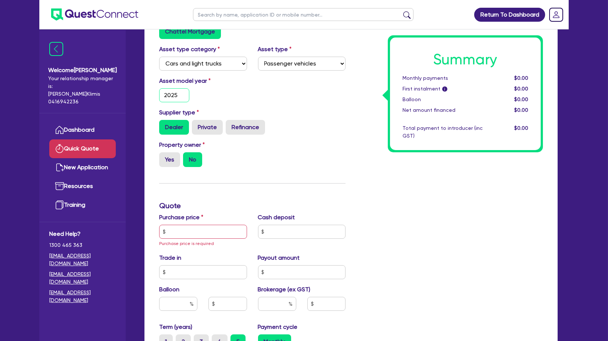
scroll to position [82, 0]
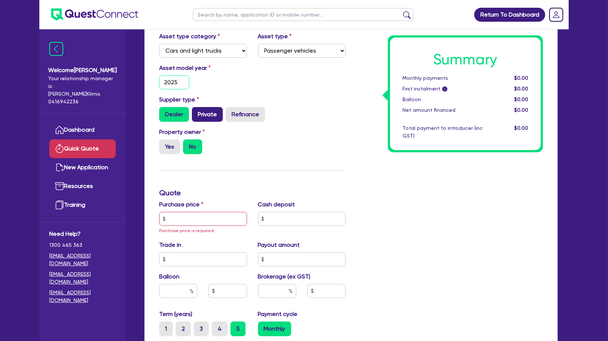
type input "2025"
click at [205, 115] on label "Private" at bounding box center [207, 114] width 31 height 15
click at [197, 112] on input "Private" at bounding box center [194, 109] width 5 height 5
radio input "true"
click at [172, 153] on label "Yes" at bounding box center [169, 146] width 21 height 15
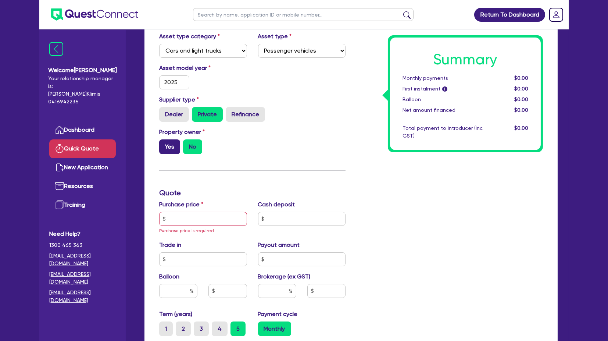
click at [164, 144] on input "Yes" at bounding box center [161, 141] width 5 height 5
radio input "true"
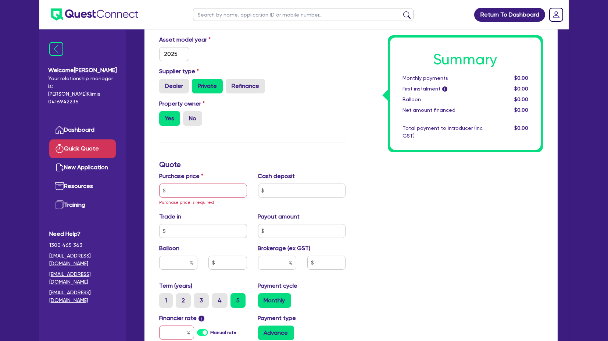
scroll to position [122, 0]
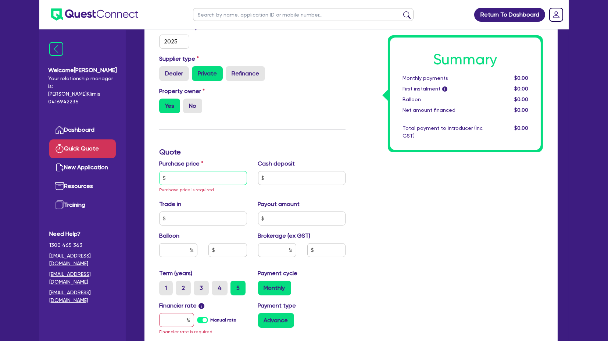
click at [177, 174] on input "text" at bounding box center [203, 178] width 88 height 14
click at [178, 174] on input "text" at bounding box center [203, 178] width 88 height 14
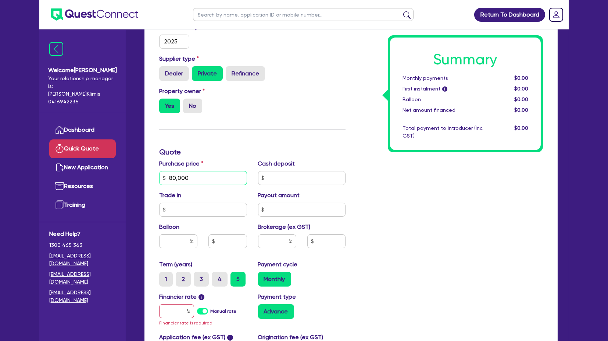
type input "80,000"
type input "5,000"
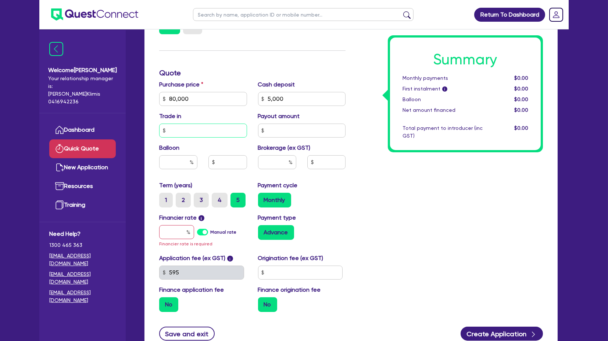
scroll to position [204, 0]
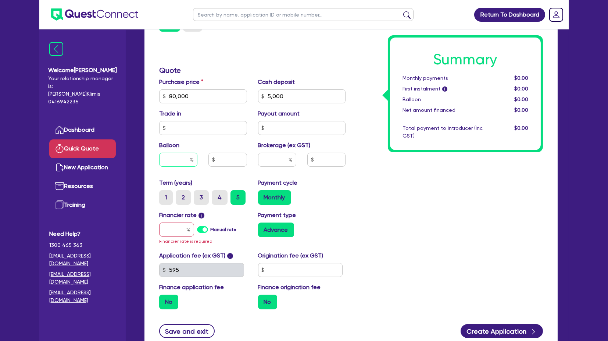
click at [186, 155] on input "text" at bounding box center [178, 160] width 38 height 14
type input "30"
click at [166, 230] on input "text" at bounding box center [176, 229] width 35 height 14
type input "1"
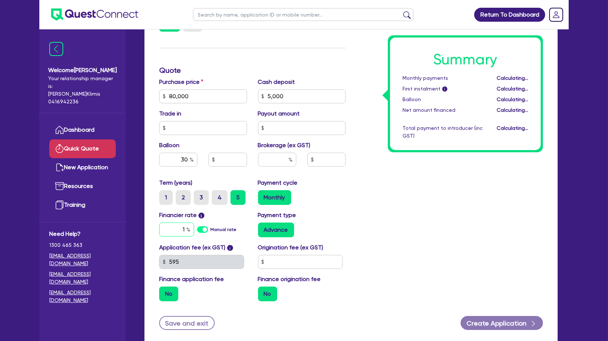
type input "24,000"
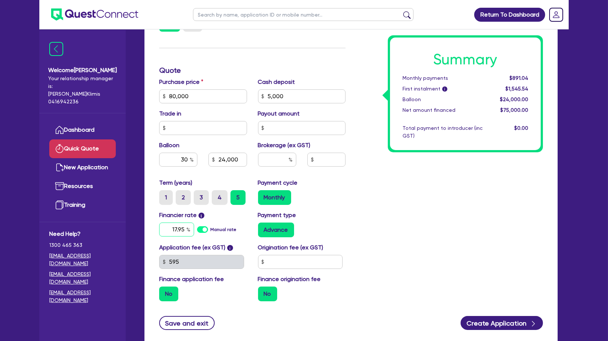
type input "17.95"
type input "24,000"
click at [400, 239] on div "Summary Monthly payments $1,628.33 First instalment i $2,282.83 Balloon $24,000…" at bounding box center [449, 92] width 197 height 430
click at [281, 156] on input "text" at bounding box center [277, 160] width 38 height 14
type input "4"
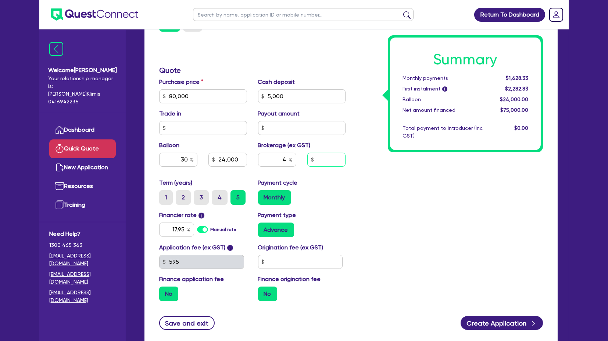
click at [319, 161] on input "text" at bounding box center [326, 160] width 38 height 14
type input "24,000"
type input "3,000"
type input "24,000"
type input "3,000"
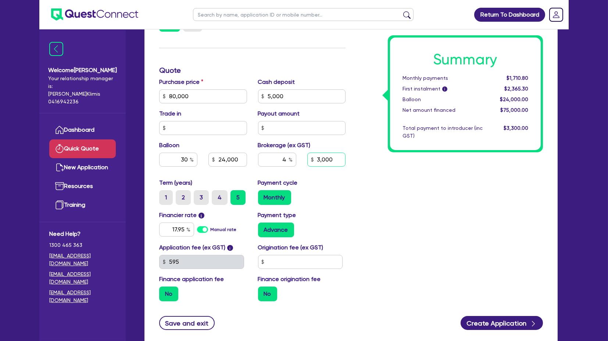
type input "24,000"
type input "3,000"
click at [311, 160] on div "3,000" at bounding box center [326, 160] width 38 height 14
click at [321, 157] on input "3,000" at bounding box center [326, 160] width 38 height 14
drag, startPoint x: 337, startPoint y: 156, endPoint x: 316, endPoint y: 157, distance: 21.0
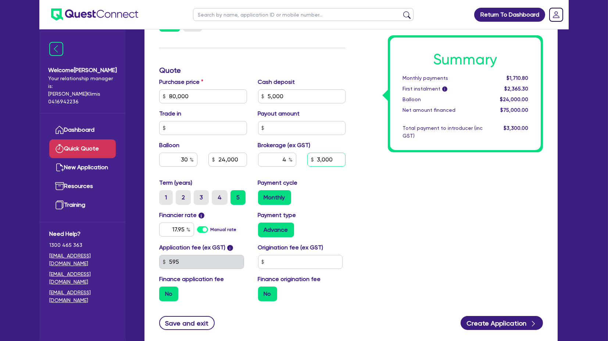
click at [316, 157] on input "3,000" at bounding box center [326, 160] width 38 height 14
click at [277, 157] on input "4" at bounding box center [277, 160] width 38 height 14
click at [415, 178] on div "Summary Monthly payments $1,710.80 First instalment i $2,365.30 Balloon $24,000…" at bounding box center [449, 92] width 197 height 430
click at [303, 259] on input "text" at bounding box center [300, 262] width 85 height 14
type input "24,000"
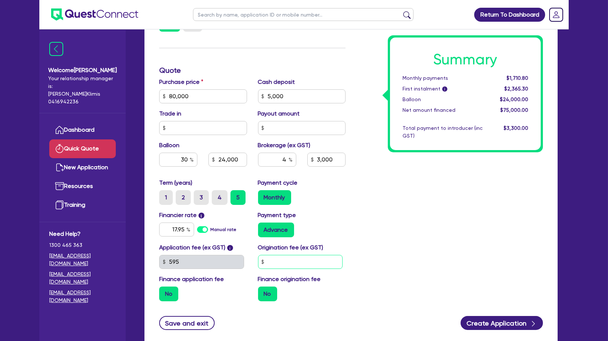
type input "3,000"
type input "9"
type input "24,000"
type input "3,000"
type input "900"
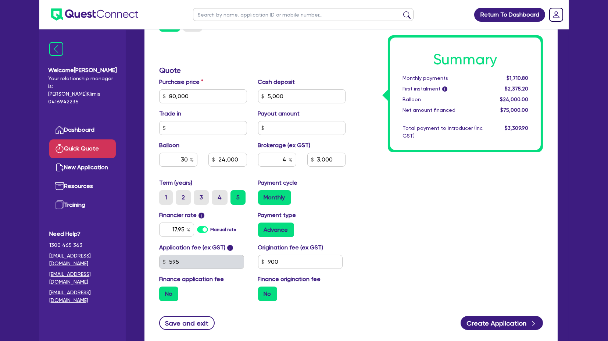
type input "24,000"
type input "3,000"
type input "24,000"
type input "3,000"
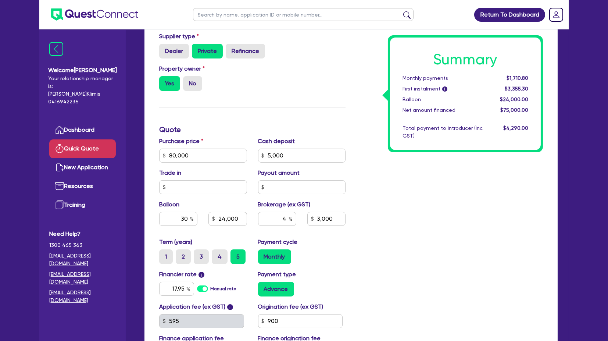
scroll to position [163, 0]
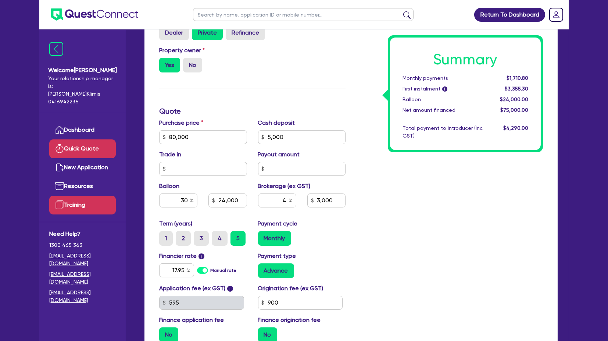
click at [85, 196] on link "Training" at bounding box center [82, 205] width 67 height 19
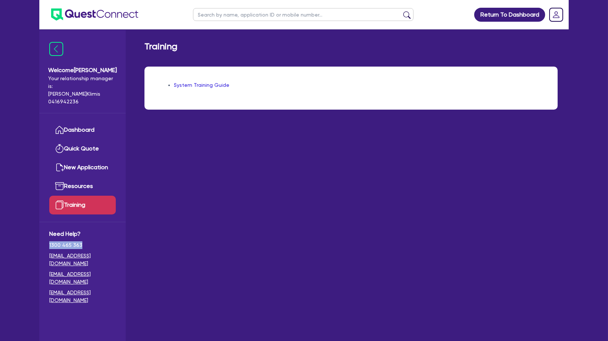
drag, startPoint x: 82, startPoint y: 231, endPoint x: 44, endPoint y: 238, distance: 38.5
click at [44, 238] on div "Need Help? 1300 465 363 [EMAIL_ADDRESS][DOMAIN_NAME] [EMAIL_ADDRESS][DOMAIN_NAM…" at bounding box center [82, 268] width 86 height 93
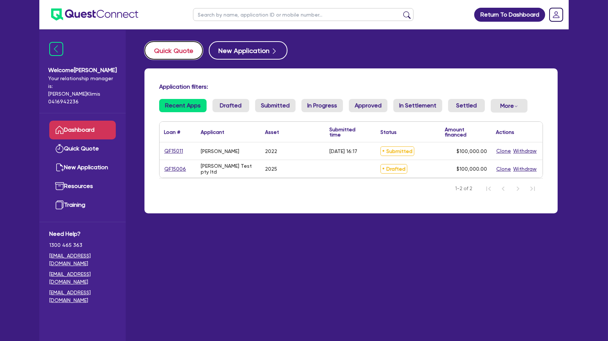
click at [170, 48] on button "Quick Quote" at bounding box center [173, 50] width 58 height 18
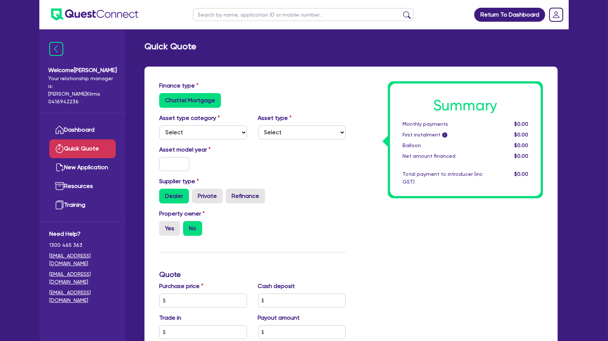
click at [197, 143] on div "Asset type category Select Cars and light trucks Primary assets Secondary asset…" at bounding box center [252, 130] width 197 height 32
drag, startPoint x: 194, startPoint y: 129, endPoint x: 205, endPoint y: 138, distance: 13.3
click at [194, 129] on select "Select Cars and light trucks Primary assets Secondary assets Tertiary assets" at bounding box center [203, 132] width 88 height 14
select select "CARS_AND_LIGHT_TRUCKS"
click at [159, 125] on select "Select Cars and light trucks Primary assets Secondary assets Tertiary assets" at bounding box center [203, 132] width 88 height 14
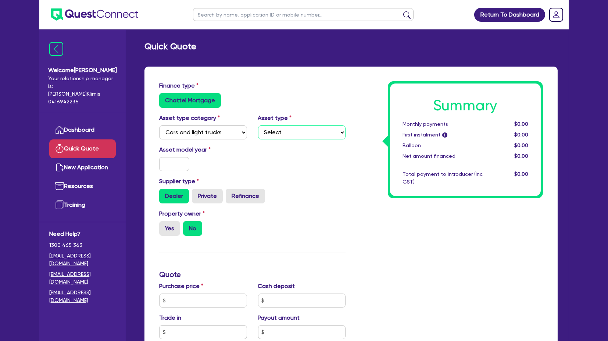
drag, startPoint x: 280, startPoint y: 126, endPoint x: 285, endPoint y: 138, distance: 12.7
click at [280, 126] on select "Select Passenger vehicles Vans and utes Light trucks up to 4.5 tonne" at bounding box center [302, 132] width 88 height 14
select select "PASSENGER_VEHICLES"
click at [258, 125] on select "Select Passenger vehicles Vans and utes Light trucks up to 4.5 tonne" at bounding box center [302, 132] width 88 height 14
click at [274, 168] on div "Asset model year" at bounding box center [252, 161] width 197 height 32
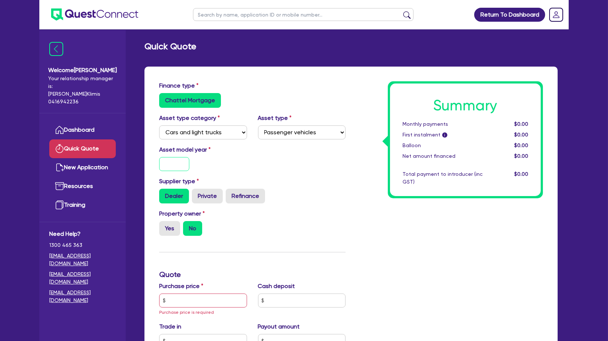
click at [178, 161] on input "text" at bounding box center [174, 164] width 30 height 14
type input "0"
type input "2025"
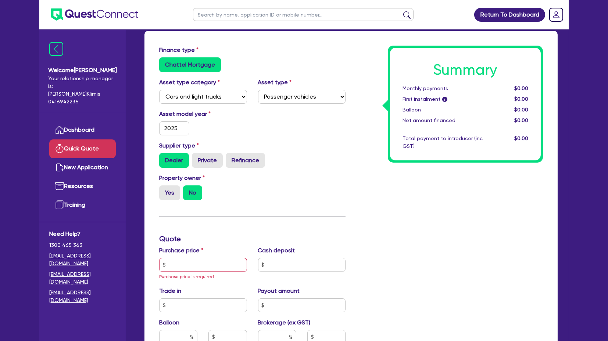
scroll to position [82, 0]
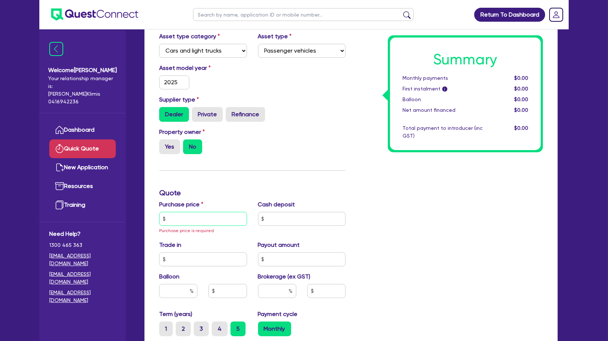
click at [185, 222] on input "text" at bounding box center [203, 219] width 88 height 14
type input "5"
